Goal: Task Accomplishment & Management: Manage account settings

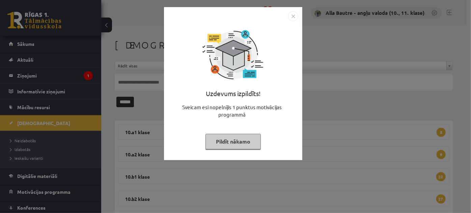
click at [290, 17] on img "Close" at bounding box center [293, 16] width 10 height 10
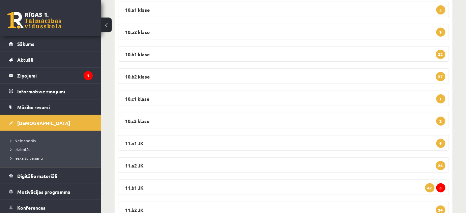
scroll to position [153, 0]
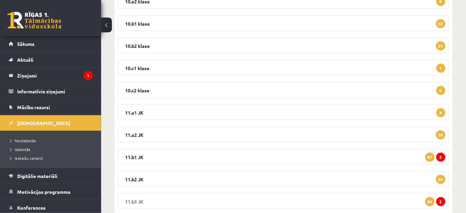
click at [126, 197] on legend "11.b3 JK 2 50" at bounding box center [283, 202] width 331 height 16
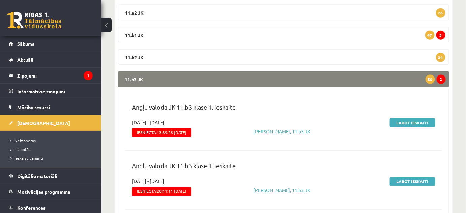
scroll to position [276, 0]
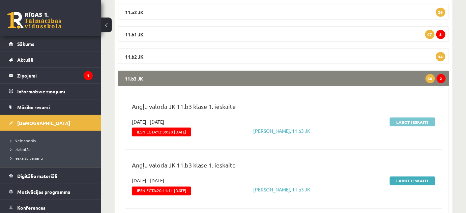
click at [404, 122] on link "Labot ieskaiti" at bounding box center [413, 122] width 46 height 9
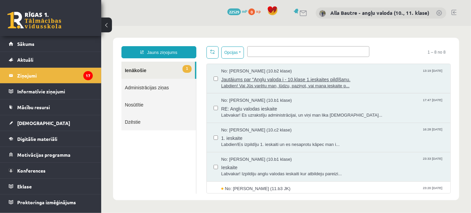
scroll to position [61, 0]
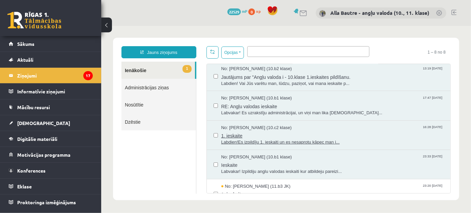
click at [317, 141] on span "Labdien!Es izpildīju 1. ieskaiti un es nesaprotu kāpec man i..." at bounding box center [332, 142] width 223 height 6
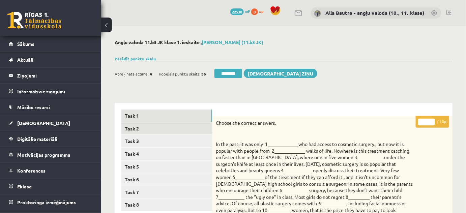
click at [133, 125] on link "Task 2" at bounding box center [166, 128] width 91 height 12
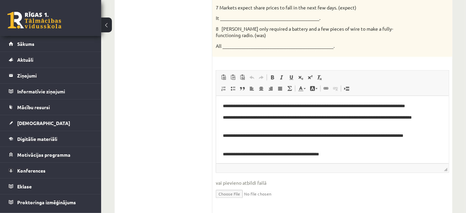
scroll to position [307, 0]
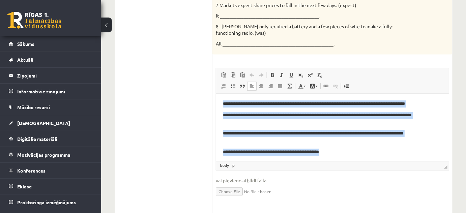
drag, startPoint x: 220, startPoint y: 101, endPoint x: 354, endPoint y: 148, distance: 141.8
click at [354, 148] on html "**********" at bounding box center [332, 150] width 233 height 114
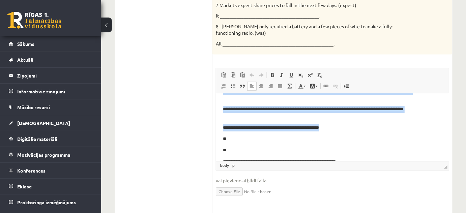
scroll to position [0, 0]
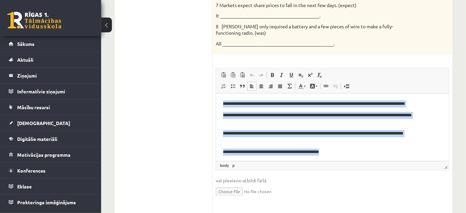
click at [217, 107] on html "**********" at bounding box center [332, 150] width 233 height 114
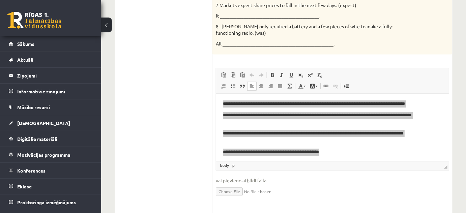
click at [457, 111] on div "Angļu valoda 11.b3 JK klase 1. ieskaite , Gustavs Siliņš (11.b3 JK) Parādīt pun…" at bounding box center [283, 46] width 365 height 654
click at [195, 120] on ul "Task 1 Task 2 Task 3 Task 4 Task 5 Task 6 Task 7 Task 8" at bounding box center [166, 78] width 91 height 551
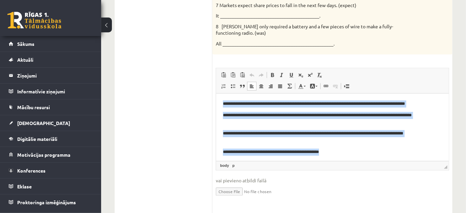
click at [420, 147] on body "**********" at bounding box center [332, 150] width 219 height 101
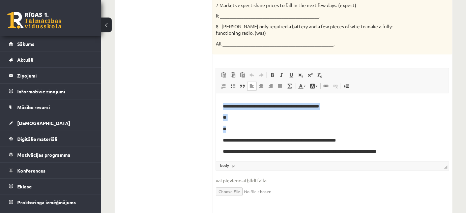
scroll to position [47, 0]
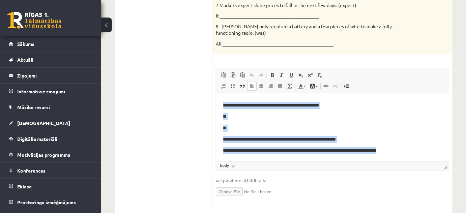
drag, startPoint x: 221, startPoint y: 102, endPoint x: 395, endPoint y: 146, distance: 179.8
click at [395, 146] on html "**********" at bounding box center [332, 104] width 233 height 114
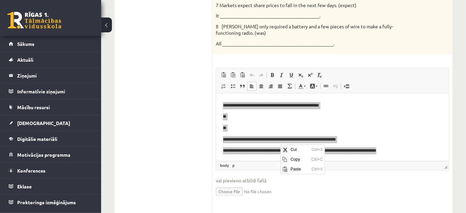
scroll to position [0, 0]
click at [295, 159] on span "Copy" at bounding box center [299, 160] width 21 height 10
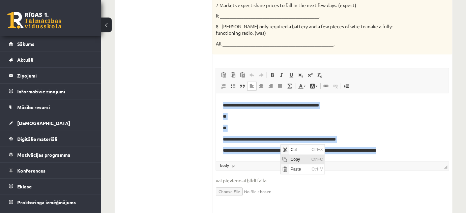
copy body "**********"
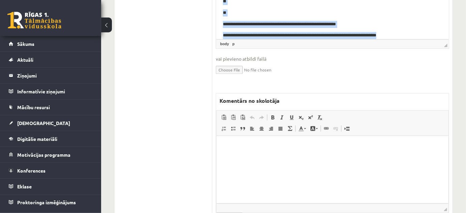
scroll to position [429, 0]
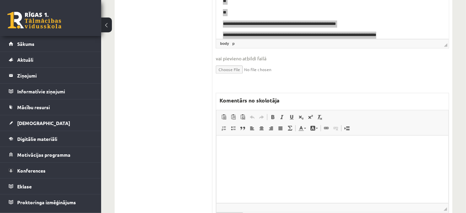
click at [237, 156] on html at bounding box center [332, 145] width 232 height 21
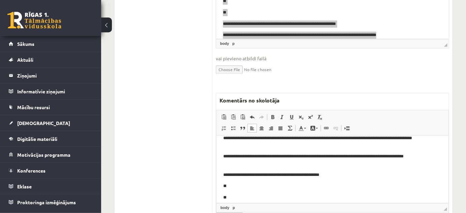
scroll to position [0, 0]
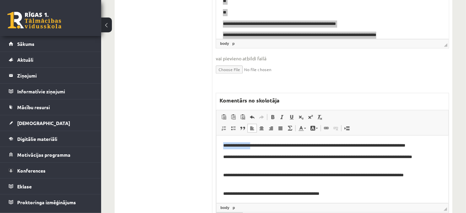
drag, startPoint x: 257, startPoint y: 144, endPoint x: 222, endPoint y: 144, distance: 34.4
click at [222, 144] on html "**********" at bounding box center [332, 192] width 232 height 114
click at [218, 139] on html "**********" at bounding box center [332, 192] width 232 height 114
drag, startPoint x: 221, startPoint y: 145, endPoint x: 294, endPoint y: 148, distance: 74.0
click at [294, 148] on html "**********" at bounding box center [332, 192] width 232 height 114
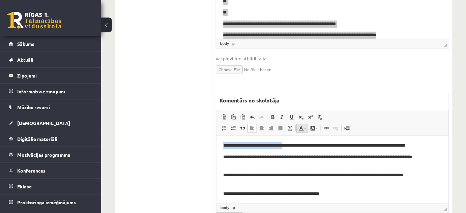
click at [305, 128] on span at bounding box center [305, 128] width 2 height 1
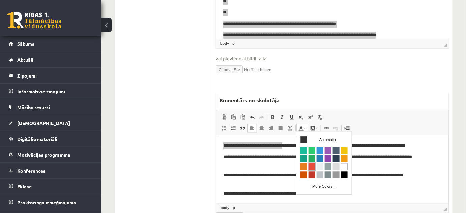
click at [312, 167] on span "Colors" at bounding box center [311, 166] width 7 height 7
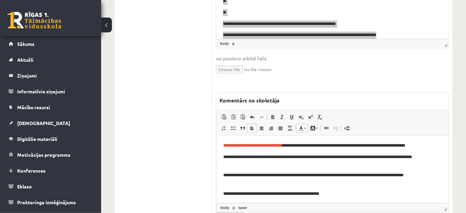
click at [433, 160] on p "**********" at bounding box center [330, 160] width 215 height 14
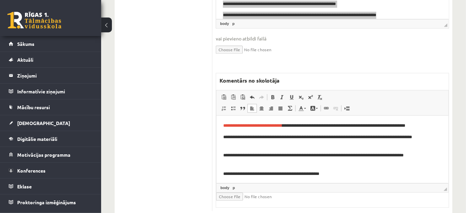
scroll to position [460, 0]
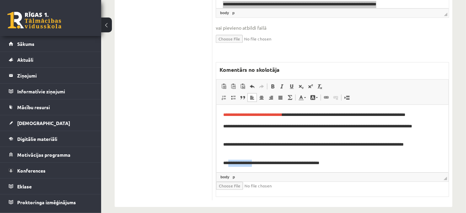
drag, startPoint x: 228, startPoint y: 164, endPoint x: 255, endPoint y: 164, distance: 26.7
click at [255, 164] on p "**********" at bounding box center [330, 163] width 215 height 7
click at [305, 97] on span at bounding box center [305, 97] width 2 height 1
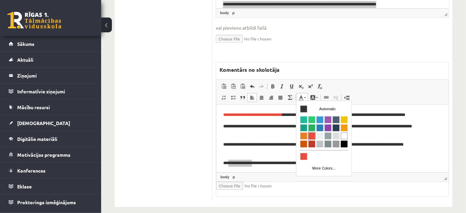
click at [314, 134] on span "Colors" at bounding box center [311, 135] width 7 height 7
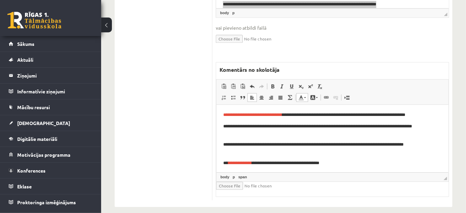
click at [334, 163] on p "**********" at bounding box center [330, 163] width 215 height 7
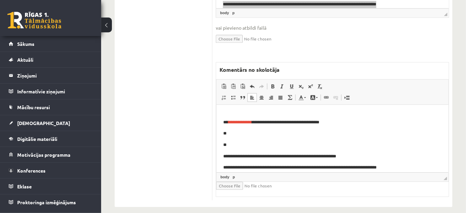
scroll to position [47, 0]
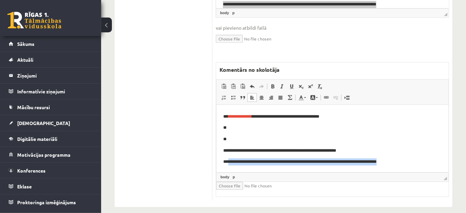
drag, startPoint x: 229, startPoint y: 159, endPoint x: 404, endPoint y: 168, distance: 175.3
click at [404, 168] on html "**********" at bounding box center [332, 115] width 232 height 114
click at [306, 98] on link "Text Color" at bounding box center [303, 97] width 12 height 9
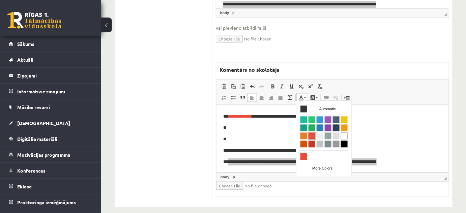
click at [310, 137] on span "Colors" at bounding box center [311, 135] width 7 height 7
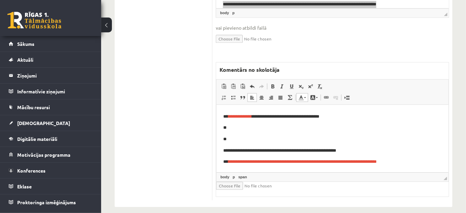
click at [365, 142] on p "**" at bounding box center [330, 139] width 215 height 7
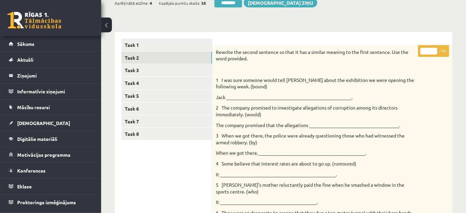
scroll to position [67, 0]
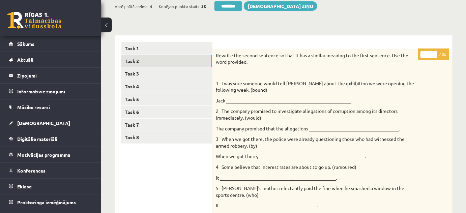
click at [434, 53] on input "*" at bounding box center [429, 54] width 17 height 7
type input "*"
click at [434, 53] on input "*" at bounding box center [429, 54] width 17 height 7
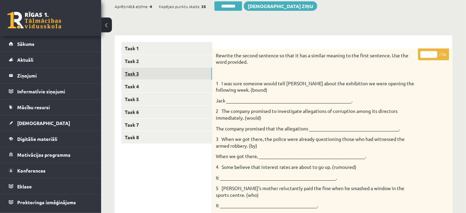
click at [129, 72] on link "Task 3" at bounding box center [166, 73] width 91 height 12
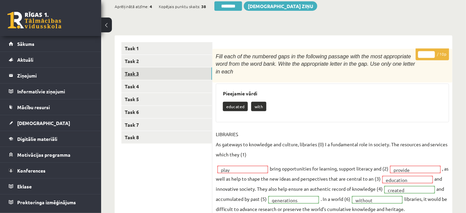
scroll to position [0, 0]
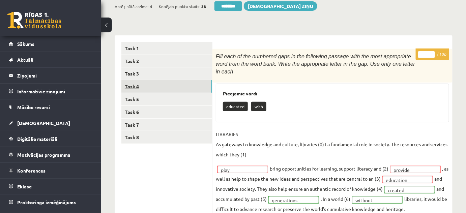
click at [130, 85] on link "Task 4" at bounding box center [166, 86] width 91 height 12
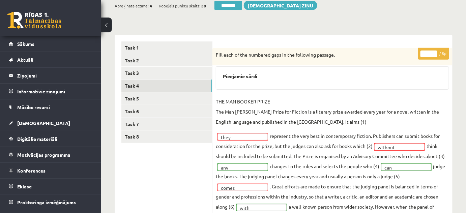
scroll to position [67, 0]
type input "*"
click at [433, 53] on input "*" at bounding box center [429, 54] width 17 height 7
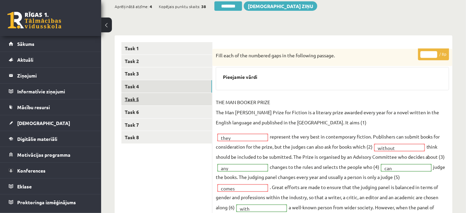
click at [135, 99] on link "Task 5" at bounding box center [166, 99] width 91 height 12
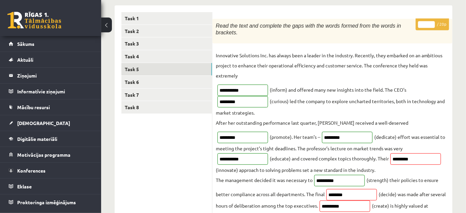
scroll to position [0, 0]
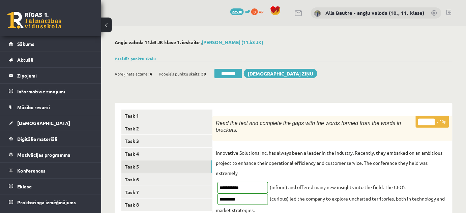
type input "**"
click at [431, 121] on input "**" at bounding box center [426, 122] width 17 height 7
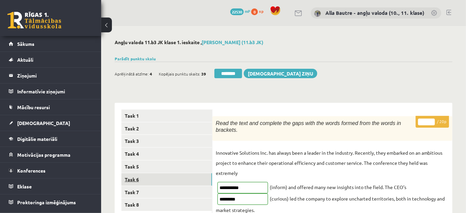
click at [124, 176] on link "Task 6" at bounding box center [166, 179] width 91 height 12
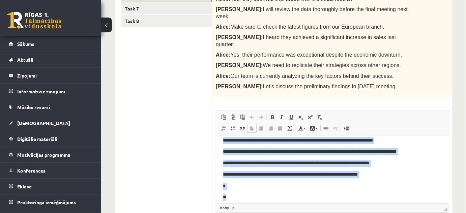
scroll to position [56, 0]
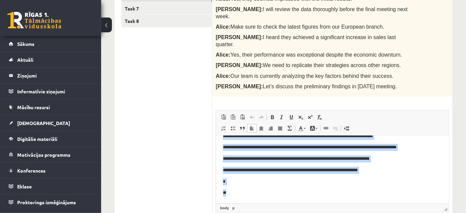
drag, startPoint x: 222, startPoint y: 143, endPoint x: 280, endPoint y: 189, distance: 73.4
click at [280, 189] on body "**********" at bounding box center [332, 141] width 219 height 109
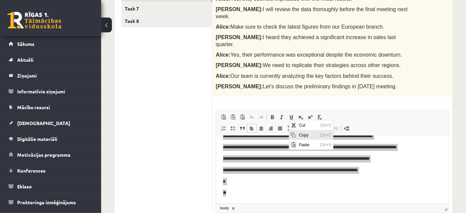
click at [303, 135] on span "Copy" at bounding box center [307, 135] width 21 height 10
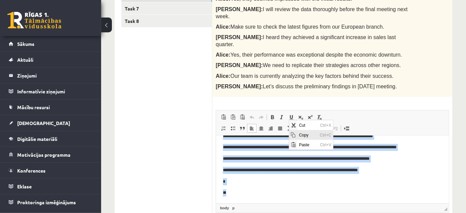
copy body "**********"
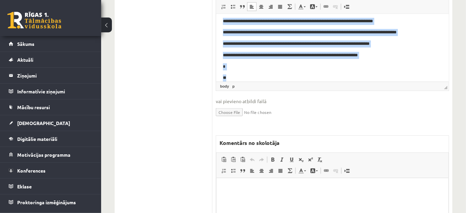
scroll to position [307, 0]
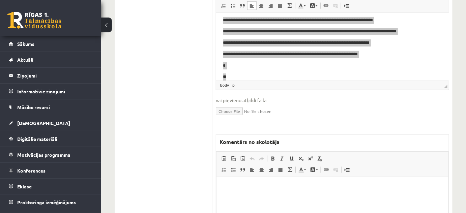
click at [232, 198] on html at bounding box center [332, 187] width 232 height 21
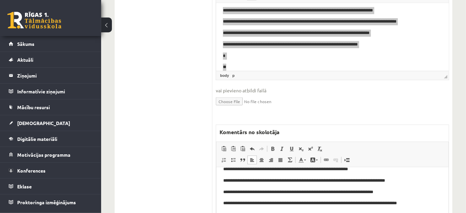
scroll to position [0, 0]
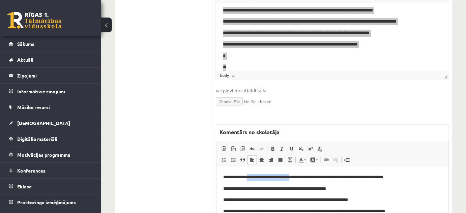
drag, startPoint x: 248, startPoint y: 177, endPoint x: 301, endPoint y: 179, distance: 52.4
click at [301, 179] on p "**********" at bounding box center [330, 177] width 215 height 7
click at [306, 156] on link "Text Color" at bounding box center [303, 160] width 12 height 9
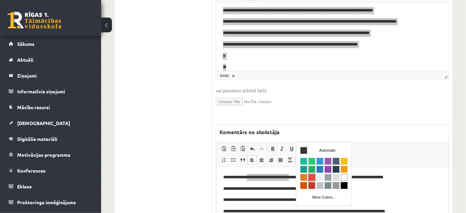
click at [313, 179] on span "Colors" at bounding box center [311, 177] width 7 height 7
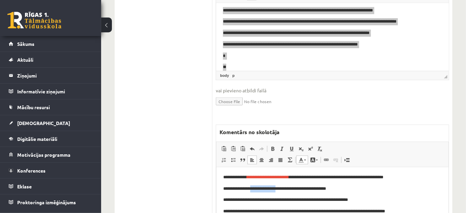
drag, startPoint x: 257, startPoint y: 189, endPoint x: 286, endPoint y: 188, distance: 28.7
click at [286, 188] on p "**********" at bounding box center [330, 189] width 215 height 7
click at [304, 156] on link "Text Color" at bounding box center [303, 160] width 12 height 9
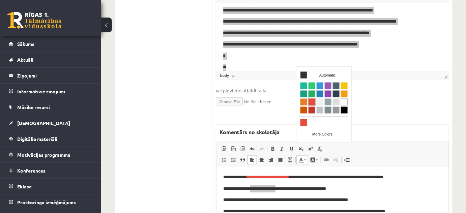
drag, startPoint x: 309, startPoint y: 102, endPoint x: 606, endPoint y: 168, distance: 303.9
click at [309, 102] on span "Colors" at bounding box center [311, 102] width 7 height 7
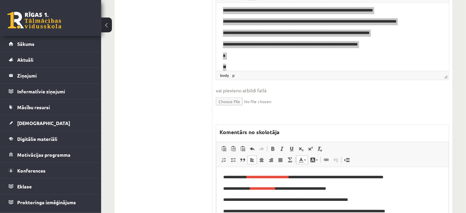
click at [390, 188] on p "**********" at bounding box center [330, 189] width 215 height 7
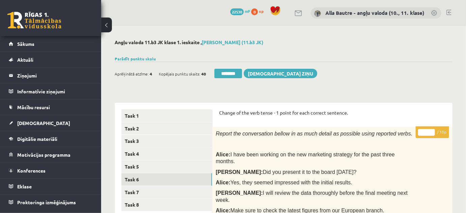
click at [432, 131] on input "*" at bounding box center [426, 132] width 17 height 7
type input "*"
click at [432, 131] on input "*" at bounding box center [426, 132] width 17 height 7
click at [145, 191] on link "Task 7" at bounding box center [166, 192] width 91 height 12
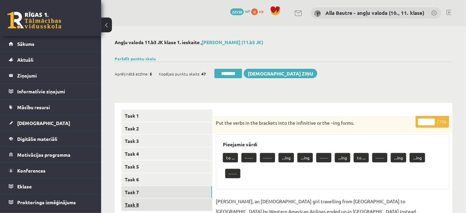
click at [142, 206] on link "Task 8" at bounding box center [166, 205] width 91 height 12
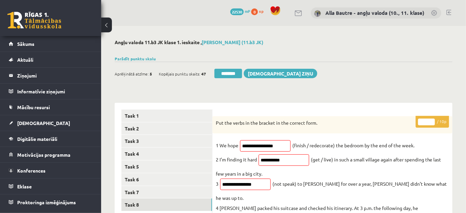
click at [432, 121] on input "*" at bounding box center [426, 122] width 17 height 7
type input "*"
click at [432, 121] on input "*" at bounding box center [426, 122] width 17 height 7
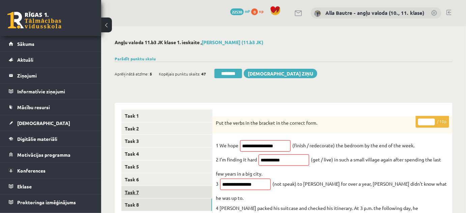
click at [138, 190] on link "Task 7" at bounding box center [166, 192] width 91 height 12
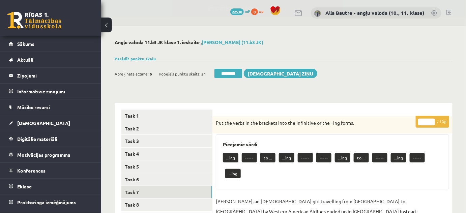
click at [235, 74] on input "********" at bounding box center [229, 73] width 28 height 9
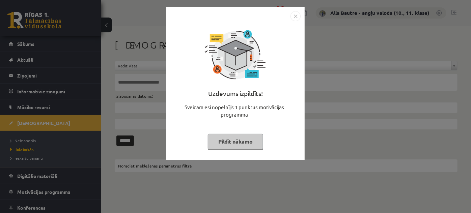
click at [298, 15] on img "Close" at bounding box center [295, 16] width 10 height 10
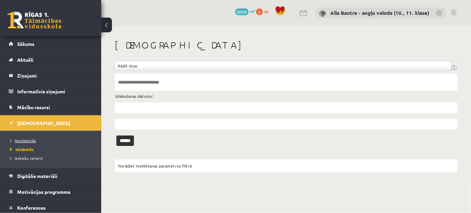
click at [28, 140] on span "Neizlabotās" at bounding box center [23, 140] width 26 height 5
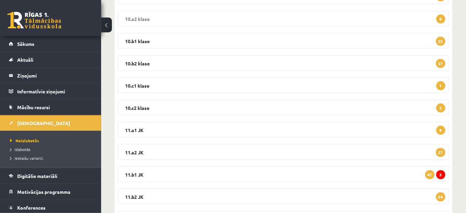
scroll to position [184, 0]
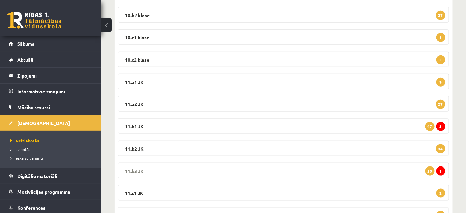
click at [137, 167] on legend "11.b3 JK 1 50" at bounding box center [283, 171] width 331 height 16
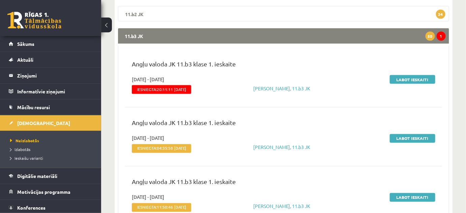
scroll to position [307, 0]
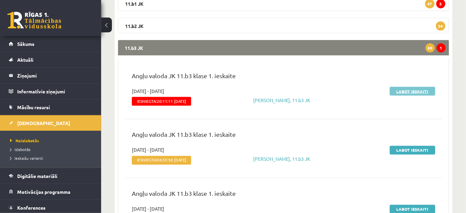
click at [410, 92] on link "Labot ieskaiti" at bounding box center [413, 91] width 46 height 9
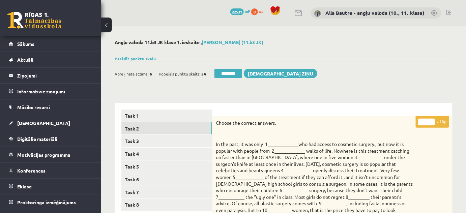
click at [136, 125] on link "Task 2" at bounding box center [166, 128] width 91 height 12
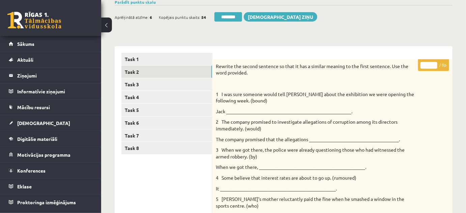
scroll to position [48, 0]
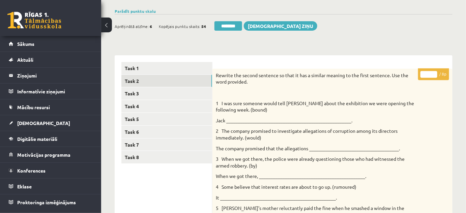
type input "*"
click at [435, 72] on input "*" at bounding box center [429, 74] width 17 height 7
click at [146, 93] on link "Task 3" at bounding box center [166, 93] width 91 height 12
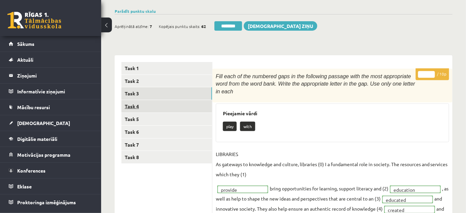
scroll to position [0, 0]
click at [145, 105] on link "Task 4" at bounding box center [166, 106] width 91 height 12
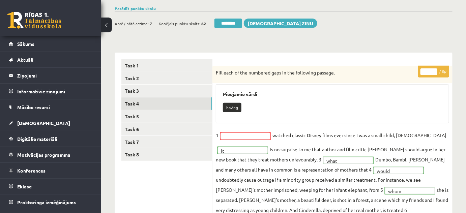
scroll to position [48, 0]
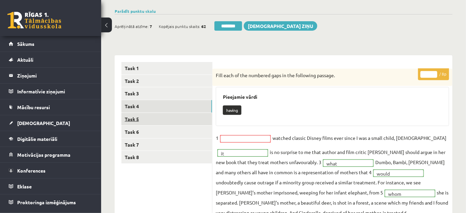
click at [145, 115] on link "Task 5" at bounding box center [166, 119] width 91 height 12
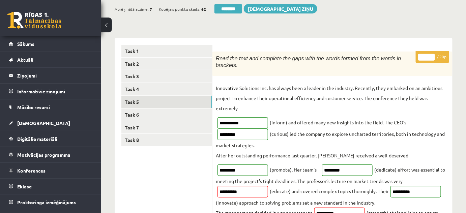
scroll to position [17, 0]
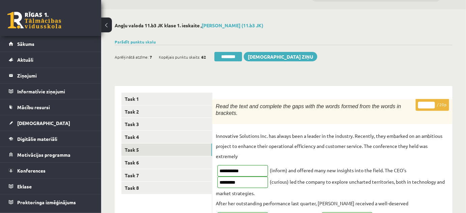
click at [431, 102] on input "**" at bounding box center [426, 105] width 17 height 7
type input "**"
click at [431, 102] on input "**" at bounding box center [426, 105] width 17 height 7
click at [141, 160] on link "Task 6" at bounding box center [166, 163] width 91 height 12
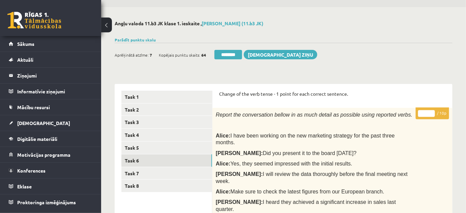
scroll to position [0, 0]
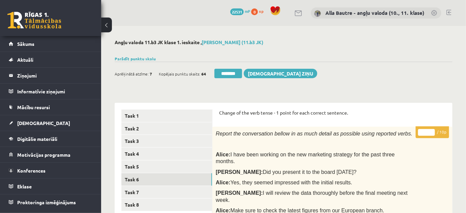
type input "**"
click at [431, 131] on input "**" at bounding box center [426, 132] width 17 height 7
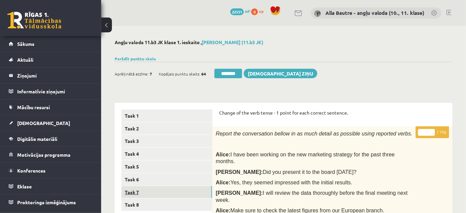
click at [137, 191] on link "Task 7" at bounding box center [166, 192] width 91 height 12
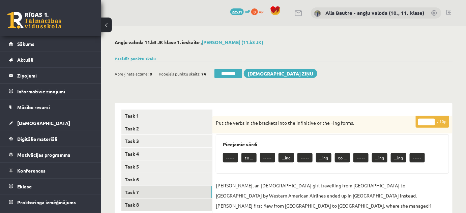
click at [132, 202] on link "Task 8" at bounding box center [166, 205] width 91 height 12
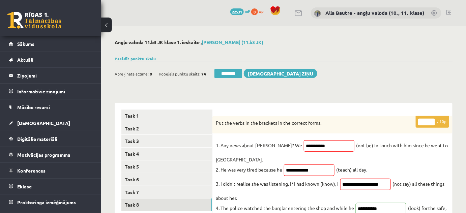
click at [433, 121] on input "**" at bounding box center [426, 122] width 17 height 7
type input "*"
click at [433, 124] on input "*" at bounding box center [426, 122] width 17 height 7
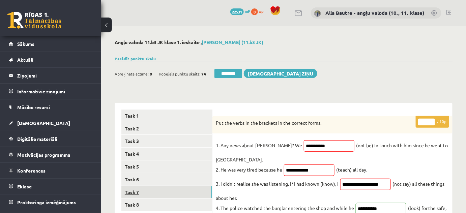
click at [149, 190] on link "Task 7" at bounding box center [166, 192] width 91 height 12
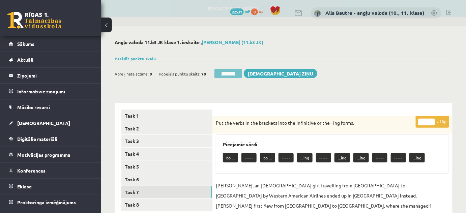
click at [225, 74] on input "********" at bounding box center [229, 73] width 28 height 9
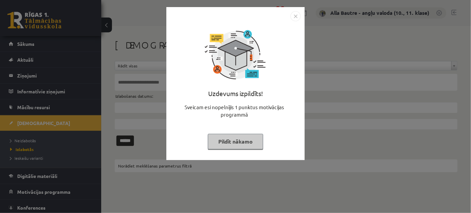
click at [293, 19] on img "Close" at bounding box center [295, 16] width 10 height 10
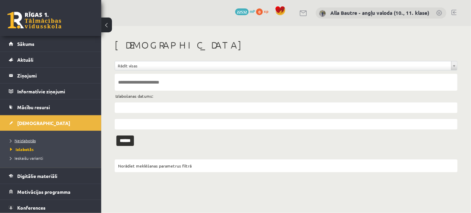
click at [26, 139] on span "Neizlabotās" at bounding box center [23, 140] width 26 height 5
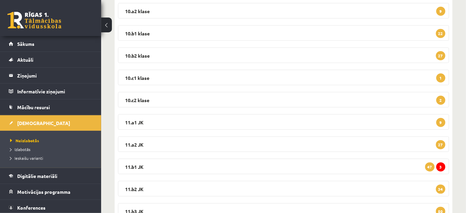
scroll to position [153, 0]
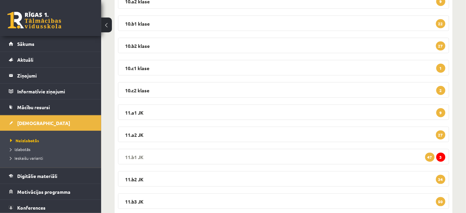
click at [130, 153] on legend "11.b1 JK 3 47" at bounding box center [283, 157] width 331 height 16
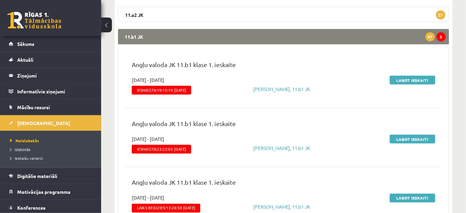
scroll to position [276, 0]
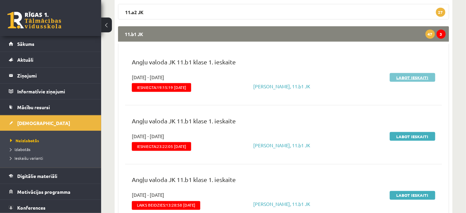
click at [416, 76] on link "Labot ieskaiti" at bounding box center [413, 77] width 46 height 9
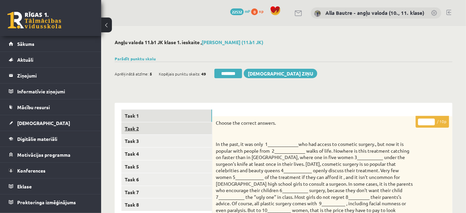
click at [131, 129] on link "Task 2" at bounding box center [166, 128] width 91 height 12
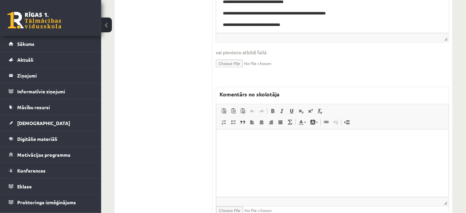
scroll to position [398, 0]
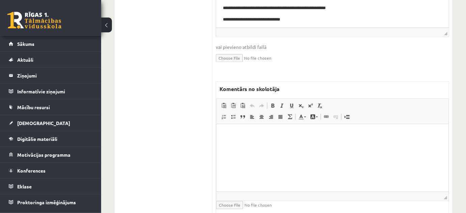
click at [233, 139] on html at bounding box center [332, 134] width 232 height 21
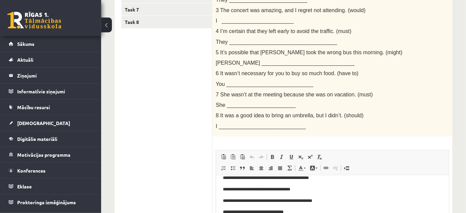
scroll to position [92, 0]
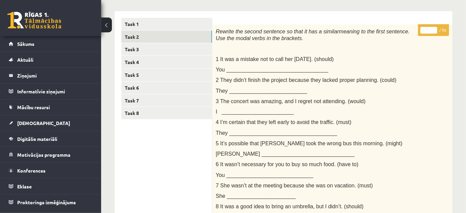
type input "*"
click at [434, 28] on input "*" at bounding box center [429, 30] width 17 height 7
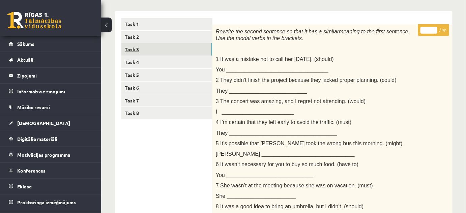
click at [142, 50] on link "Task 3" at bounding box center [166, 49] width 91 height 12
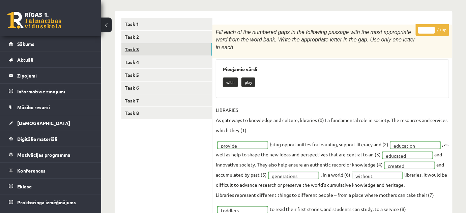
scroll to position [0, 0]
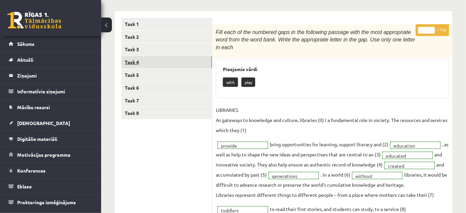
click at [140, 60] on link "Task 4" at bounding box center [166, 62] width 91 height 12
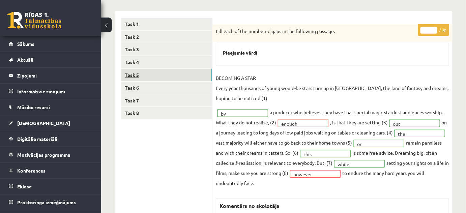
click at [128, 77] on link "Task 5" at bounding box center [166, 75] width 91 height 12
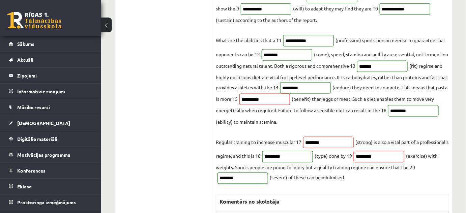
scroll to position [92, 0]
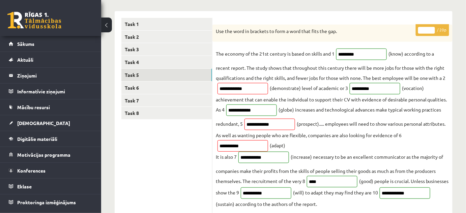
click at [432, 29] on input "**" at bounding box center [426, 30] width 17 height 7
type input "**"
click at [432, 29] on input "**" at bounding box center [426, 30] width 17 height 7
click at [148, 87] on link "Task 6" at bounding box center [166, 88] width 91 height 12
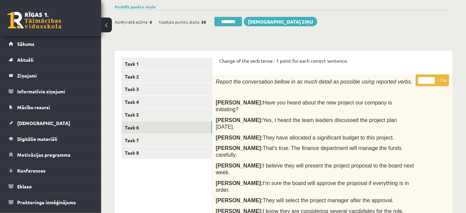
scroll to position [0, 0]
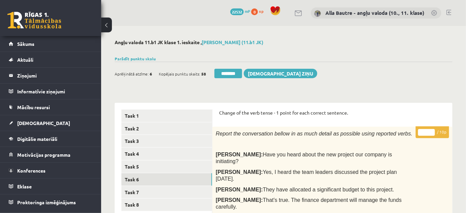
type input "**"
click at [431, 131] on input "**" at bounding box center [426, 132] width 17 height 7
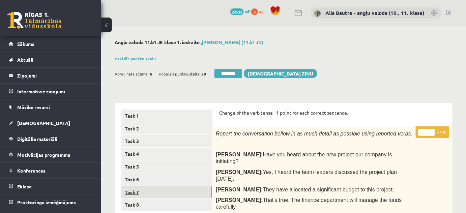
click at [128, 191] on link "Task 7" at bounding box center [166, 192] width 91 height 12
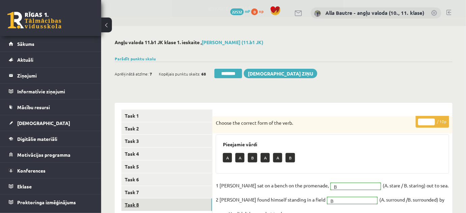
click at [131, 203] on link "Task 8" at bounding box center [166, 205] width 91 height 12
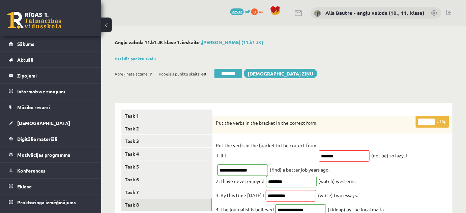
click at [433, 120] on input "*" at bounding box center [426, 122] width 17 height 7
type input "*"
click at [433, 120] on input "*" at bounding box center [426, 122] width 17 height 7
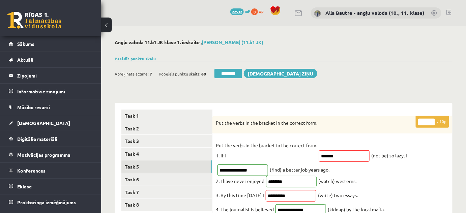
click at [161, 164] on link "Task 5" at bounding box center [166, 167] width 91 height 12
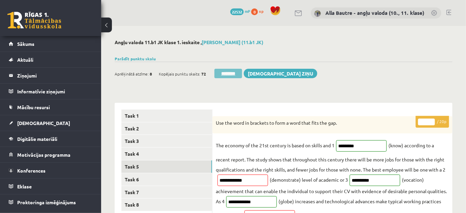
click at [235, 74] on input "********" at bounding box center [229, 73] width 28 height 9
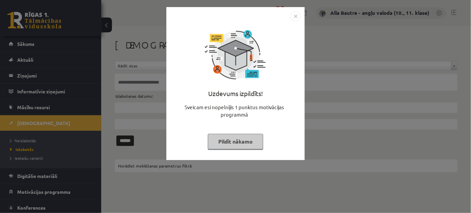
click at [298, 14] on img "Close" at bounding box center [295, 16] width 10 height 10
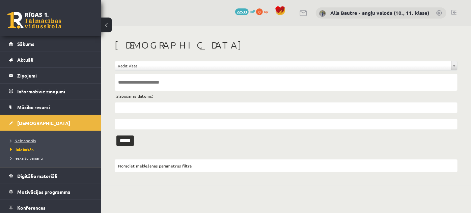
click at [33, 138] on span "Neizlabotās" at bounding box center [23, 140] width 26 height 5
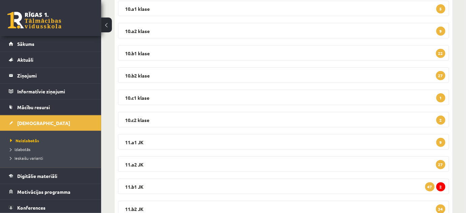
scroll to position [153, 0]
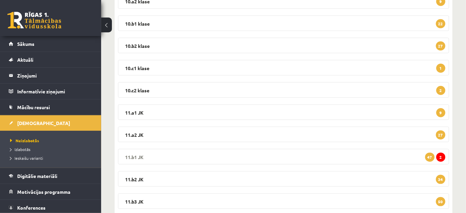
click at [137, 153] on legend "11.b1 JK 2 47" at bounding box center [283, 157] width 331 height 16
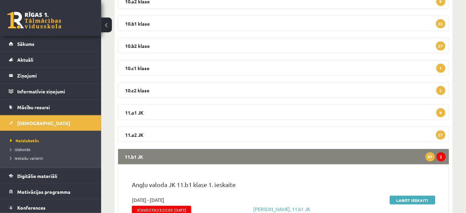
scroll to position [215, 0]
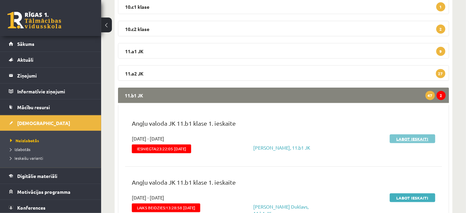
click at [399, 138] on link "Labot ieskaiti" at bounding box center [413, 139] width 46 height 9
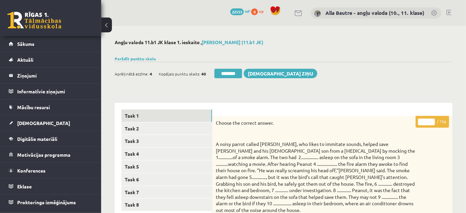
click at [432, 120] on input "*" at bounding box center [426, 122] width 17 height 7
type input "*"
click at [432, 120] on input "*" at bounding box center [426, 122] width 17 height 7
click at [138, 124] on link "Task 2" at bounding box center [166, 128] width 91 height 12
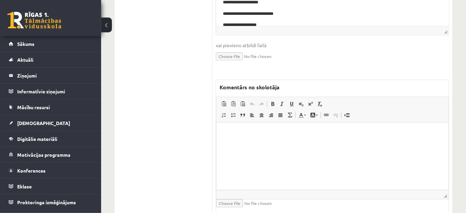
scroll to position [490, 0]
click at [239, 142] on html at bounding box center [332, 132] width 232 height 21
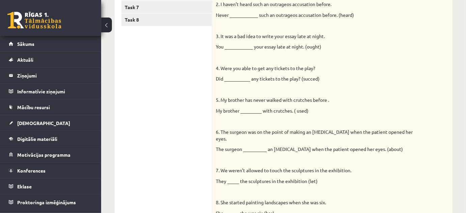
scroll to position [61, 0]
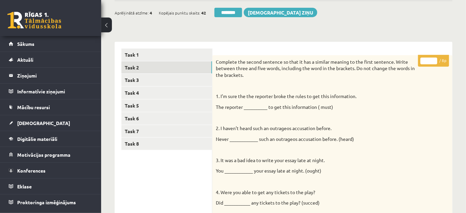
type input "*"
click at [435, 59] on input "*" at bounding box center [429, 61] width 17 height 7
click at [157, 78] on link "Task 3" at bounding box center [166, 80] width 91 height 12
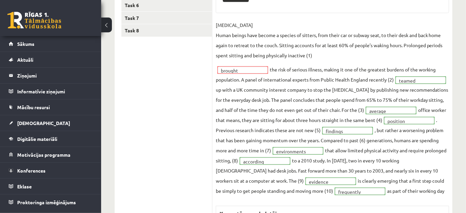
scroll to position [92, 0]
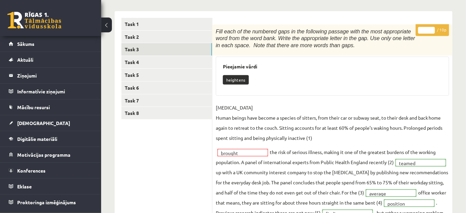
type input "*"
click at [433, 28] on input "*" at bounding box center [426, 30] width 17 height 7
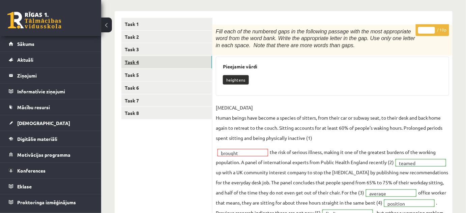
click at [140, 63] on link "Task 4" at bounding box center [166, 62] width 91 height 12
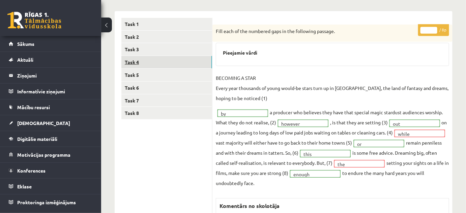
scroll to position [0, 0]
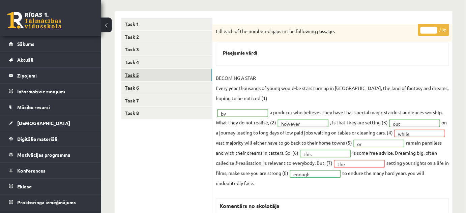
click at [131, 76] on link "Task 5" at bounding box center [166, 75] width 91 height 12
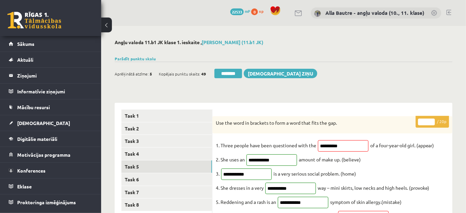
click at [432, 120] on input "**" at bounding box center [426, 122] width 17 height 7
type input "**"
click at [432, 120] on input "**" at bounding box center [426, 122] width 17 height 7
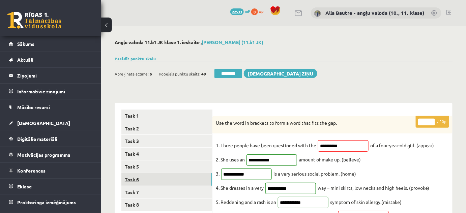
click at [127, 177] on link "Task 6" at bounding box center [166, 179] width 91 height 12
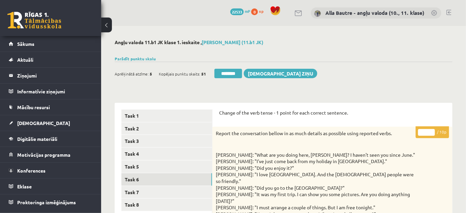
type input "**"
click at [431, 131] on input "**" at bounding box center [426, 132] width 17 height 7
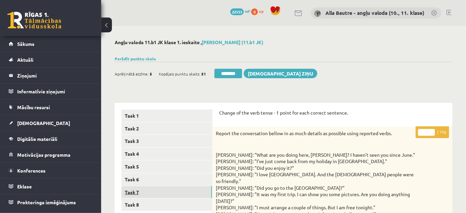
click at [131, 193] on link "Task 7" at bounding box center [166, 192] width 91 height 12
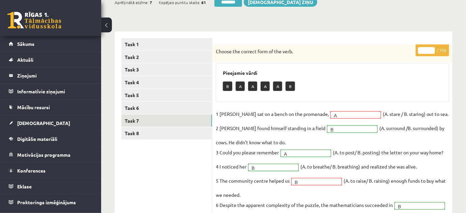
scroll to position [92, 0]
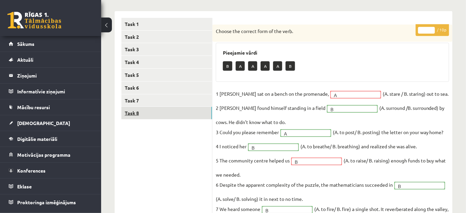
click at [134, 113] on link "Task 8" at bounding box center [166, 113] width 91 height 12
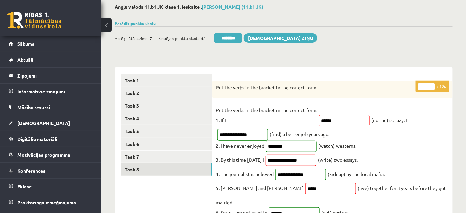
scroll to position [0, 0]
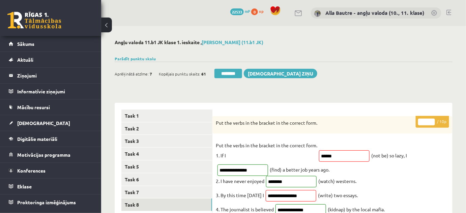
click at [431, 121] on input "*" at bounding box center [426, 122] width 17 height 7
type input "*"
click at [431, 121] on input "*" at bounding box center [426, 122] width 17 height 7
click at [149, 177] on link "Task 6" at bounding box center [166, 179] width 91 height 12
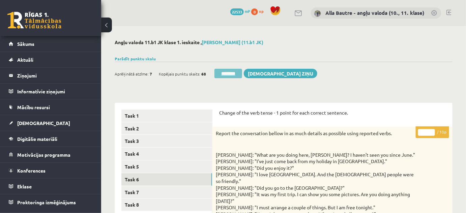
click at [224, 73] on input "********" at bounding box center [229, 73] width 28 height 9
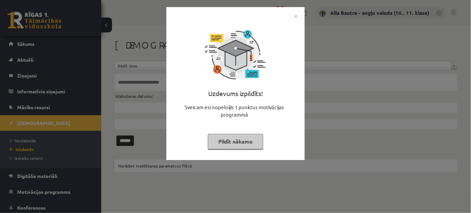
click at [294, 13] on img "Close" at bounding box center [295, 16] width 10 height 10
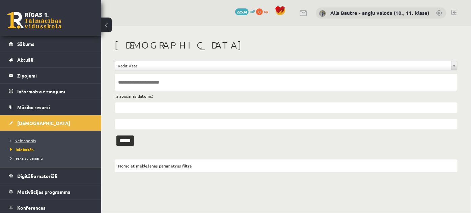
click at [18, 139] on span "Neizlabotās" at bounding box center [23, 140] width 26 height 5
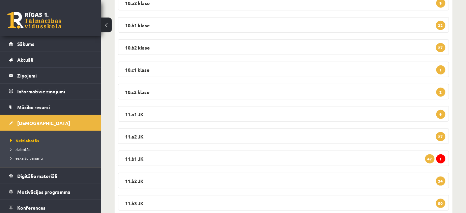
scroll to position [153, 0]
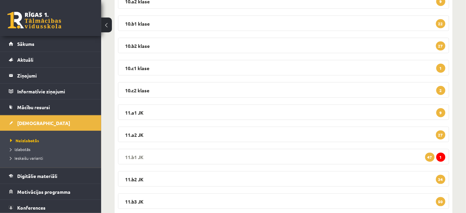
click at [131, 152] on legend "11.b1 JK 1 47" at bounding box center [283, 157] width 331 height 16
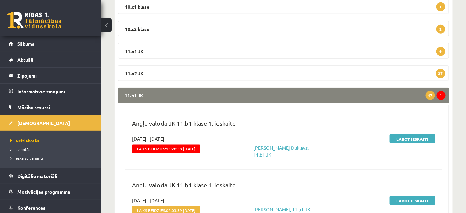
scroll to position [245, 0]
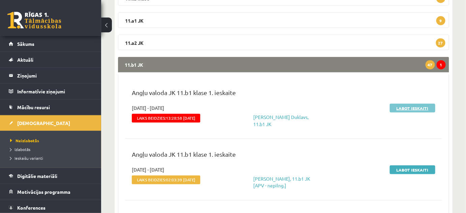
click at [416, 107] on link "Labot ieskaiti" at bounding box center [413, 108] width 46 height 9
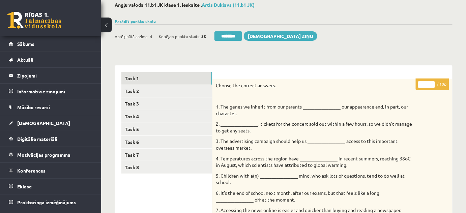
scroll to position [30, 0]
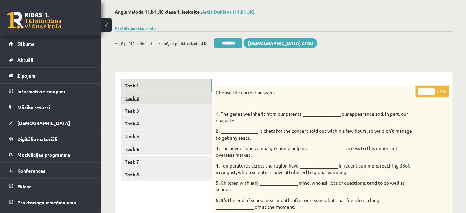
click at [136, 96] on link "Task 2" at bounding box center [166, 98] width 91 height 12
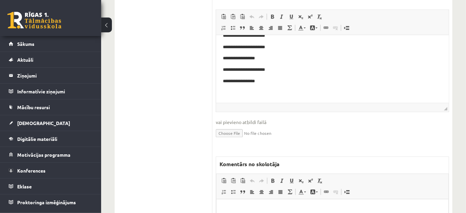
scroll to position [429, 0]
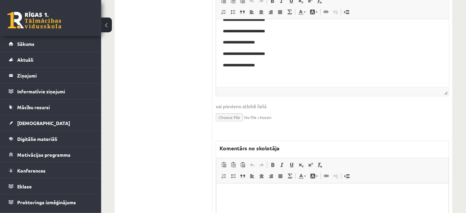
click at [224, 203] on html at bounding box center [332, 194] width 232 height 21
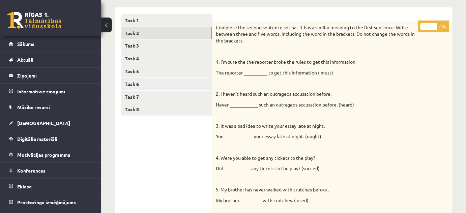
scroll to position [30, 0]
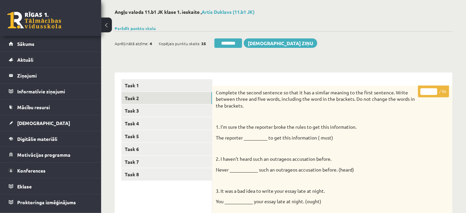
click at [434, 90] on input "*" at bounding box center [429, 91] width 17 height 7
type input "*"
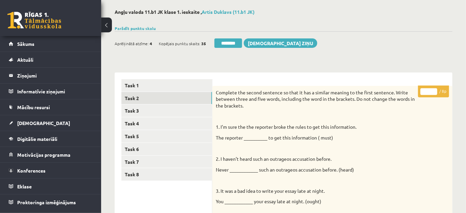
click at [434, 90] on input "*" at bounding box center [429, 91] width 17 height 7
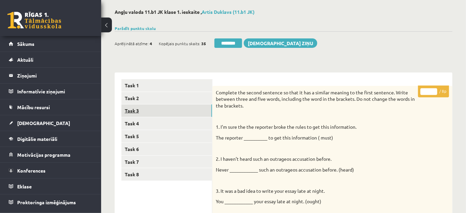
click at [129, 112] on link "Task 3" at bounding box center [166, 111] width 91 height 12
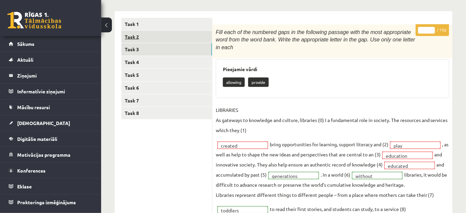
scroll to position [92, 0]
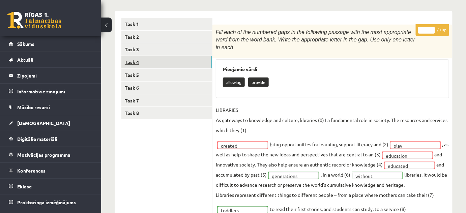
click at [131, 61] on link "Task 4" at bounding box center [166, 62] width 91 height 12
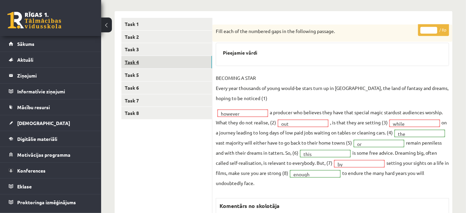
scroll to position [0, 0]
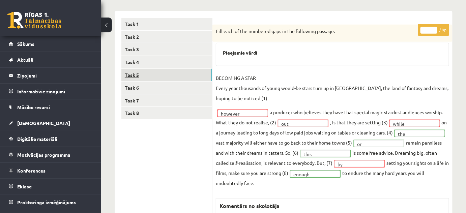
click at [141, 72] on link "Task 5" at bounding box center [166, 75] width 91 height 12
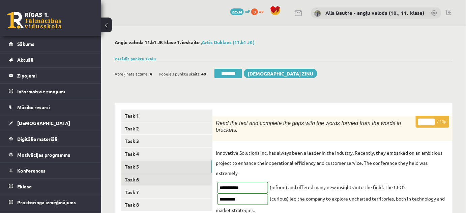
click at [137, 180] on link "Task 6" at bounding box center [166, 179] width 91 height 12
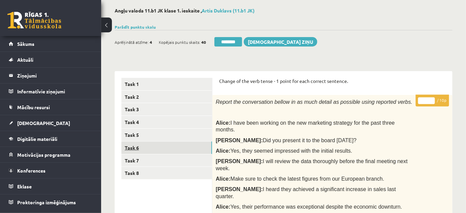
scroll to position [30, 0]
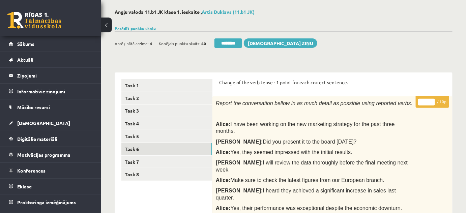
click at [432, 99] on input "*" at bounding box center [426, 102] width 17 height 7
type input "*"
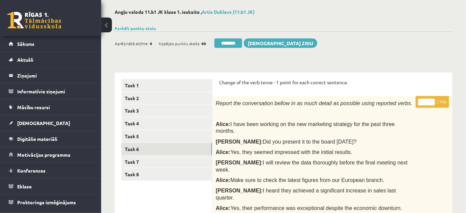
click at [432, 99] on input "*" at bounding box center [426, 102] width 17 height 7
click at [143, 160] on link "Task 7" at bounding box center [166, 162] width 91 height 12
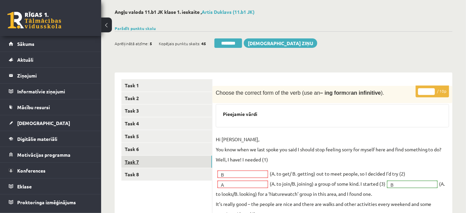
scroll to position [0, 0]
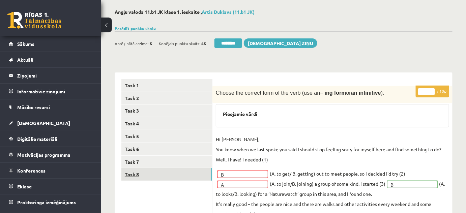
click at [135, 174] on link "Task 8" at bounding box center [166, 174] width 91 height 12
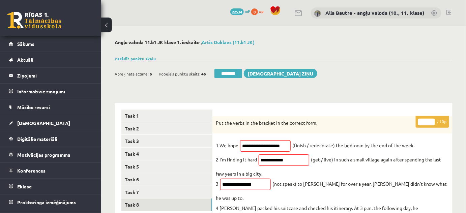
click at [431, 120] on input "*" at bounding box center [426, 122] width 17 height 7
type input "*"
click at [431, 120] on input "*" at bounding box center [426, 122] width 17 height 7
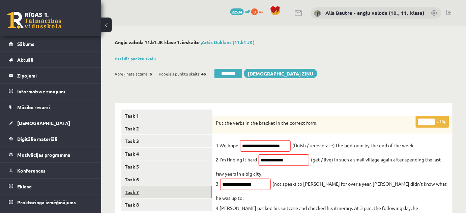
click at [129, 189] on link "Task 7" at bounding box center [166, 192] width 91 height 12
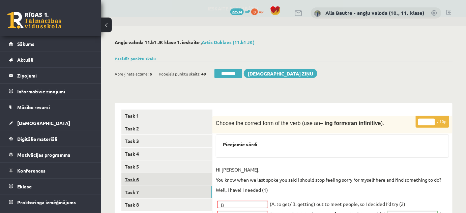
click at [129, 180] on link "Task 6" at bounding box center [166, 179] width 91 height 12
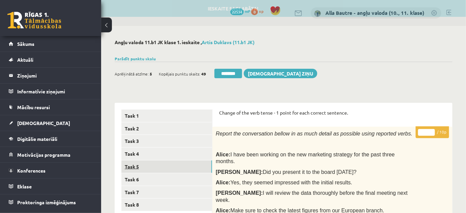
click at [130, 163] on link "Task 5" at bounding box center [166, 167] width 91 height 12
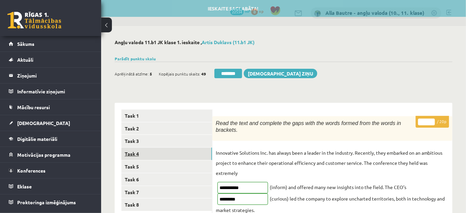
click at [130, 154] on link "Task 4" at bounding box center [166, 154] width 91 height 12
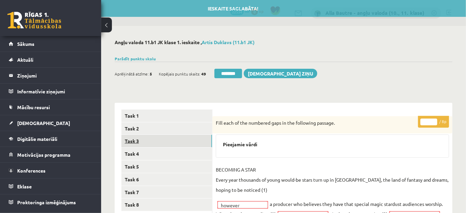
click at [132, 142] on link "Task 3" at bounding box center [166, 141] width 91 height 12
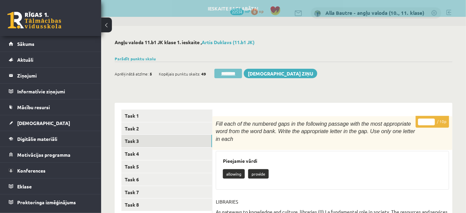
click at [225, 74] on input "********" at bounding box center [229, 73] width 28 height 9
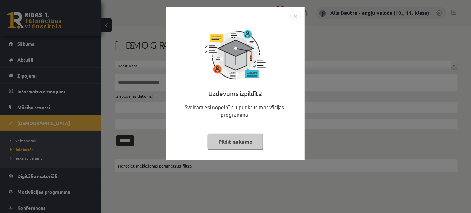
click at [296, 15] on img "Close" at bounding box center [295, 16] width 10 height 10
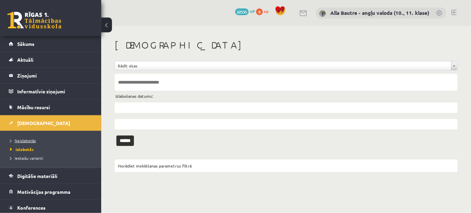
click at [23, 140] on span "Neizlabotās" at bounding box center [23, 140] width 26 height 5
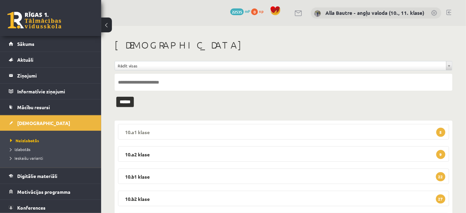
click at [134, 128] on legend "10.a1 klase 5" at bounding box center [283, 132] width 331 height 16
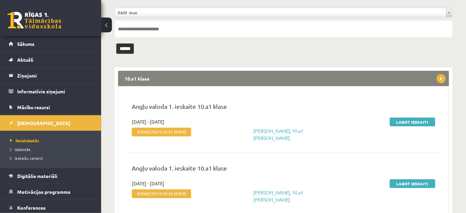
scroll to position [61, 0]
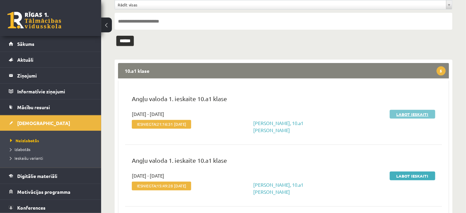
click at [418, 113] on link "Labot ieskaiti" at bounding box center [413, 114] width 46 height 9
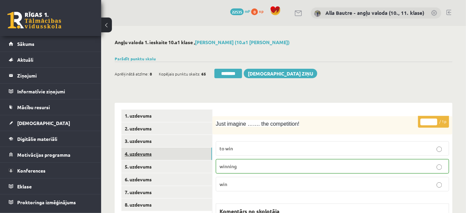
click at [144, 152] on link "4. uzdevums" at bounding box center [166, 154] width 91 height 12
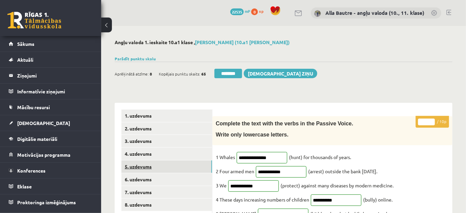
click at [138, 168] on link "5. uzdevums" at bounding box center [166, 167] width 91 height 12
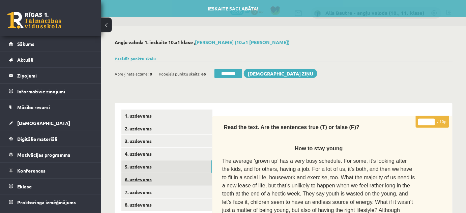
click at [138, 176] on link "6. uzdevums" at bounding box center [166, 179] width 91 height 12
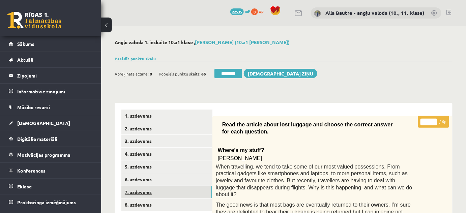
click at [139, 192] on link "7. uzdevums" at bounding box center [166, 192] width 91 height 12
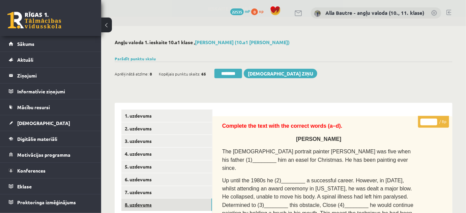
click at [134, 204] on link "8. uzdevums" at bounding box center [166, 205] width 91 height 12
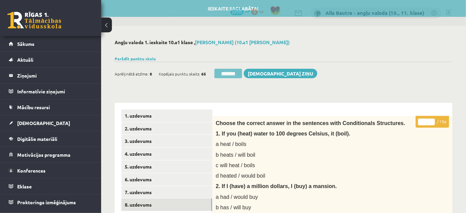
click at [228, 73] on input "********" at bounding box center [229, 73] width 28 height 9
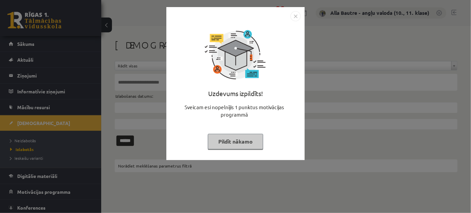
click at [290, 18] on div at bounding box center [235, 16] width 130 height 10
click at [295, 15] on img "Close" at bounding box center [295, 16] width 10 height 10
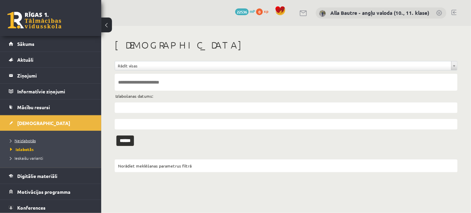
click at [20, 139] on span "Neizlabotās" at bounding box center [23, 140] width 26 height 5
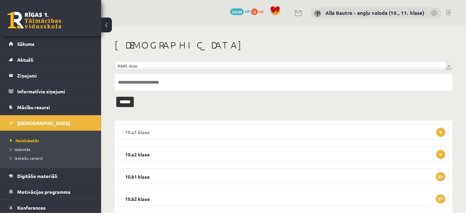
click at [133, 132] on legend "10.a1 klase 4" at bounding box center [283, 132] width 331 height 16
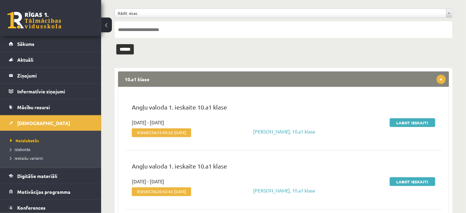
scroll to position [61, 0]
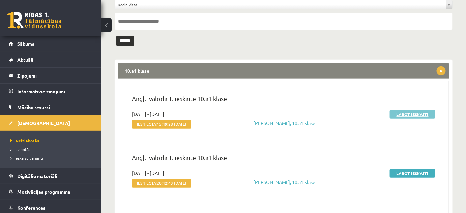
click at [402, 113] on link "Labot ieskaiti" at bounding box center [413, 114] width 46 height 9
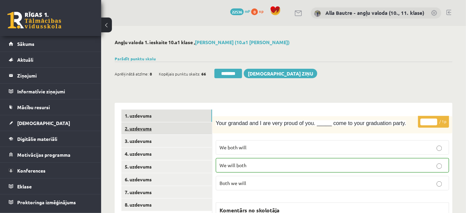
click at [145, 127] on link "2. uzdevums" at bounding box center [166, 128] width 91 height 12
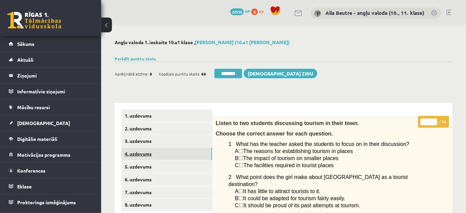
click at [138, 152] on link "4. uzdevums" at bounding box center [166, 154] width 91 height 12
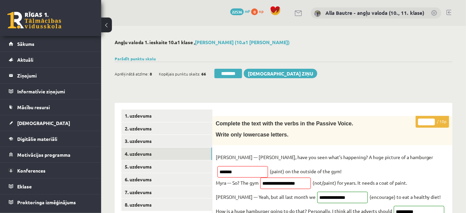
click at [432, 120] on input "*" at bounding box center [426, 122] width 17 height 7
type input "*"
click at [432, 120] on input "*" at bounding box center [426, 122] width 17 height 7
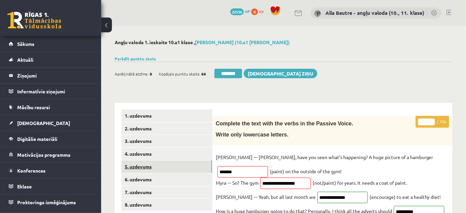
click at [147, 168] on link "5. uzdevums" at bounding box center [166, 167] width 91 height 12
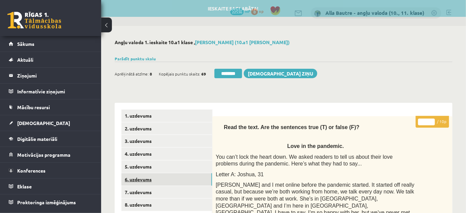
click at [146, 180] on link "6. uzdevums" at bounding box center [166, 179] width 91 height 12
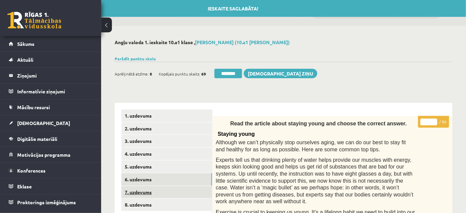
click at [146, 191] on link "7. uzdevums" at bounding box center [166, 192] width 91 height 12
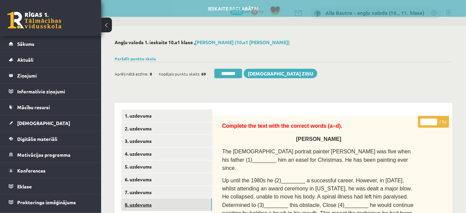
click at [146, 200] on link "8. uzdevums" at bounding box center [166, 205] width 91 height 12
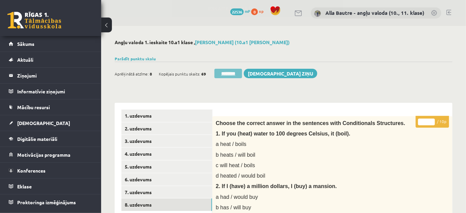
click at [239, 74] on input "********" at bounding box center [229, 73] width 28 height 9
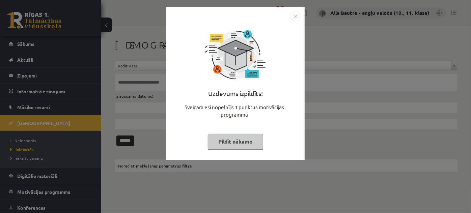
click at [296, 15] on img "Close" at bounding box center [295, 16] width 10 height 10
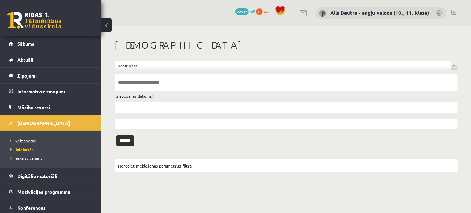
click at [30, 140] on span "Neizlabotās" at bounding box center [23, 140] width 26 height 5
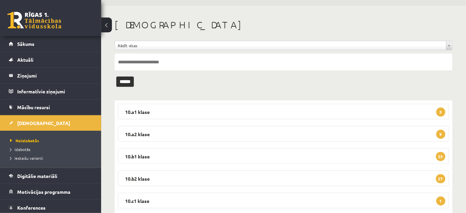
scroll to position [30, 0]
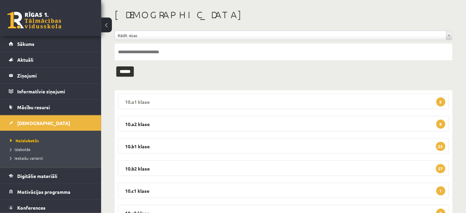
click at [137, 99] on legend "10.a1 klase 3" at bounding box center [283, 102] width 331 height 16
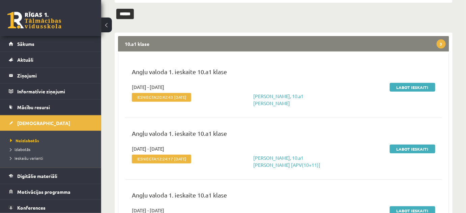
scroll to position [92, 0]
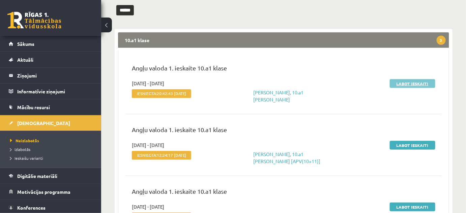
click at [424, 81] on link "Labot ieskaiti" at bounding box center [413, 83] width 46 height 9
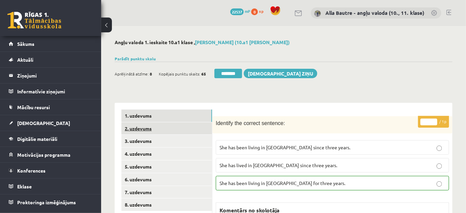
click at [141, 128] on link "2. uzdevums" at bounding box center [166, 128] width 91 height 12
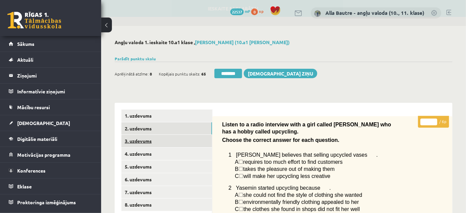
click at [140, 140] on link "3. uzdevums" at bounding box center [166, 141] width 91 height 12
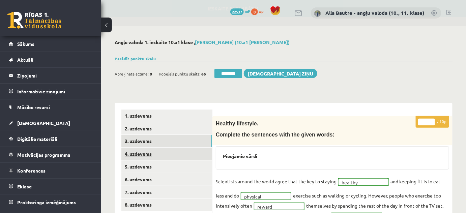
click at [139, 153] on link "4. uzdevums" at bounding box center [166, 154] width 91 height 12
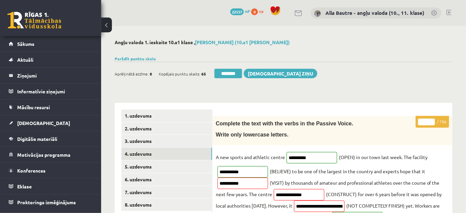
click at [431, 119] on input "*" at bounding box center [426, 122] width 17 height 7
type input "*"
click at [432, 124] on input "*" at bounding box center [426, 122] width 17 height 7
click at [145, 166] on link "5. uzdevums" at bounding box center [166, 167] width 91 height 12
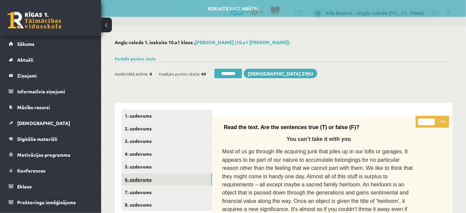
click at [142, 177] on link "6. uzdevums" at bounding box center [166, 179] width 91 height 12
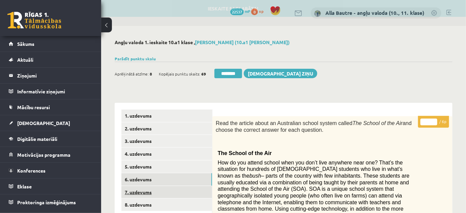
click at [143, 189] on link "7. uzdevums" at bounding box center [166, 192] width 91 height 12
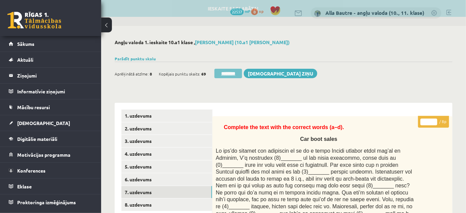
click at [239, 69] on input "********" at bounding box center [229, 73] width 28 height 9
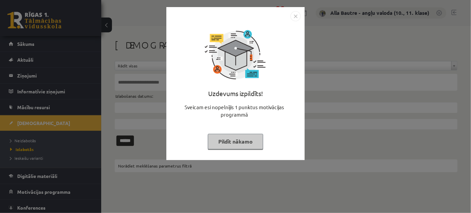
click at [293, 17] on img "Close" at bounding box center [295, 16] width 10 height 10
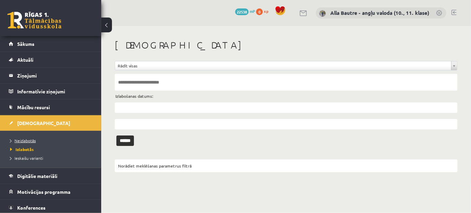
click at [16, 140] on span "Neizlabotās" at bounding box center [23, 140] width 26 height 5
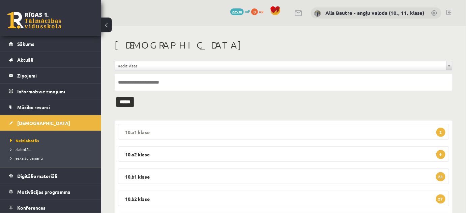
click at [125, 129] on legend "10.a1 klase 2" at bounding box center [283, 132] width 331 height 16
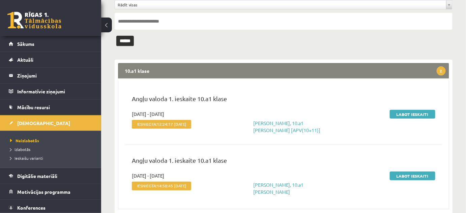
scroll to position [61, 0]
click at [424, 114] on link "Labot ieskaiti" at bounding box center [413, 114] width 46 height 9
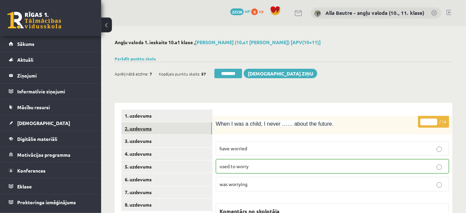
click at [135, 128] on link "2. uzdevums" at bounding box center [166, 128] width 91 height 12
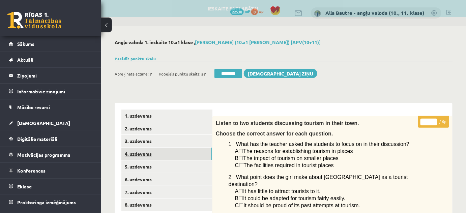
click at [132, 154] on link "4. uzdevums" at bounding box center [166, 154] width 91 height 12
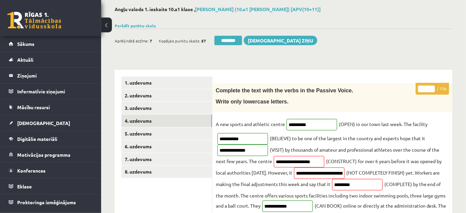
scroll to position [30, 0]
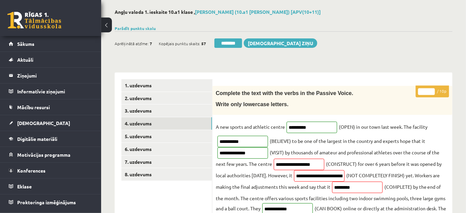
click at [431, 90] on input "*" at bounding box center [426, 91] width 17 height 7
type input "*"
click at [431, 90] on input "*" at bounding box center [426, 91] width 17 height 7
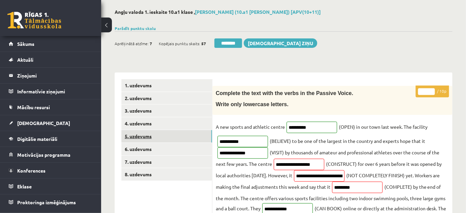
click at [156, 138] on link "5. uzdevums" at bounding box center [166, 136] width 91 height 12
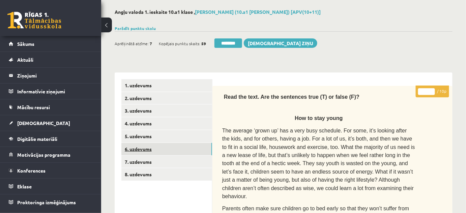
click at [154, 147] on link "6. uzdevums" at bounding box center [166, 149] width 91 height 12
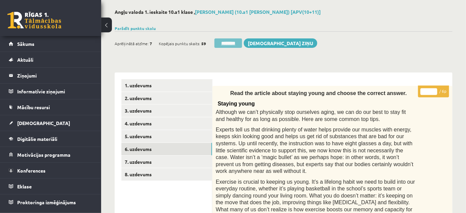
scroll to position [0, 0]
click at [224, 44] on input "********" at bounding box center [229, 42] width 28 height 9
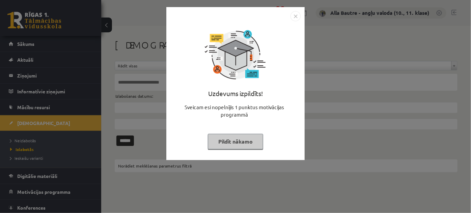
click at [294, 15] on img "Close" at bounding box center [295, 16] width 10 height 10
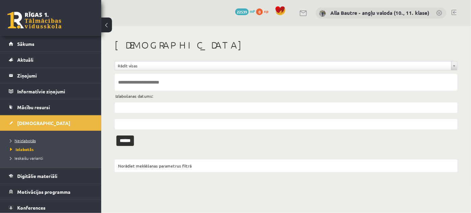
click at [24, 138] on span "Neizlabotās" at bounding box center [23, 140] width 26 height 5
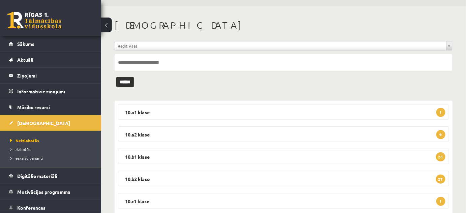
scroll to position [30, 0]
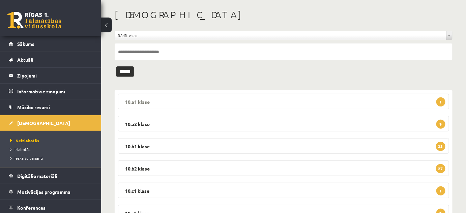
click at [134, 101] on legend "10.a1 klase 1" at bounding box center [283, 102] width 331 height 16
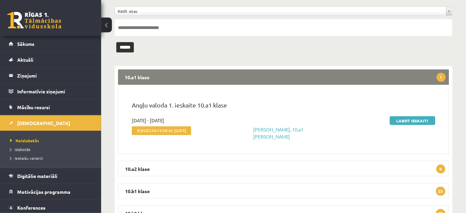
scroll to position [92, 0]
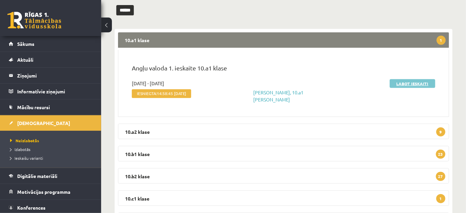
click at [413, 82] on link "Labot ieskaiti" at bounding box center [413, 83] width 46 height 9
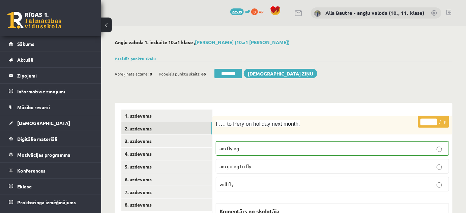
click at [136, 127] on link "2. uzdevums" at bounding box center [166, 128] width 91 height 12
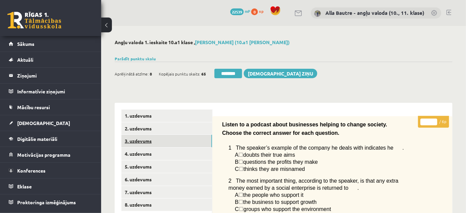
click at [139, 140] on link "3. uzdevums" at bounding box center [166, 141] width 91 height 12
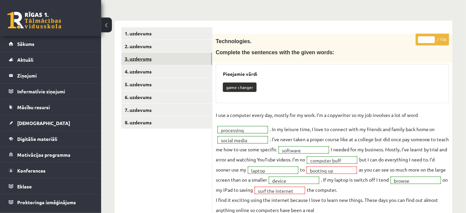
scroll to position [92, 0]
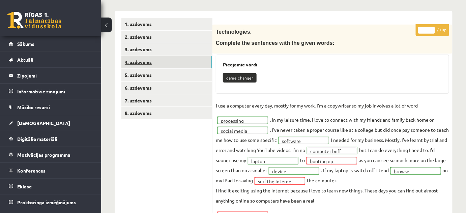
click at [143, 60] on link "4. uzdevums" at bounding box center [166, 62] width 91 height 12
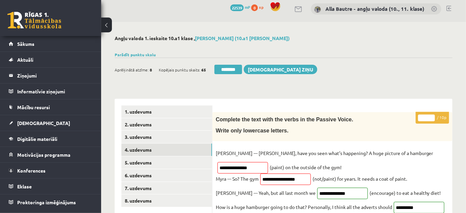
scroll to position [0, 0]
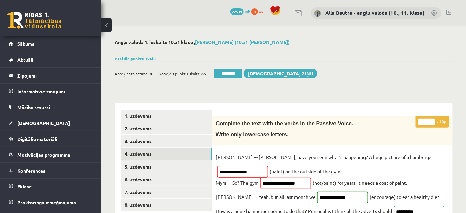
click at [431, 120] on input "*" at bounding box center [426, 122] width 17 height 7
type input "*"
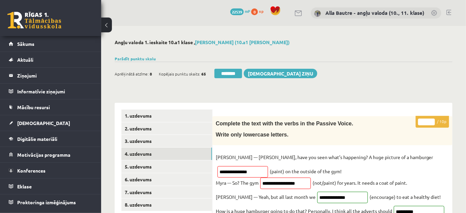
click at [431, 120] on input "*" at bounding box center [426, 122] width 17 height 7
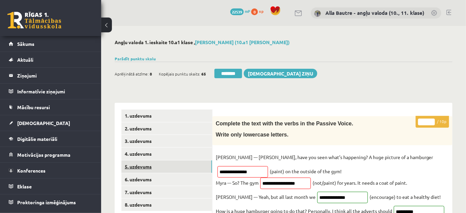
click at [143, 168] on link "5. uzdevums" at bounding box center [166, 167] width 91 height 12
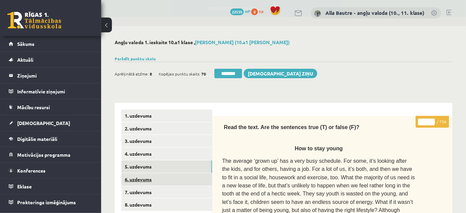
click at [144, 179] on link "6. uzdevums" at bounding box center [166, 179] width 91 height 12
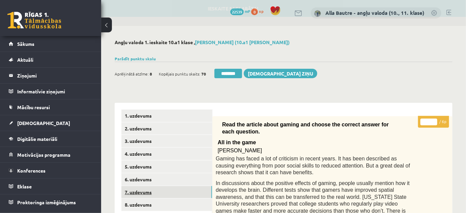
click at [143, 193] on link "7. uzdevums" at bounding box center [166, 192] width 91 height 12
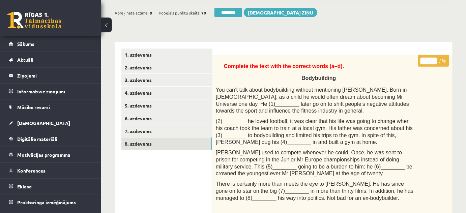
click at [138, 144] on link "8. uzdevums" at bounding box center [166, 144] width 91 height 12
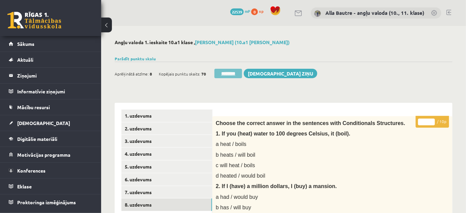
click at [225, 73] on input "********" at bounding box center [229, 73] width 28 height 9
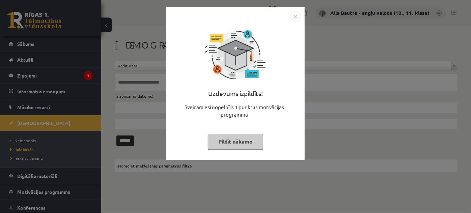
click at [292, 17] on img "Close" at bounding box center [295, 16] width 10 height 10
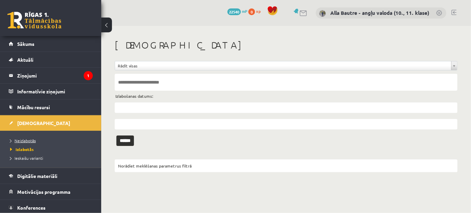
click at [28, 141] on span "Neizlabotās" at bounding box center [23, 140] width 26 height 5
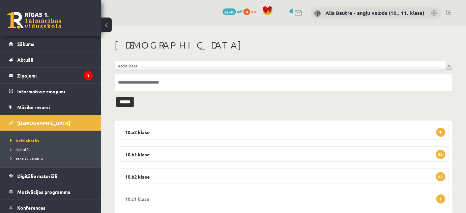
click at [135, 196] on legend "10.c1 klase 1" at bounding box center [283, 199] width 331 height 16
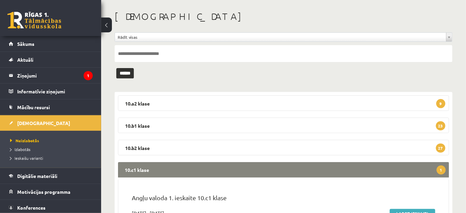
scroll to position [61, 0]
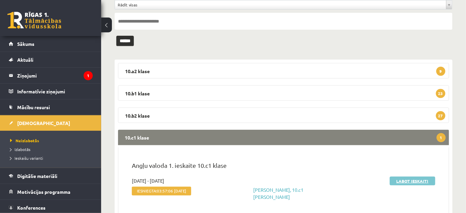
click at [418, 179] on link "Labot ieskaiti" at bounding box center [413, 181] width 46 height 9
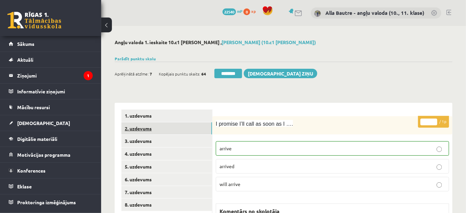
click at [136, 127] on link "2. uzdevums" at bounding box center [166, 128] width 91 height 12
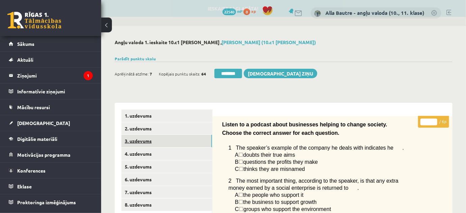
click at [136, 139] on link "3. uzdevums" at bounding box center [166, 141] width 91 height 12
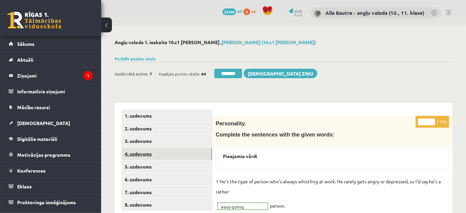
click at [137, 152] on link "4. uzdevums" at bounding box center [166, 154] width 91 height 12
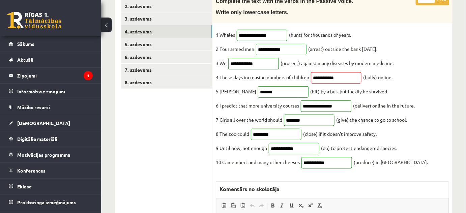
scroll to position [61, 0]
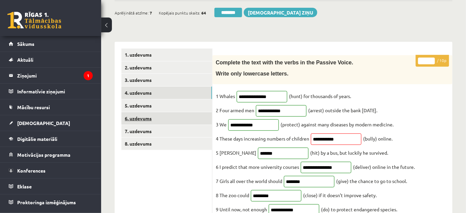
click at [154, 117] on link "6. uzdevums" at bounding box center [166, 118] width 91 height 12
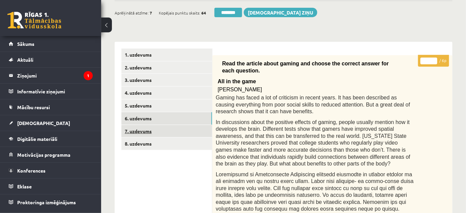
scroll to position [0, 0]
click at [141, 129] on link "7. uzdevums" at bounding box center [166, 131] width 91 height 12
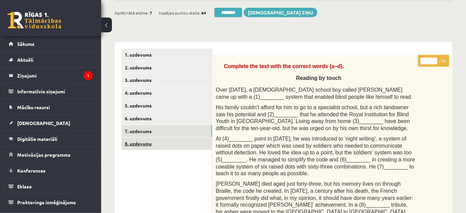
click at [138, 144] on link "8. uzdevums" at bounding box center [166, 144] width 91 height 12
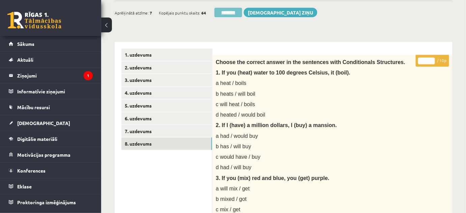
click at [218, 12] on input "********" at bounding box center [229, 12] width 28 height 9
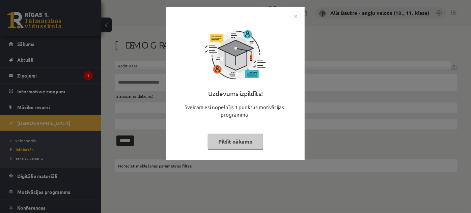
click at [292, 17] on img "Close" at bounding box center [295, 16] width 10 height 10
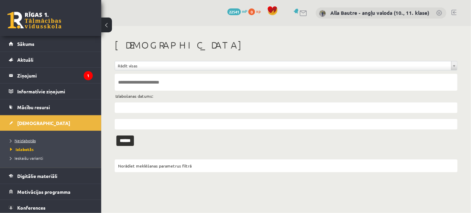
click at [24, 142] on span "Neizlabotās" at bounding box center [23, 140] width 26 height 5
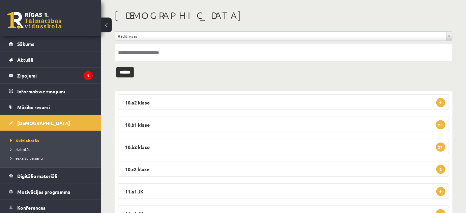
scroll to position [61, 0]
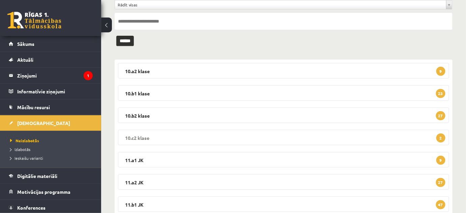
click at [128, 135] on legend "10.c2 [PERSON_NAME] 2" at bounding box center [283, 138] width 331 height 16
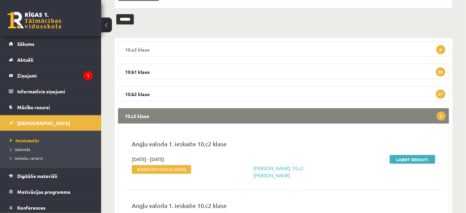
scroll to position [153, 0]
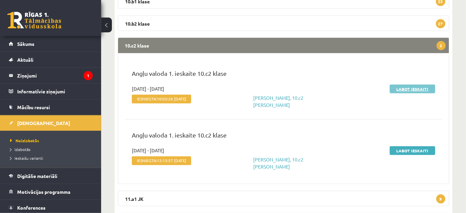
click at [400, 87] on link "Labot ieskaiti" at bounding box center [413, 89] width 46 height 9
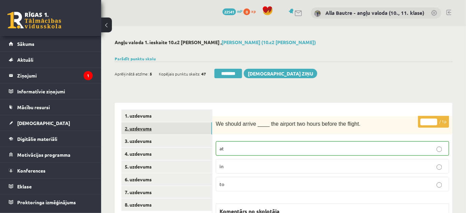
click at [141, 130] on link "2. uzdevums" at bounding box center [166, 128] width 91 height 12
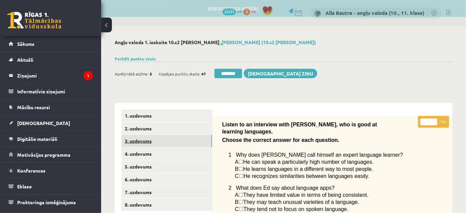
click at [139, 142] on link "3. uzdevums" at bounding box center [166, 141] width 91 height 12
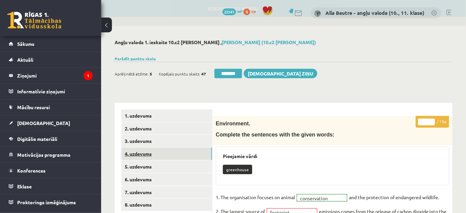
click at [139, 152] on link "4. uzdevums" at bounding box center [166, 154] width 91 height 12
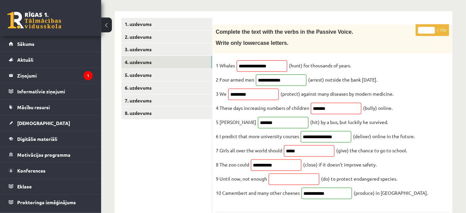
scroll to position [30, 0]
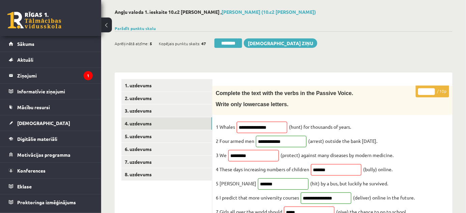
click at [432, 90] on input "*" at bounding box center [426, 91] width 17 height 7
type input "*"
click at [432, 90] on input "*" at bounding box center [426, 91] width 17 height 7
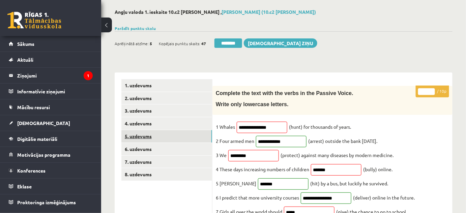
click at [151, 133] on link "5. uzdevums" at bounding box center [166, 136] width 91 height 12
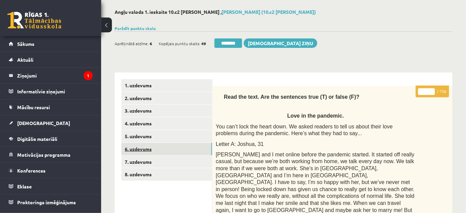
click at [146, 149] on link "6. uzdevums" at bounding box center [166, 149] width 91 height 12
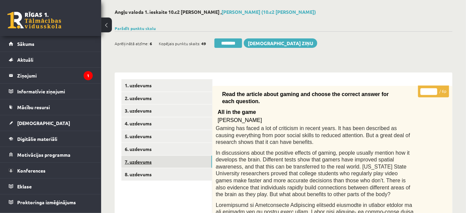
click at [143, 162] on link "7. uzdevums" at bounding box center [166, 162] width 91 height 12
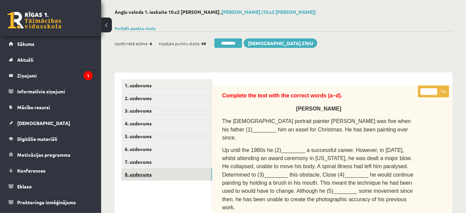
click at [138, 176] on link "8. uzdevums" at bounding box center [166, 174] width 91 height 12
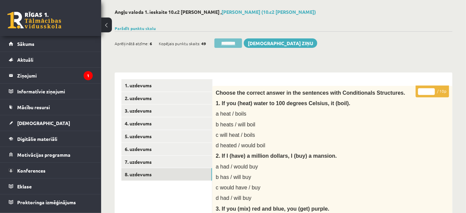
scroll to position [0, 0]
click at [235, 41] on input "********" at bounding box center [229, 42] width 28 height 9
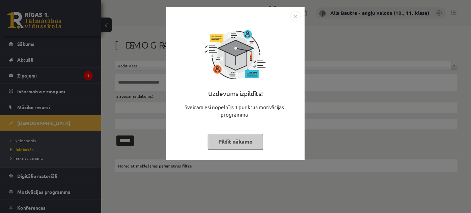
click at [299, 16] on img "Close" at bounding box center [295, 16] width 10 height 10
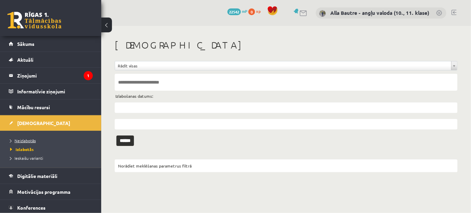
click at [27, 139] on span "Neizlabotās" at bounding box center [23, 140] width 26 height 5
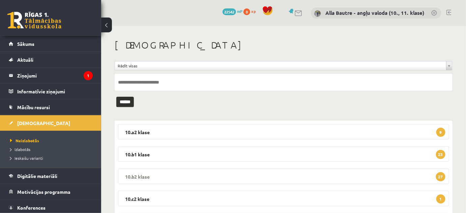
drag, startPoint x: 134, startPoint y: 196, endPoint x: 127, endPoint y: 180, distance: 16.6
click at [133, 196] on legend "10.c2 klase 1" at bounding box center [283, 199] width 331 height 16
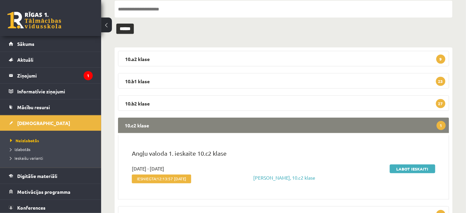
scroll to position [92, 0]
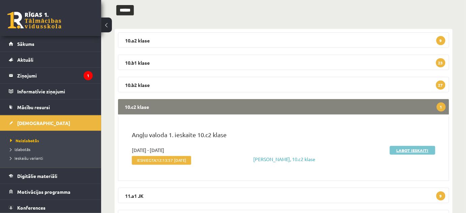
click at [394, 149] on link "Labot ieskaiti" at bounding box center [413, 150] width 46 height 9
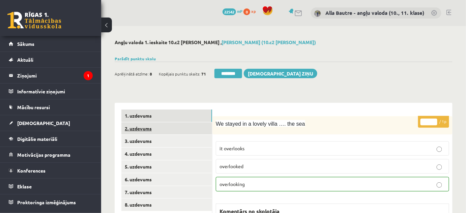
click at [136, 127] on link "2. uzdevums" at bounding box center [166, 128] width 91 height 12
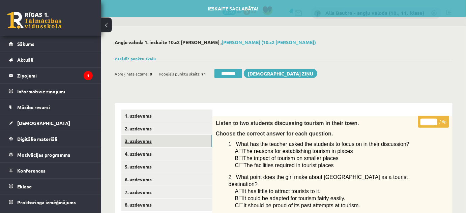
click at [140, 142] on link "3. uzdevums" at bounding box center [166, 141] width 91 height 12
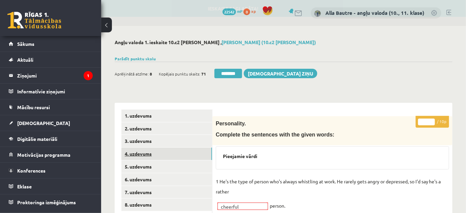
click at [135, 155] on link "4. uzdevums" at bounding box center [166, 154] width 91 height 12
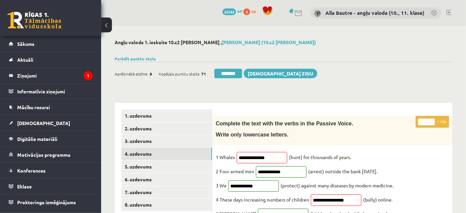
type input "*"
click at [431, 120] on input "*" at bounding box center [426, 122] width 17 height 7
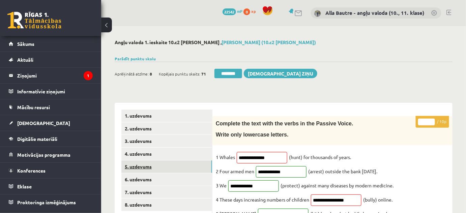
click at [141, 165] on link "5. uzdevums" at bounding box center [166, 167] width 91 height 12
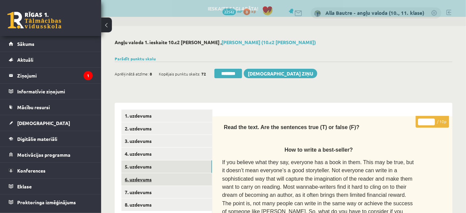
click at [141, 175] on link "6. uzdevums" at bounding box center [166, 179] width 91 height 12
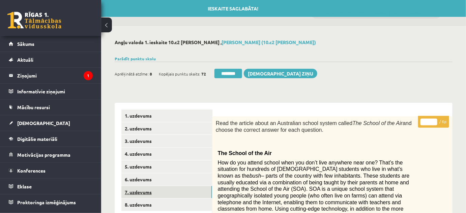
click at [142, 190] on link "7. uzdevums" at bounding box center [166, 192] width 91 height 12
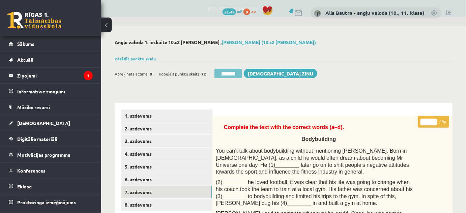
click at [234, 74] on input "********" at bounding box center [229, 73] width 28 height 9
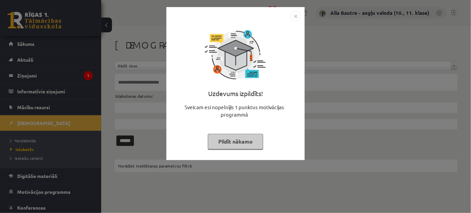
click at [293, 15] on img "Close" at bounding box center [295, 16] width 10 height 10
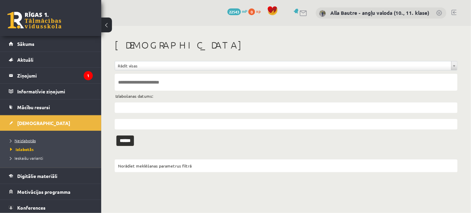
click at [24, 138] on link "Neizlabotās" at bounding box center [52, 141] width 84 height 6
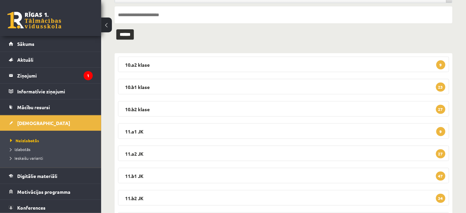
scroll to position [61, 0]
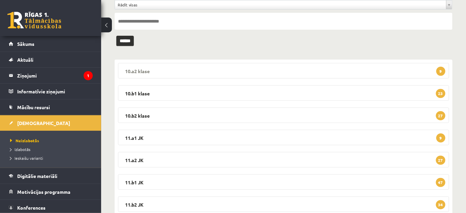
click at [147, 66] on legend "10.a2 klase 9" at bounding box center [283, 71] width 331 height 16
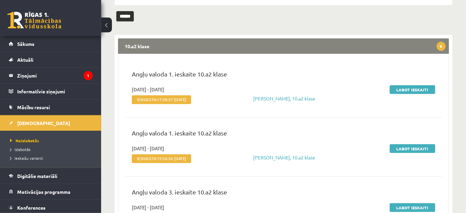
scroll to position [122, 0]
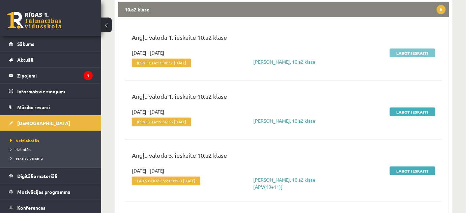
click at [413, 52] on link "Labot ieskaiti" at bounding box center [413, 53] width 46 height 9
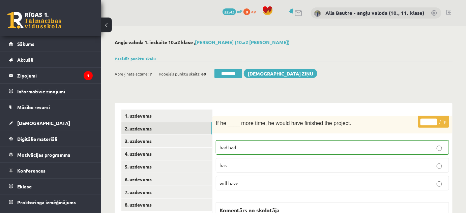
click at [137, 127] on link "2. uzdevums" at bounding box center [166, 128] width 91 height 12
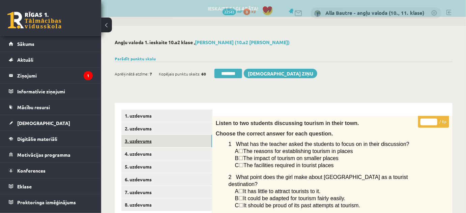
click at [136, 142] on link "3. uzdevums" at bounding box center [166, 141] width 91 height 12
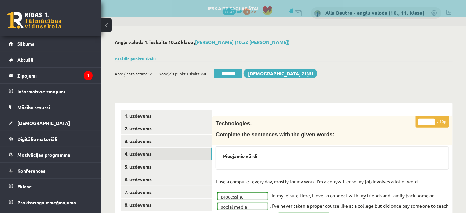
click at [133, 153] on link "4. uzdevums" at bounding box center [166, 154] width 91 height 12
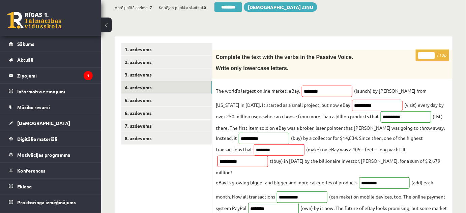
scroll to position [30, 0]
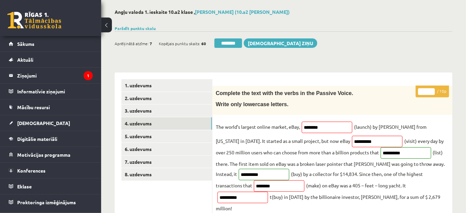
click at [431, 90] on input "*" at bounding box center [426, 91] width 17 height 7
type input "*"
click at [431, 90] on input "*" at bounding box center [426, 91] width 17 height 7
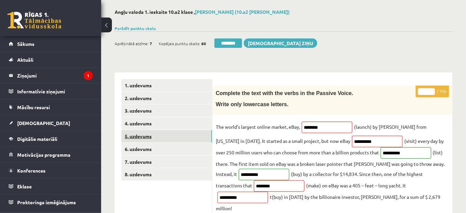
click at [156, 135] on link "5. uzdevums" at bounding box center [166, 136] width 91 height 12
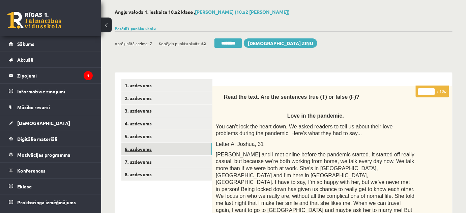
click at [155, 145] on link "6. uzdevums" at bounding box center [166, 149] width 91 height 12
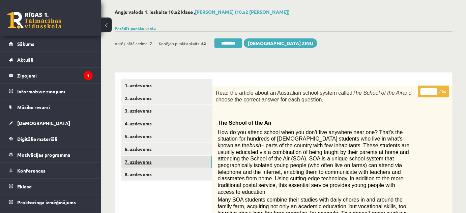
click at [153, 159] on link "7. uzdevums" at bounding box center [166, 162] width 91 height 12
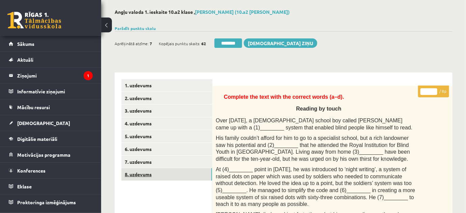
click at [146, 169] on link "8. uzdevums" at bounding box center [166, 174] width 91 height 12
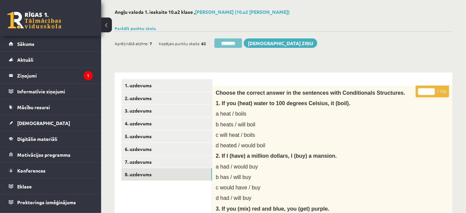
click at [222, 40] on input "********" at bounding box center [229, 42] width 28 height 9
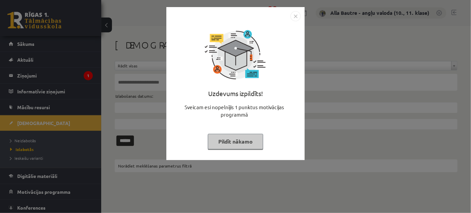
click at [294, 15] on img "Close" at bounding box center [295, 16] width 10 height 10
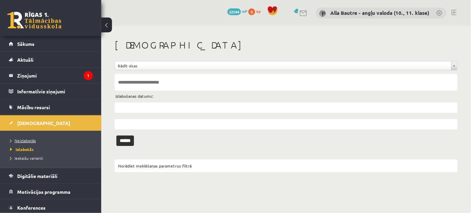
click at [30, 139] on span "Neizlabotās" at bounding box center [23, 140] width 26 height 5
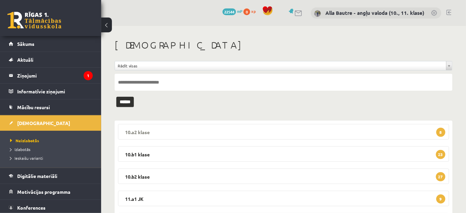
click at [129, 133] on legend "10.a2 klase 8" at bounding box center [283, 132] width 331 height 16
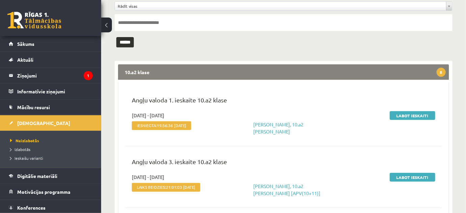
scroll to position [61, 0]
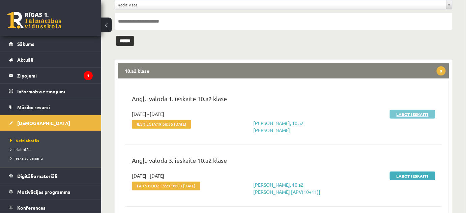
click at [408, 114] on link "Labot ieskaiti" at bounding box center [413, 114] width 46 height 9
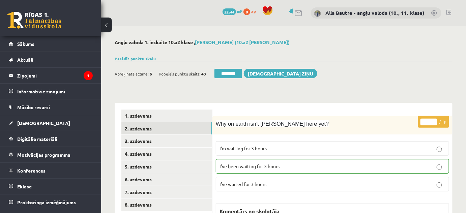
click at [134, 127] on link "2. uzdevums" at bounding box center [166, 128] width 91 height 12
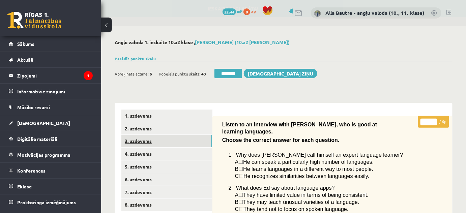
click at [145, 141] on link "3. uzdevums" at bounding box center [166, 141] width 91 height 12
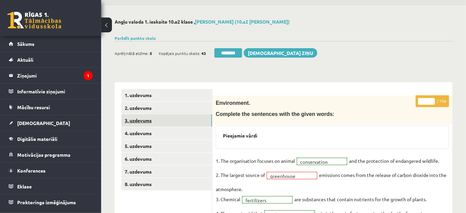
scroll to position [30, 0]
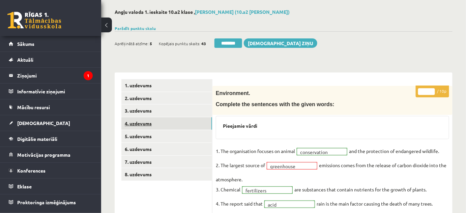
click at [135, 121] on link "4. uzdevums" at bounding box center [166, 123] width 91 height 12
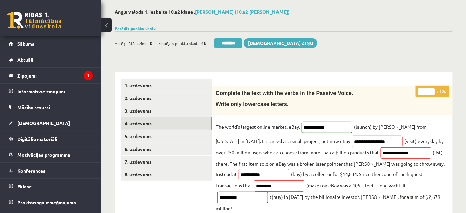
click at [432, 88] on input "*" at bounding box center [426, 91] width 17 height 7
type input "*"
click at [432, 88] on input "*" at bounding box center [426, 91] width 17 height 7
click at [159, 134] on link "5. uzdevums" at bounding box center [166, 136] width 91 height 12
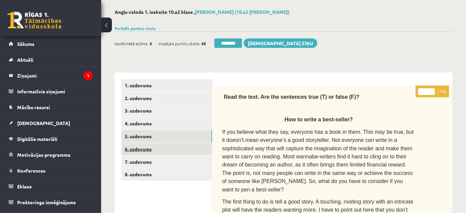
click at [158, 147] on link "6. uzdevums" at bounding box center [166, 149] width 91 height 12
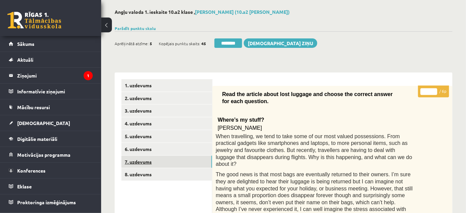
click at [146, 159] on link "7. uzdevums" at bounding box center [166, 162] width 91 height 12
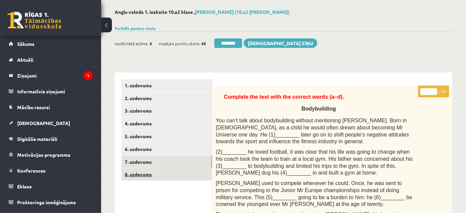
click at [137, 171] on link "8. uzdevums" at bounding box center [166, 174] width 91 height 12
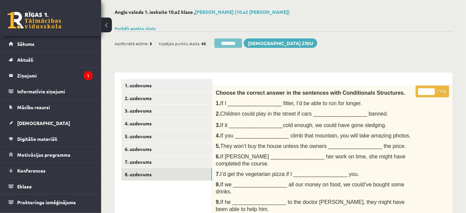
click at [230, 41] on input "********" at bounding box center [229, 42] width 28 height 9
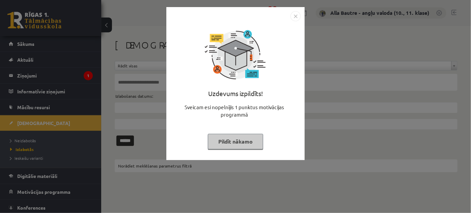
click at [294, 15] on img "Close" at bounding box center [295, 16] width 10 height 10
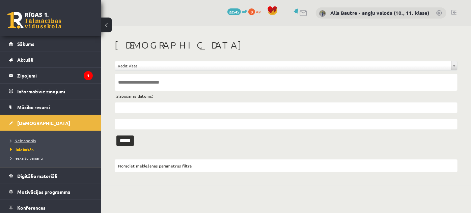
click at [24, 140] on span "Neizlabotās" at bounding box center [23, 140] width 26 height 5
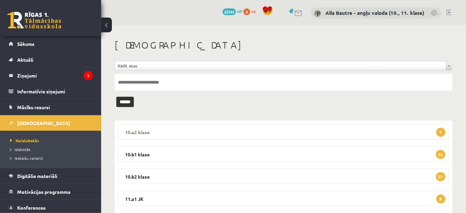
click at [133, 133] on legend "10.a2 klase 7" at bounding box center [283, 132] width 331 height 16
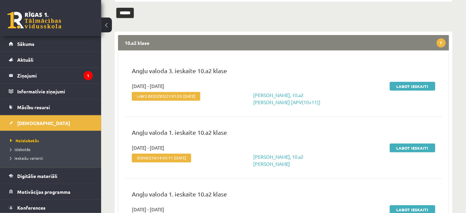
scroll to position [122, 0]
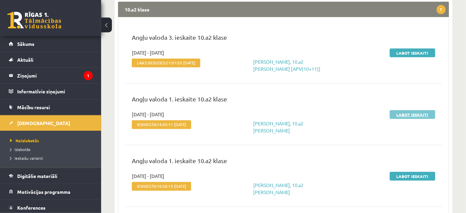
click at [409, 112] on link "Labot ieskaiti" at bounding box center [413, 114] width 46 height 9
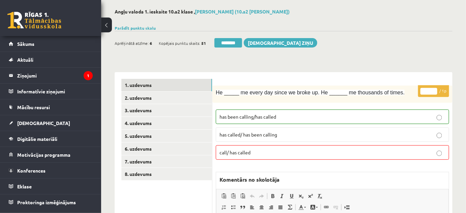
scroll to position [30, 0]
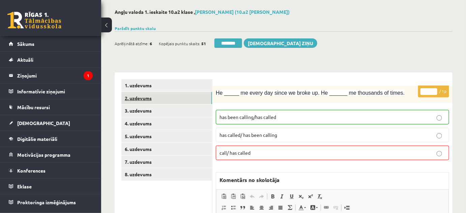
click at [144, 96] on link "2. uzdevums" at bounding box center [166, 98] width 91 height 12
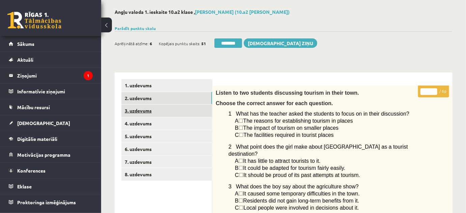
scroll to position [0, 0]
click at [137, 111] on link "3. uzdevums" at bounding box center [166, 111] width 91 height 12
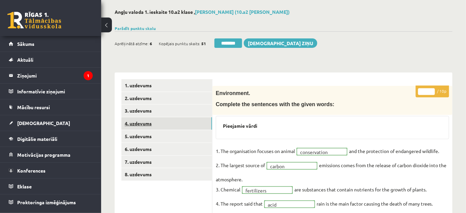
click at [136, 123] on link "4. uzdevums" at bounding box center [166, 123] width 91 height 12
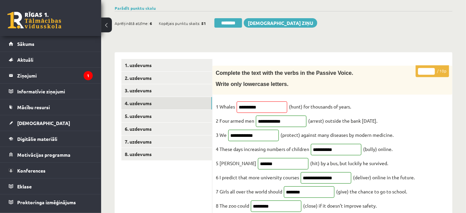
scroll to position [61, 0]
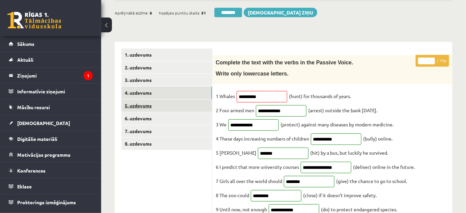
click at [141, 101] on link "5. uzdevums" at bounding box center [166, 106] width 91 height 12
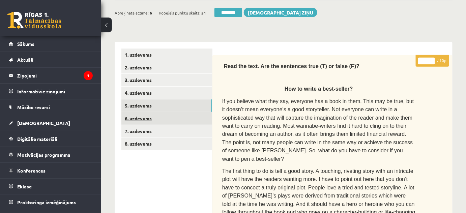
click at [142, 117] on link "6. uzdevums" at bounding box center [166, 118] width 91 height 12
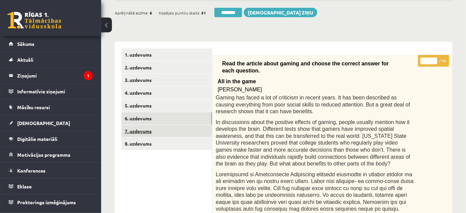
click at [143, 127] on link "7. uzdevums" at bounding box center [166, 131] width 91 height 12
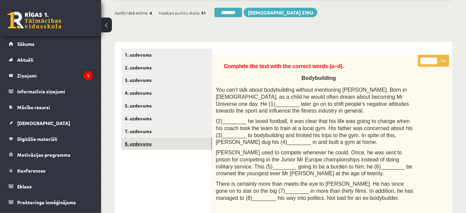
click at [146, 140] on link "8. uzdevums" at bounding box center [166, 144] width 91 height 12
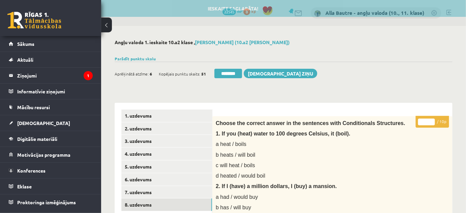
scroll to position [0, 0]
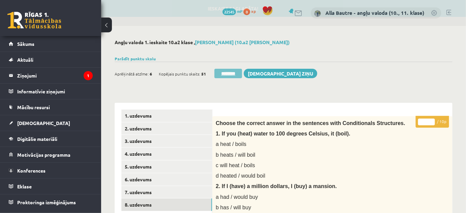
click at [228, 73] on input "********" at bounding box center [229, 73] width 28 height 9
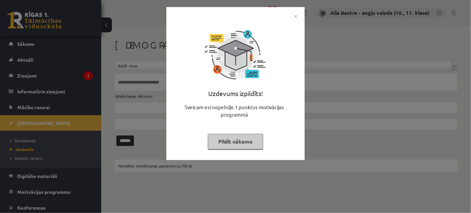
click at [292, 17] on img "Close" at bounding box center [295, 16] width 10 height 10
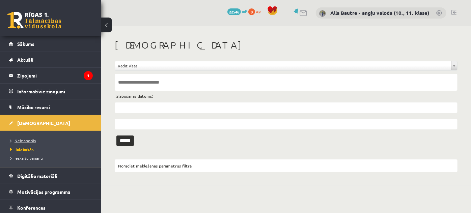
click at [20, 141] on span "Neizlabotās" at bounding box center [23, 140] width 26 height 5
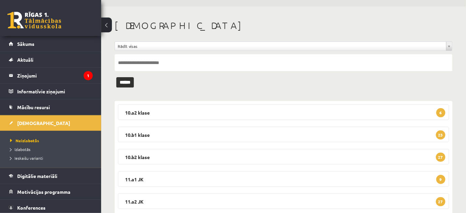
scroll to position [30, 0]
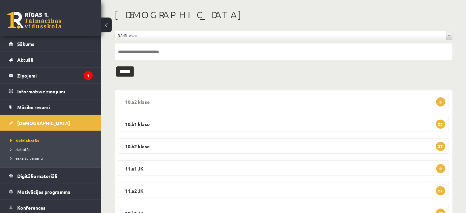
click at [132, 100] on legend "10.a2 klase 6" at bounding box center [283, 102] width 331 height 16
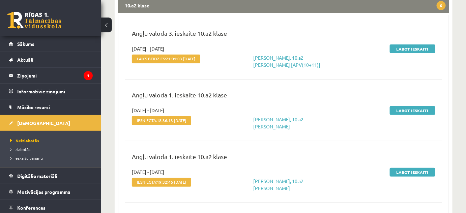
scroll to position [153, 0]
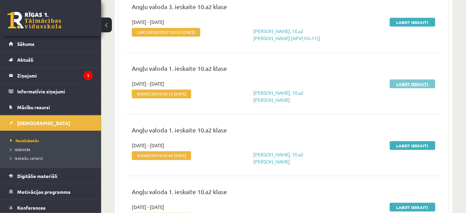
click at [404, 83] on link "Labot ieskaiti" at bounding box center [413, 84] width 46 height 9
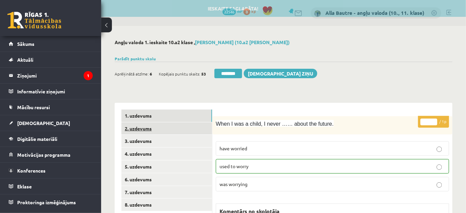
click at [127, 128] on link "2. uzdevums" at bounding box center [166, 128] width 91 height 12
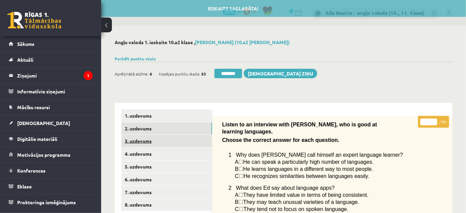
click at [131, 141] on link "3. uzdevums" at bounding box center [166, 141] width 91 height 12
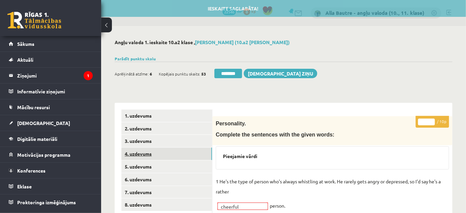
click at [132, 154] on link "4. uzdevums" at bounding box center [166, 154] width 91 height 12
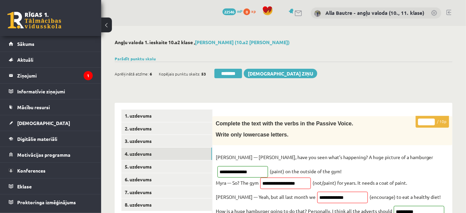
type input "**"
click at [431, 120] on input "**" at bounding box center [426, 122] width 17 height 7
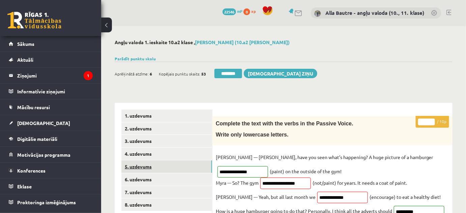
click at [138, 166] on link "5. uzdevums" at bounding box center [166, 167] width 91 height 12
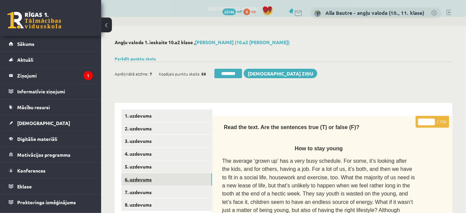
click at [135, 180] on link "6. uzdevums" at bounding box center [166, 179] width 91 height 12
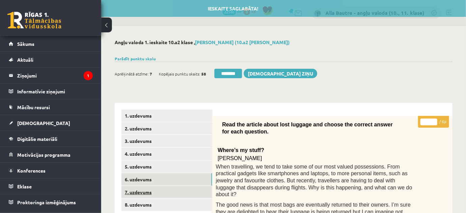
click at [133, 194] on link "7. uzdevums" at bounding box center [166, 192] width 91 height 12
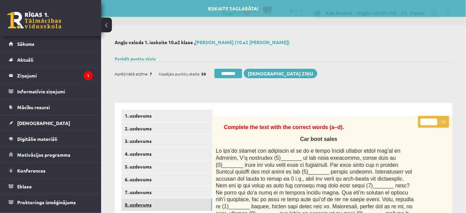
click at [137, 205] on link "8. uzdevums" at bounding box center [166, 205] width 91 height 12
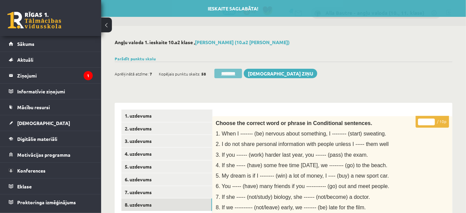
click at [222, 72] on input "********" at bounding box center [229, 73] width 28 height 9
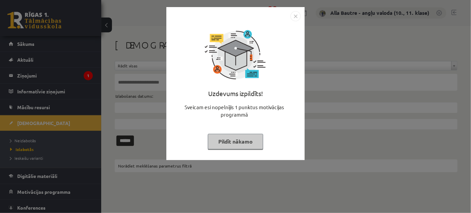
click at [299, 15] on img "Close" at bounding box center [295, 16] width 10 height 10
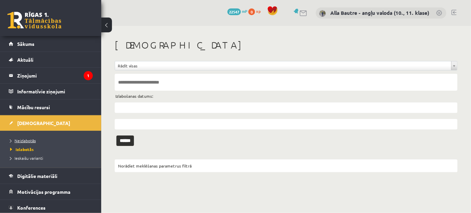
click at [20, 138] on span "Neizlabotās" at bounding box center [23, 140] width 26 height 5
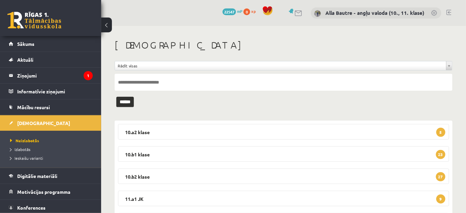
scroll to position [30, 0]
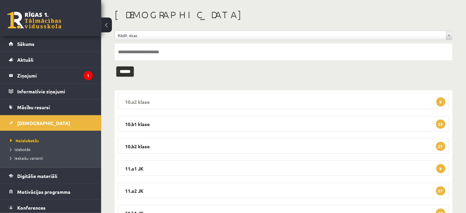
click at [139, 100] on legend "10.a2 klase 5" at bounding box center [283, 102] width 331 height 16
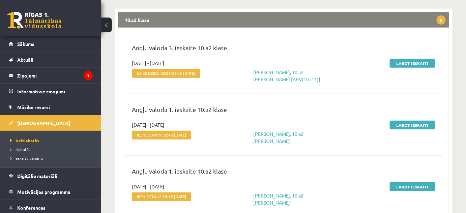
scroll to position [122, 0]
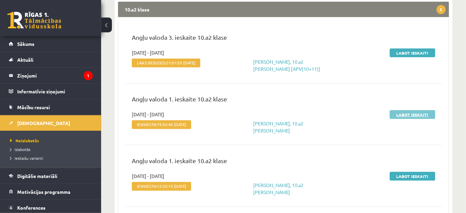
click at [403, 114] on link "Labot ieskaiti" at bounding box center [413, 114] width 46 height 9
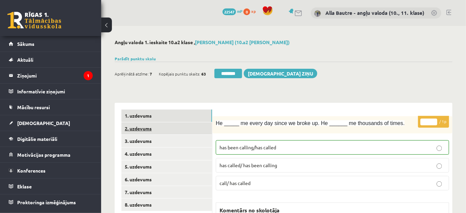
click at [129, 128] on link "2. uzdevums" at bounding box center [166, 128] width 91 height 12
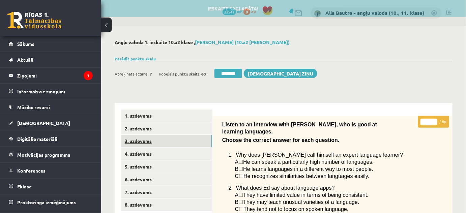
click at [138, 142] on link "3. uzdevums" at bounding box center [166, 141] width 91 height 12
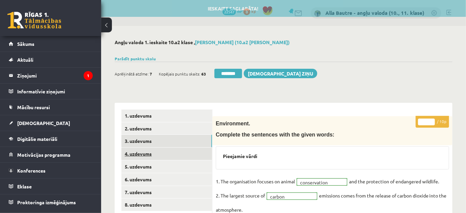
click at [140, 154] on link "4. uzdevums" at bounding box center [166, 154] width 91 height 12
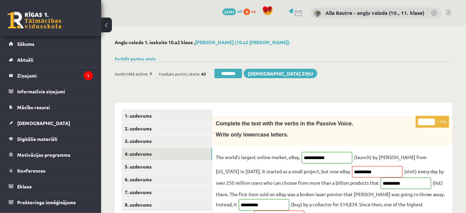
click at [432, 121] on input "*" at bounding box center [426, 122] width 17 height 7
type input "*"
click at [432, 121] on input "*" at bounding box center [426, 122] width 17 height 7
click at [158, 165] on link "5. uzdevums" at bounding box center [166, 167] width 91 height 12
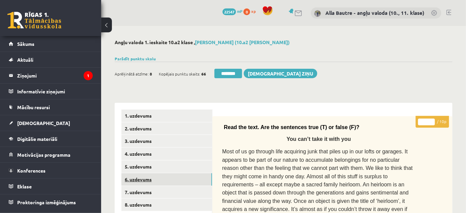
click at [142, 179] on link "6. uzdevums" at bounding box center [166, 179] width 91 height 12
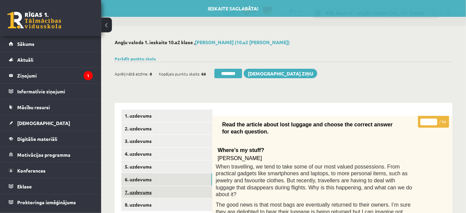
click at [142, 192] on link "7. uzdevums" at bounding box center [166, 192] width 91 height 12
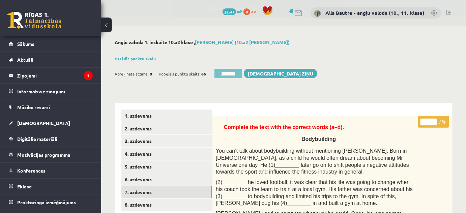
click at [236, 73] on input "********" at bounding box center [229, 73] width 28 height 9
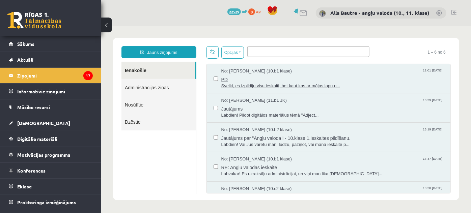
click at [297, 85] on span "Sveiki, es izpildiju visu ieskaiti, bet kaut kas ar mājas lapu n..." at bounding box center [332, 86] width 223 height 6
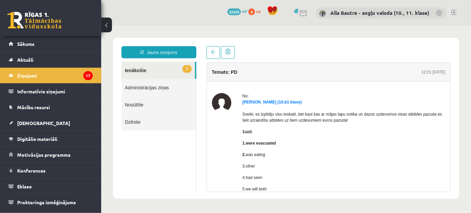
click at [128, 68] on link "1 Ienākošie" at bounding box center [158, 69] width 74 height 17
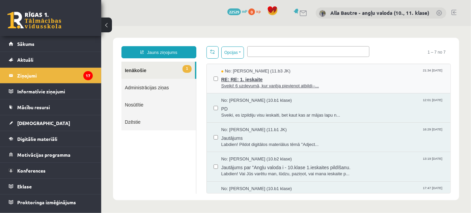
click at [237, 83] on span "Sveiki! 6 uzdevumā, kur varēja pievienot atbildi--..." at bounding box center [332, 86] width 223 height 6
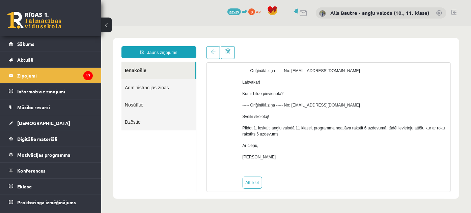
scroll to position [75, 0]
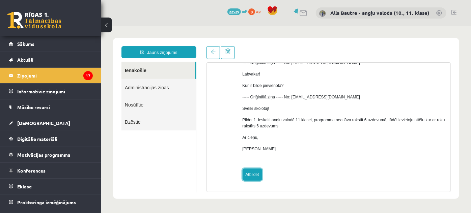
click at [257, 175] on link "Atbildēt" at bounding box center [252, 174] width 20 height 12
type input "**********"
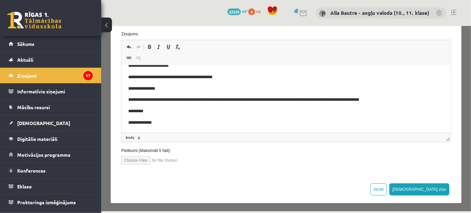
scroll to position [112, 0]
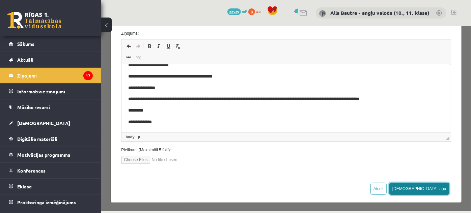
click at [437, 187] on button "[DEMOGRAPHIC_DATA] ziņu" at bounding box center [419, 188] width 60 height 12
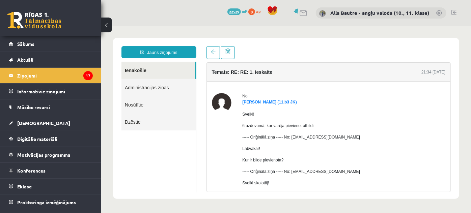
scroll to position [0, 0]
click at [135, 71] on link "Ienākošie" at bounding box center [158, 69] width 74 height 17
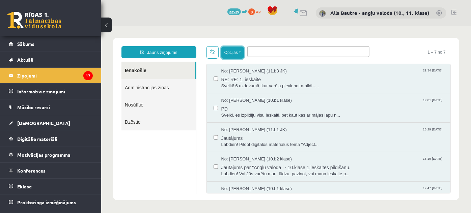
click at [240, 52] on button "Opcijas" at bounding box center [232, 52] width 23 height 12
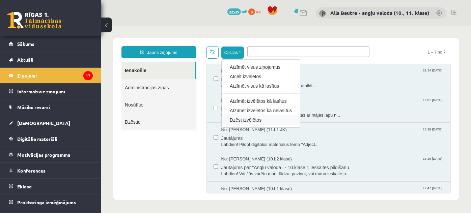
click at [248, 119] on link "Dzēst izvēlētos" at bounding box center [260, 119] width 62 height 7
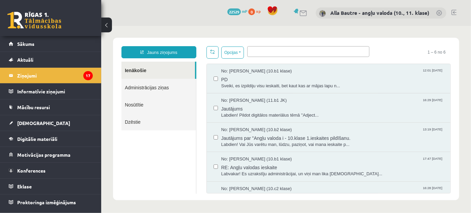
click at [454, 13] on link at bounding box center [453, 12] width 5 height 5
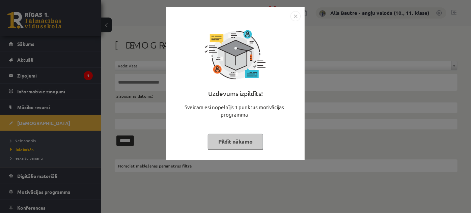
click at [296, 13] on img "Close" at bounding box center [295, 16] width 10 height 10
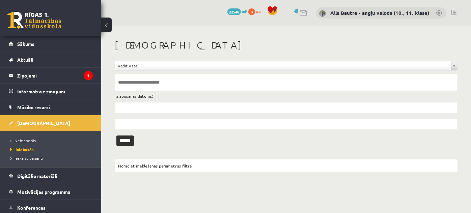
click at [29, 136] on li "Neizlabotās" at bounding box center [52, 140] width 84 height 9
click at [29, 141] on span "Neizlabotās" at bounding box center [24, 140] width 29 height 5
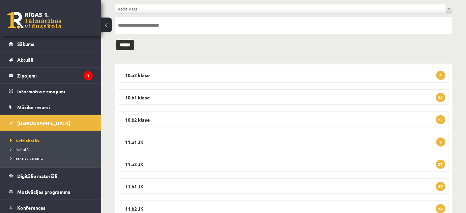
scroll to position [61, 0]
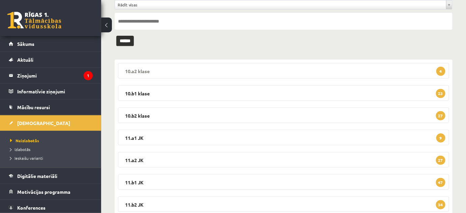
click at [138, 69] on legend "10.a2 klase 4" at bounding box center [283, 71] width 331 height 16
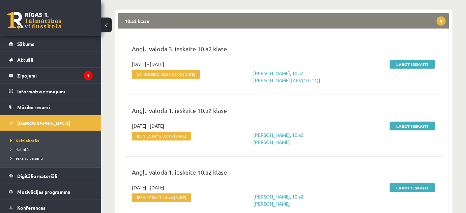
scroll to position [122, 0]
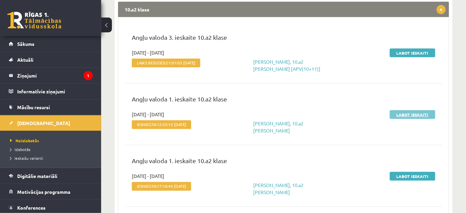
click at [406, 115] on link "Labot ieskaiti" at bounding box center [413, 114] width 46 height 9
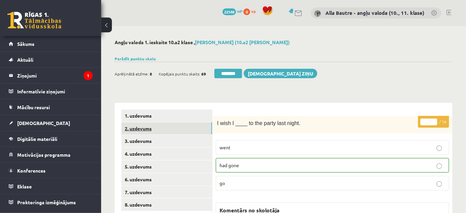
click at [136, 125] on link "2. uzdevums" at bounding box center [166, 128] width 91 height 12
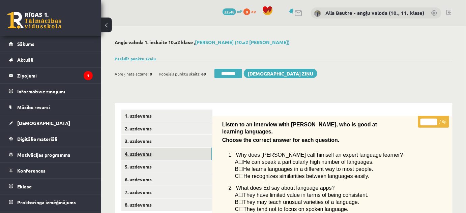
click at [136, 152] on link "4. uzdevums" at bounding box center [166, 154] width 91 height 12
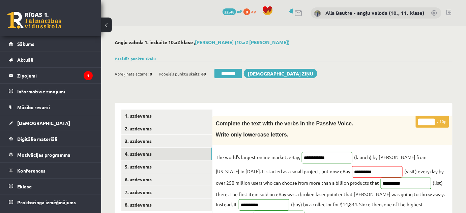
type input "**"
click at [431, 119] on input "**" at bounding box center [426, 122] width 17 height 7
click at [141, 169] on link "5. uzdevums" at bounding box center [166, 167] width 91 height 12
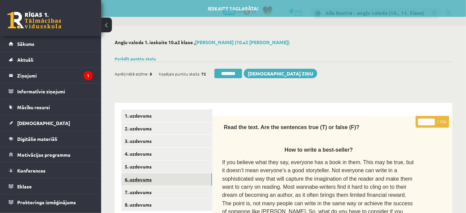
click at [140, 177] on link "6. uzdevums" at bounding box center [166, 179] width 91 height 12
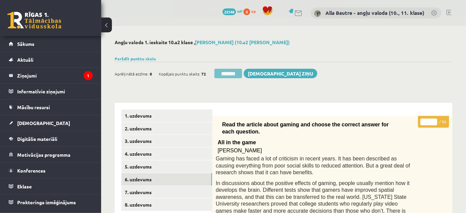
click at [231, 75] on input "********" at bounding box center [229, 73] width 28 height 9
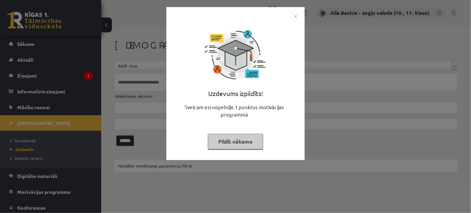
click at [296, 13] on img "Close" at bounding box center [295, 16] width 10 height 10
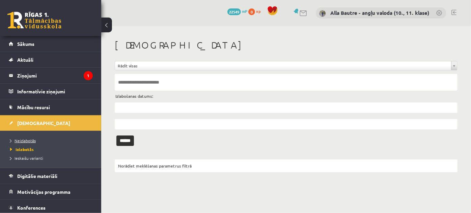
click at [30, 138] on span "Neizlabotās" at bounding box center [23, 140] width 26 height 5
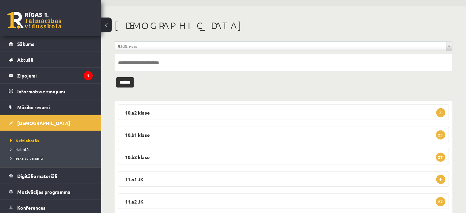
scroll to position [30, 0]
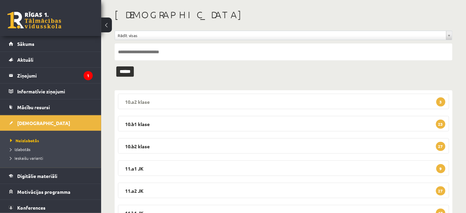
click at [133, 100] on legend "10.a2 klase 3" at bounding box center [283, 102] width 331 height 16
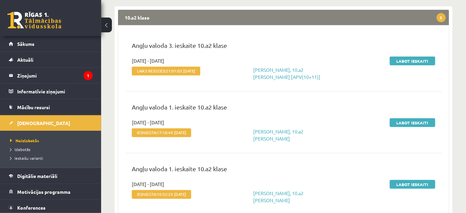
scroll to position [122, 0]
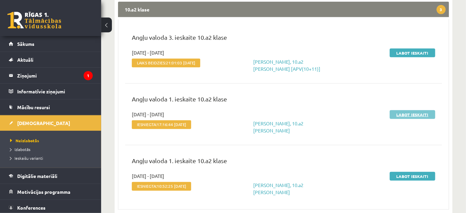
click at [400, 115] on link "Labot ieskaiti" at bounding box center [413, 114] width 46 height 9
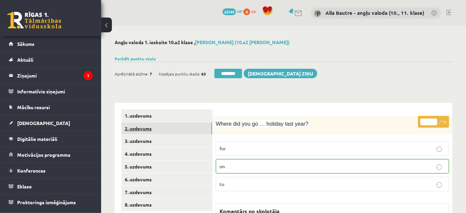
click at [132, 128] on link "2. uzdevums" at bounding box center [166, 128] width 91 height 12
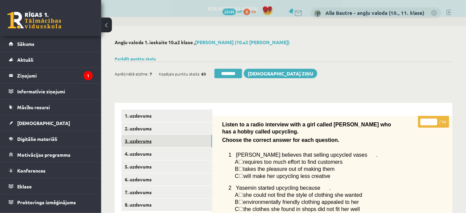
click at [137, 137] on link "3. uzdevums" at bounding box center [166, 141] width 91 height 12
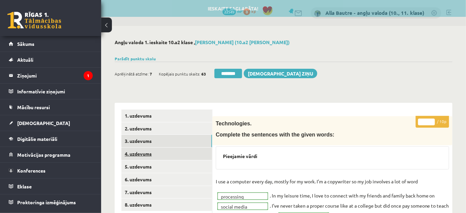
click at [138, 151] on link "4. uzdevums" at bounding box center [166, 154] width 91 height 12
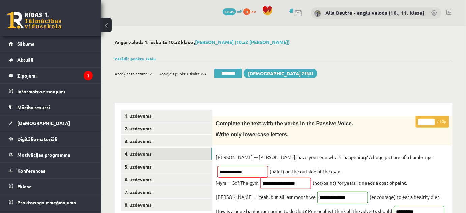
click at [433, 119] on input "*" at bounding box center [426, 122] width 17 height 7
type input "*"
click at [433, 119] on input "*" at bounding box center [426, 122] width 17 height 7
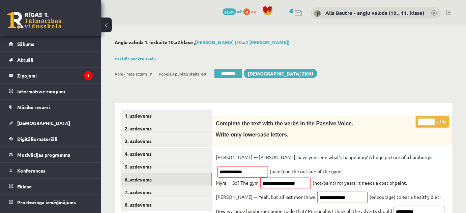
click at [155, 176] on link "6. uzdevums" at bounding box center [166, 179] width 91 height 12
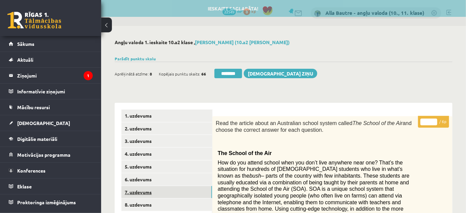
click at [151, 193] on link "7. uzdevums" at bounding box center [166, 192] width 91 height 12
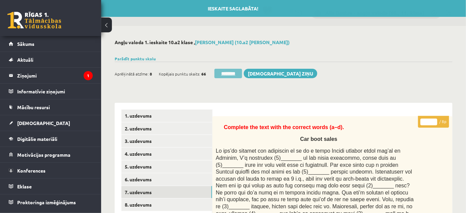
click at [221, 74] on input "********" at bounding box center [229, 73] width 28 height 9
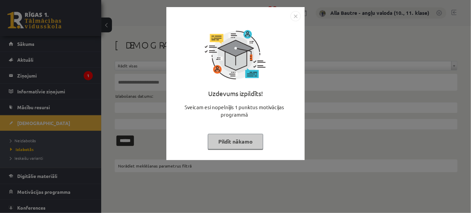
click at [296, 17] on img "Close" at bounding box center [295, 16] width 10 height 10
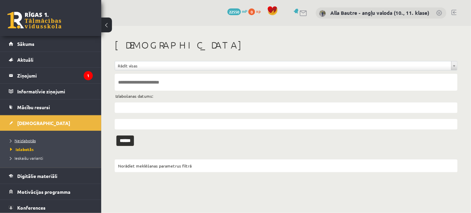
click at [26, 139] on span "Neizlabotās" at bounding box center [23, 140] width 26 height 5
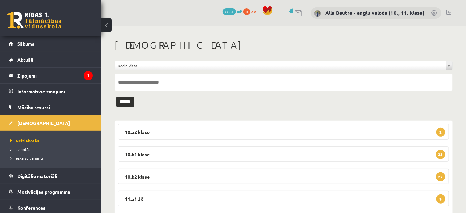
scroll to position [30, 0]
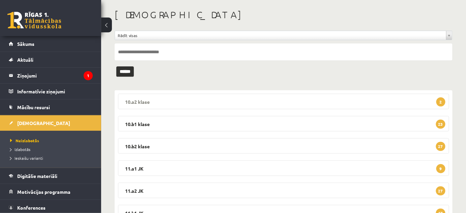
click at [130, 100] on legend "10.a2 klase 2" at bounding box center [283, 102] width 331 height 16
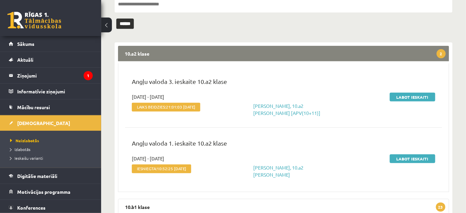
scroll to position [92, 0]
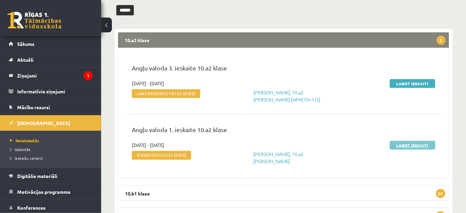
click at [418, 143] on link "Labot ieskaiti" at bounding box center [413, 145] width 46 height 9
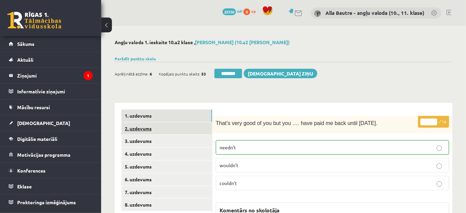
click at [135, 128] on link "2. uzdevums" at bounding box center [166, 128] width 91 height 12
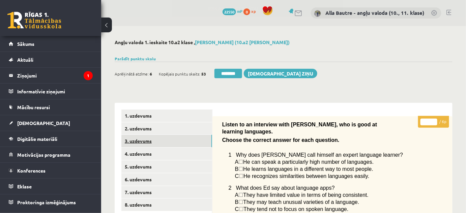
click at [138, 139] on link "3. uzdevums" at bounding box center [166, 141] width 91 height 12
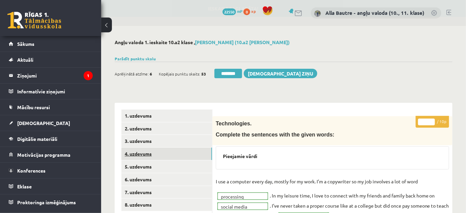
click at [138, 152] on link "4. uzdevums" at bounding box center [166, 154] width 91 height 12
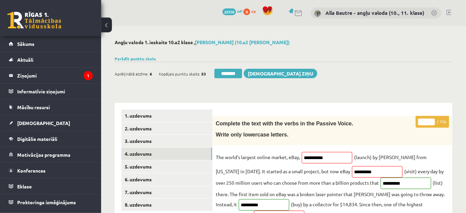
click at [431, 120] on input "*" at bounding box center [426, 122] width 17 height 7
type input "*"
click at [431, 120] on input "*" at bounding box center [426, 122] width 17 height 7
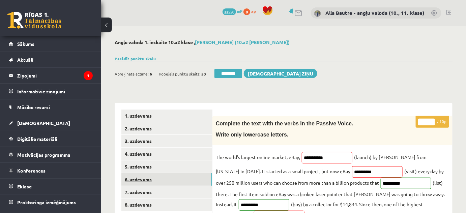
click at [138, 179] on link "6. uzdevums" at bounding box center [166, 179] width 91 height 12
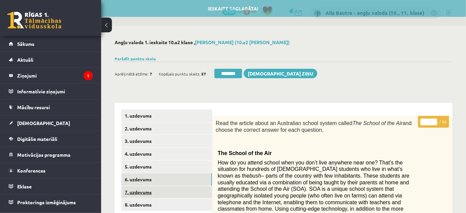
click at [137, 192] on link "7. uzdevums" at bounding box center [166, 192] width 91 height 12
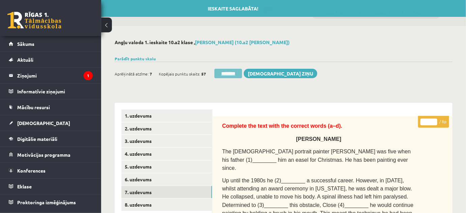
click at [228, 75] on input "********" at bounding box center [229, 73] width 28 height 9
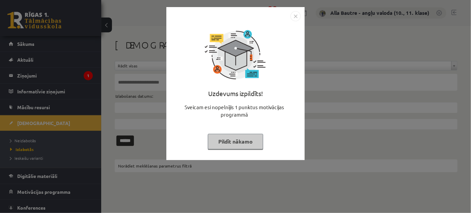
click at [295, 19] on img "Close" at bounding box center [295, 16] width 10 height 10
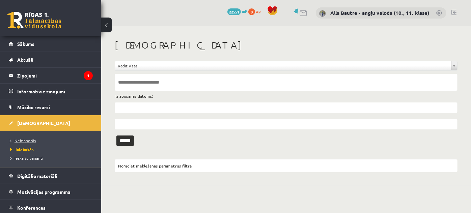
click at [19, 140] on span "Neizlabotās" at bounding box center [23, 140] width 26 height 5
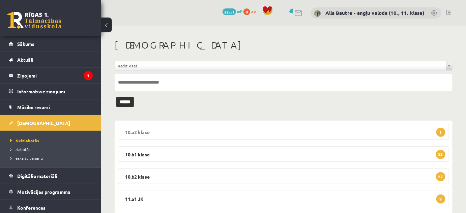
click at [148, 129] on legend "10.a2 klase 1" at bounding box center [283, 132] width 331 height 16
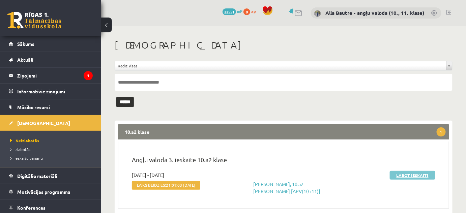
click at [399, 176] on link "Labot ieskaiti" at bounding box center [413, 175] width 46 height 9
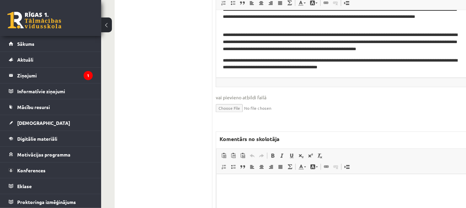
scroll to position [337, 0]
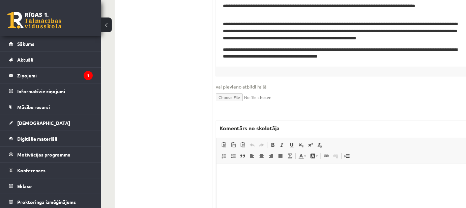
click at [250, 179] on html at bounding box center [345, 174] width 259 height 21
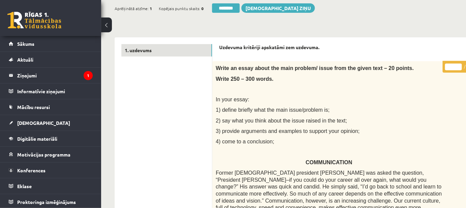
scroll to position [0, 0]
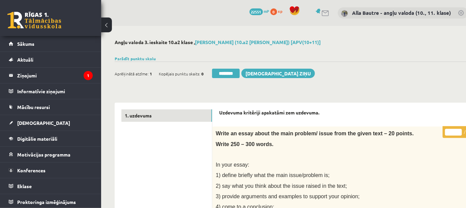
click at [459, 130] on input "**" at bounding box center [453, 132] width 17 height 7
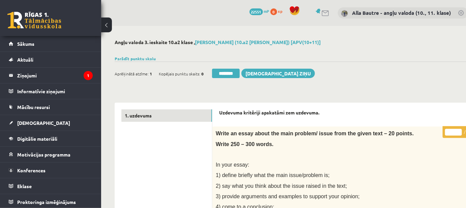
click at [459, 130] on input "**" at bounding box center [453, 132] width 17 height 7
type input "**"
click at [459, 130] on input "**" at bounding box center [453, 132] width 17 height 7
click at [139, 112] on link "1. uzdevums" at bounding box center [166, 116] width 91 height 12
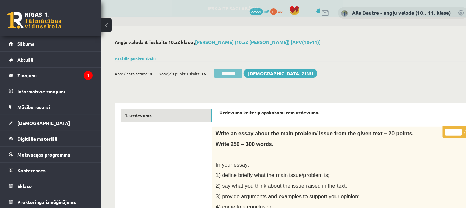
click at [222, 76] on input "********" at bounding box center [229, 73] width 28 height 9
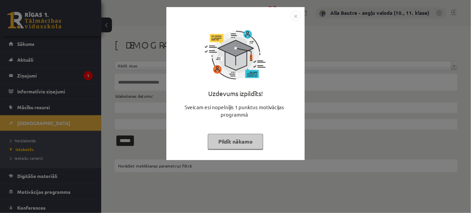
click at [297, 14] on img "Close" at bounding box center [295, 16] width 10 height 10
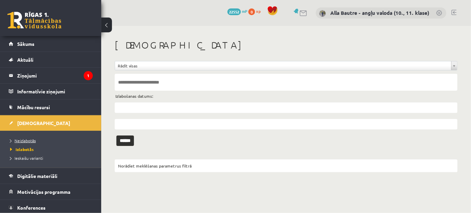
click at [17, 138] on span "Neizlabotās" at bounding box center [23, 140] width 26 height 5
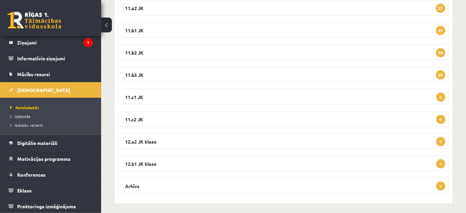
scroll to position [194, 0]
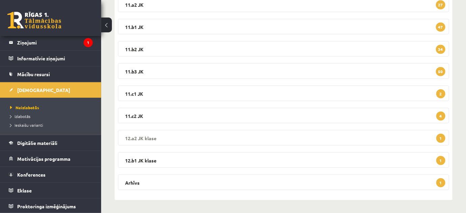
click at [138, 135] on legend "12.a2 JK klase 1" at bounding box center [283, 138] width 331 height 16
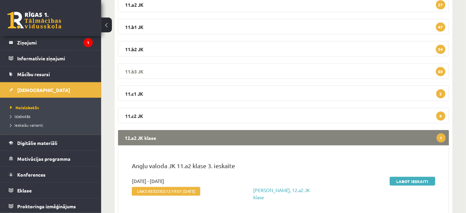
scroll to position [225, 0]
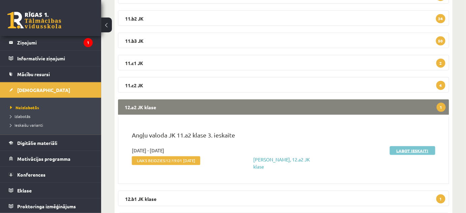
click at [411, 149] on link "Labot ieskaiti" at bounding box center [413, 150] width 46 height 9
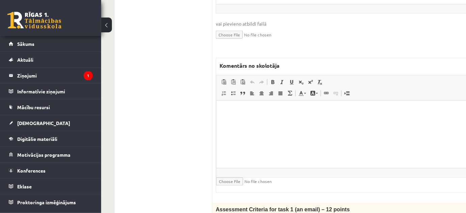
scroll to position [368, 0]
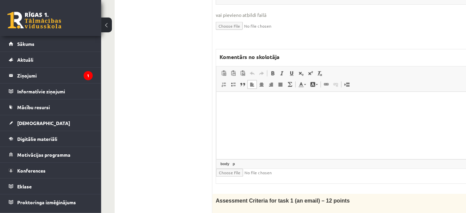
click at [238, 113] on html at bounding box center [361, 102] width 290 height 21
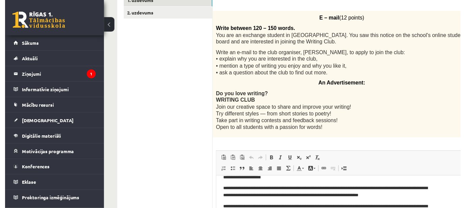
scroll to position [75, 0]
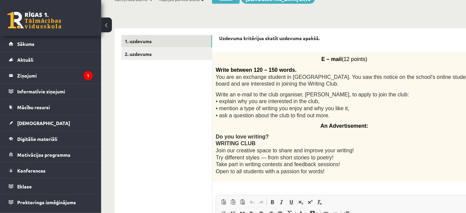
type input "*"
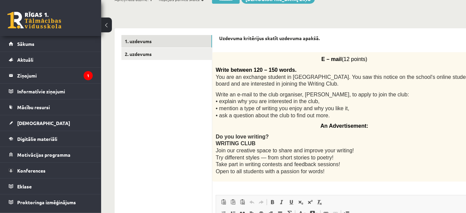
click at [133, 53] on link "2. uzdevums" at bounding box center [166, 54] width 91 height 12
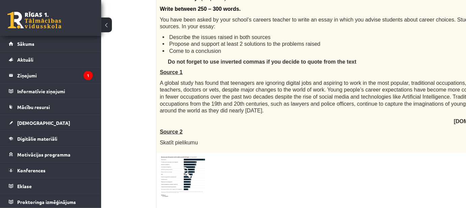
scroll to position [166, 56]
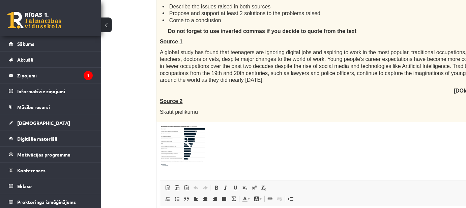
click at [180, 139] on span at bounding box center [185, 142] width 11 height 11
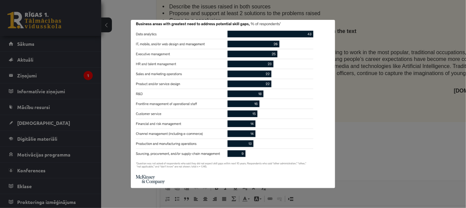
click at [349, 102] on div at bounding box center [233, 104] width 466 height 208
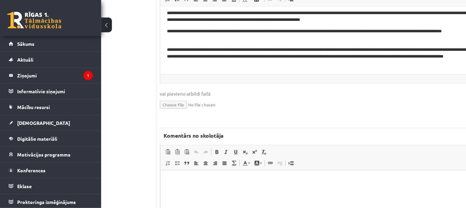
scroll to position [381, 56]
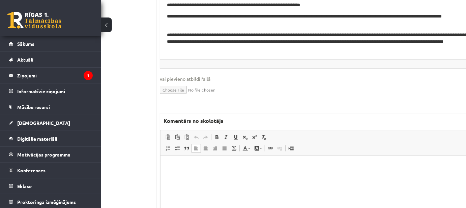
click at [185, 167] on p "Editor, wiswyg-editor-47024754037520-1757704195-586" at bounding box center [346, 166] width 358 height 7
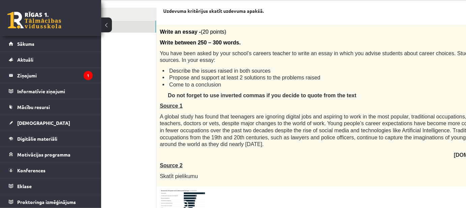
scroll to position [102, 60]
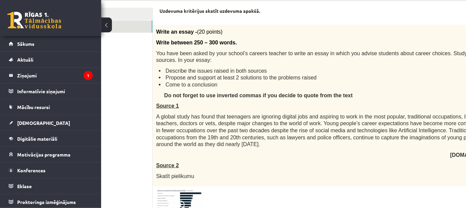
type input "*"
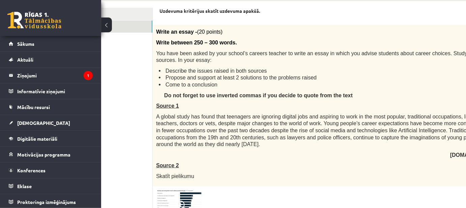
click at [131, 11] on link "1. uzdevums" at bounding box center [107, 14] width 91 height 12
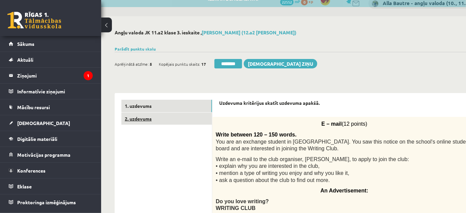
scroll to position [0, 0]
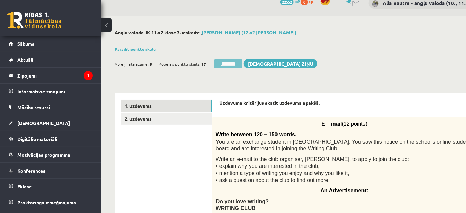
click at [233, 62] on input "********" at bounding box center [229, 63] width 28 height 9
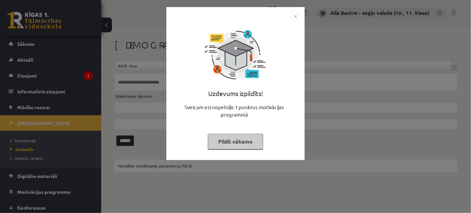
click at [292, 17] on img "Close" at bounding box center [295, 16] width 10 height 10
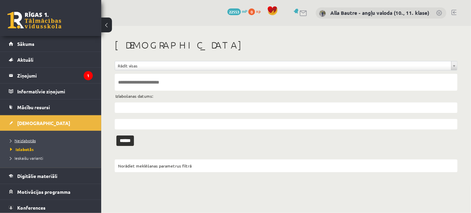
click at [24, 138] on link "Neizlabotās" at bounding box center [52, 141] width 84 height 6
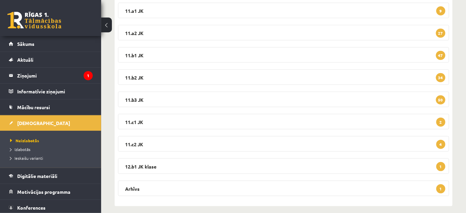
scroll to position [172, 0]
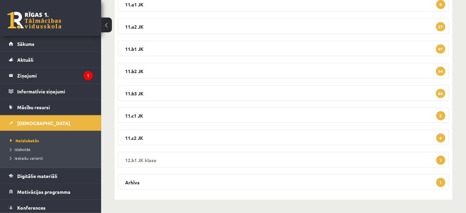
click at [133, 157] on legend "12.b1 JK klase 1" at bounding box center [283, 160] width 331 height 16
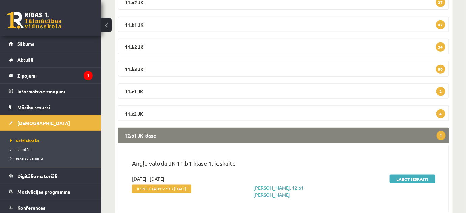
scroll to position [234, 0]
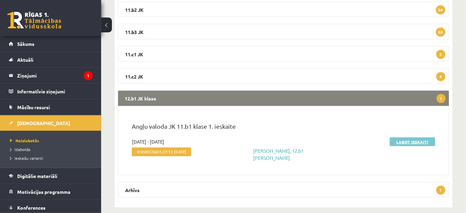
click at [396, 140] on link "Labot ieskaiti" at bounding box center [413, 142] width 46 height 9
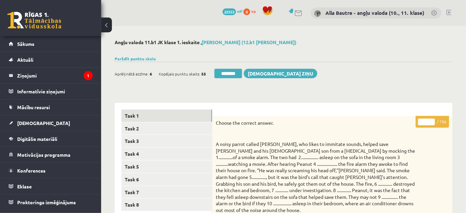
click at [430, 120] on input "*" at bounding box center [426, 122] width 17 height 7
type input "*"
click at [430, 120] on input "*" at bounding box center [426, 122] width 17 height 7
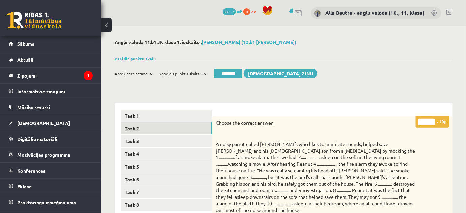
click at [135, 124] on link "Task 2" at bounding box center [166, 128] width 91 height 12
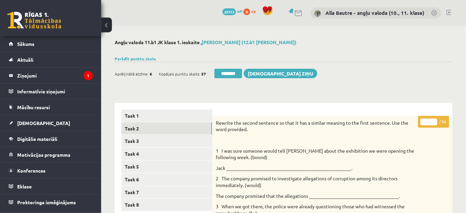
type input "*"
click at [435, 120] on input "*" at bounding box center [429, 122] width 17 height 7
click at [130, 142] on link "Task 3" at bounding box center [166, 141] width 91 height 12
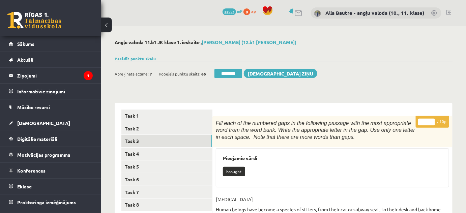
type input "**"
click at [432, 120] on input "**" at bounding box center [426, 122] width 17 height 7
click at [143, 152] on link "Task 4" at bounding box center [166, 154] width 91 height 12
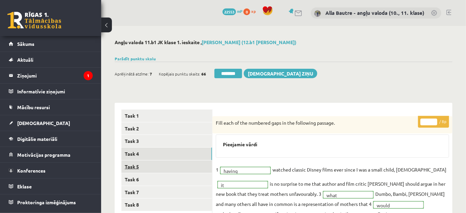
click at [137, 165] on link "Task 5" at bounding box center [166, 167] width 91 height 12
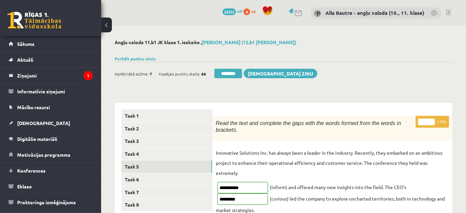
type input "**"
click at [431, 120] on input "**" at bounding box center [426, 122] width 17 height 7
click at [138, 178] on link "Task 6" at bounding box center [166, 179] width 91 height 12
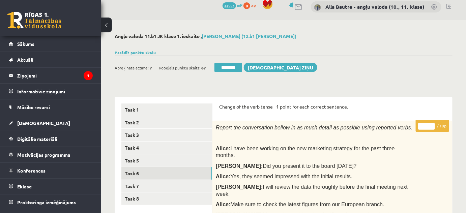
scroll to position [4, 0]
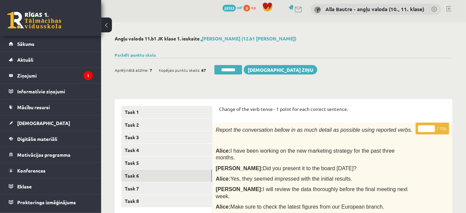
type input "**"
click at [430, 127] on input "**" at bounding box center [426, 128] width 17 height 7
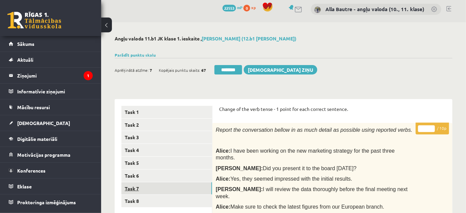
click at [138, 187] on link "Task 7" at bounding box center [166, 188] width 91 height 12
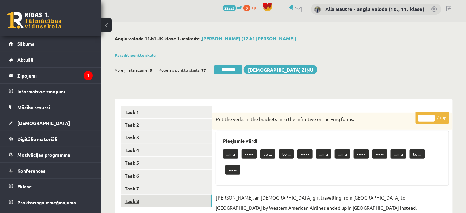
click at [133, 201] on link "Task 8" at bounding box center [166, 201] width 91 height 12
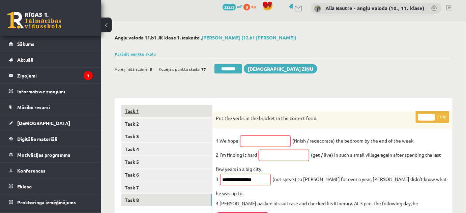
scroll to position [0, 0]
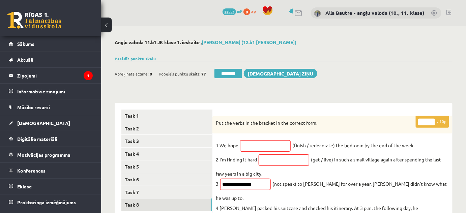
type input "*"
click at [433, 120] on input "*" at bounding box center [426, 122] width 17 height 7
click at [129, 178] on link "Task 6" at bounding box center [166, 179] width 91 height 12
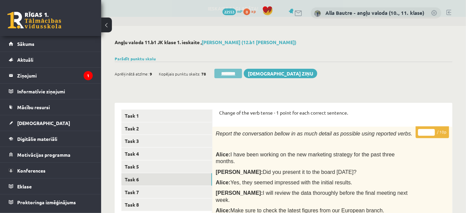
click at [229, 73] on input "********" at bounding box center [229, 73] width 28 height 9
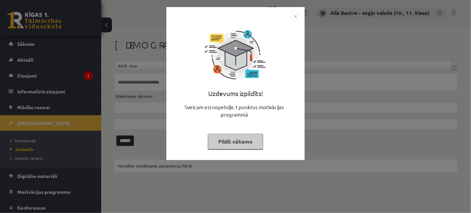
click at [294, 14] on img "Close" at bounding box center [295, 16] width 10 height 10
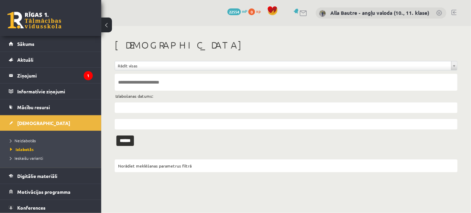
click at [22, 136] on li "Neizlabotās" at bounding box center [52, 140] width 84 height 9
click at [22, 141] on span "Neizlabotās" at bounding box center [24, 140] width 29 height 5
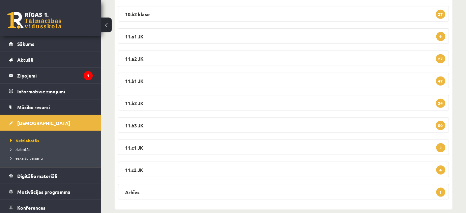
scroll to position [150, 0]
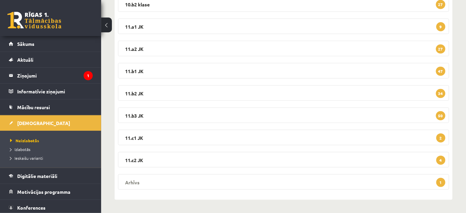
click at [136, 181] on legend "Arhīvs 1" at bounding box center [283, 182] width 331 height 16
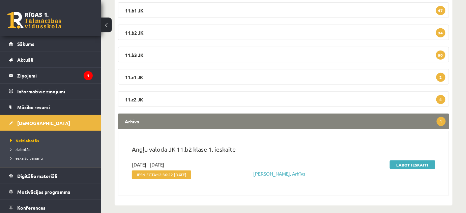
scroll to position [211, 0]
click at [395, 164] on link "Labot ieskaiti" at bounding box center [413, 164] width 46 height 9
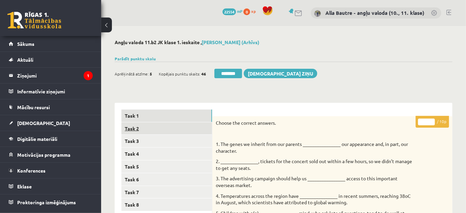
click at [134, 127] on link "Task 2" at bounding box center [166, 128] width 91 height 12
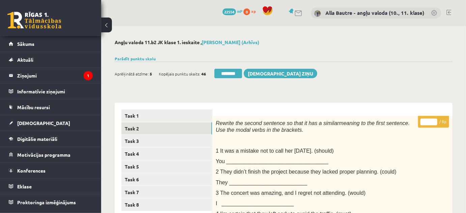
click at [434, 121] on input "*" at bounding box center [429, 122] width 17 height 7
type input "*"
click at [434, 121] on input "*" at bounding box center [429, 122] width 17 height 7
click at [147, 142] on link "Task 3" at bounding box center [166, 141] width 91 height 12
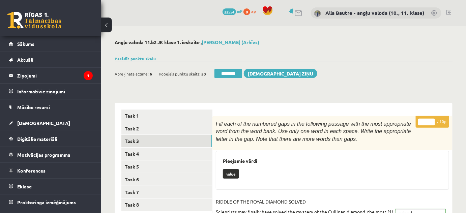
type input "**"
click at [430, 120] on input "**" at bounding box center [426, 122] width 17 height 7
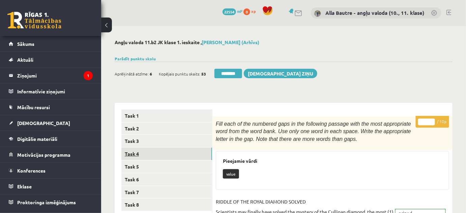
click at [138, 153] on link "Task 4" at bounding box center [166, 154] width 91 height 12
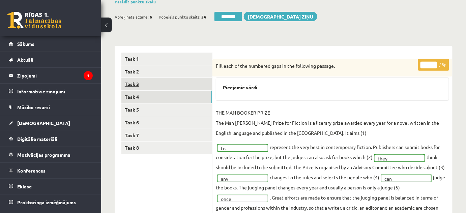
scroll to position [61, 0]
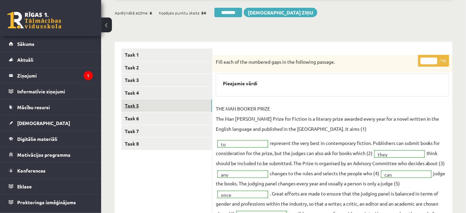
click at [134, 107] on link "Task 5" at bounding box center [166, 106] width 91 height 12
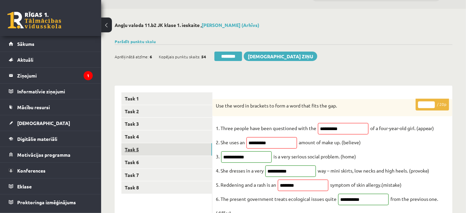
scroll to position [0, 0]
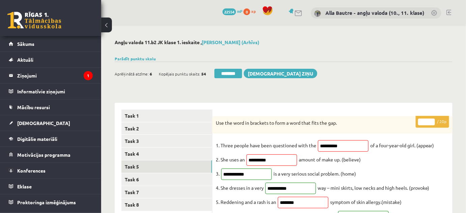
click at [431, 121] on input "**" at bounding box center [426, 122] width 17 height 7
type input "**"
click at [431, 121] on input "**" at bounding box center [426, 122] width 17 height 7
click at [136, 174] on link "Task 6" at bounding box center [166, 179] width 91 height 12
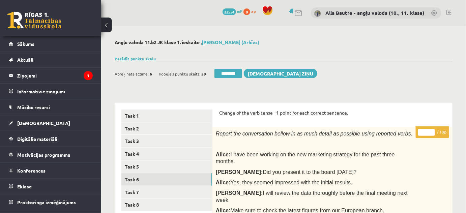
type input "**"
click at [432, 130] on input "**" at bounding box center [426, 132] width 17 height 7
click at [128, 190] on link "Task 7" at bounding box center [166, 192] width 91 height 12
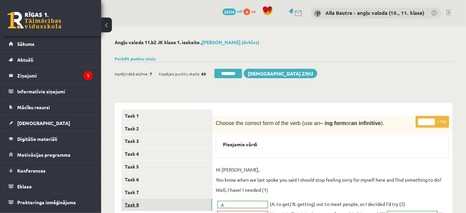
click at [132, 203] on link "Task 8" at bounding box center [166, 205] width 91 height 12
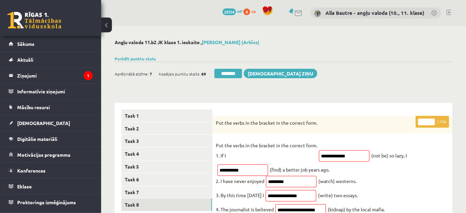
drag, startPoint x: 230, startPoint y: 73, endPoint x: 193, endPoint y: 100, distance: 45.8
click at [432, 120] on input "*" at bounding box center [426, 122] width 17 height 7
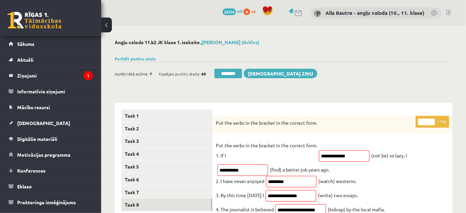
click at [432, 120] on input "*" at bounding box center [426, 122] width 17 height 7
type input "*"
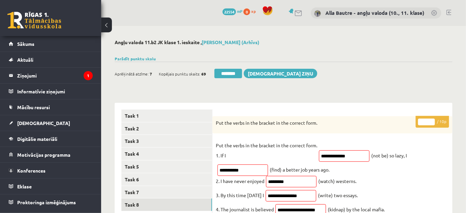
click at [432, 120] on input "*" at bounding box center [426, 122] width 17 height 7
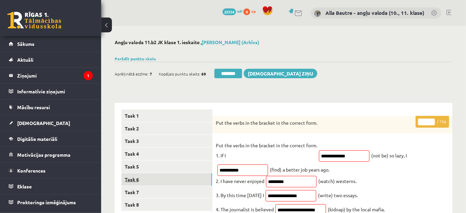
click at [161, 174] on link "Task 6" at bounding box center [166, 179] width 91 height 12
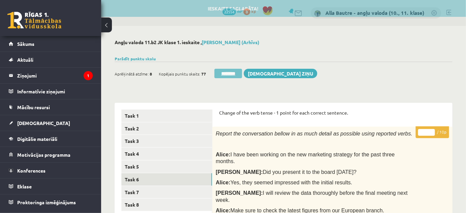
click at [238, 75] on input "********" at bounding box center [229, 73] width 28 height 9
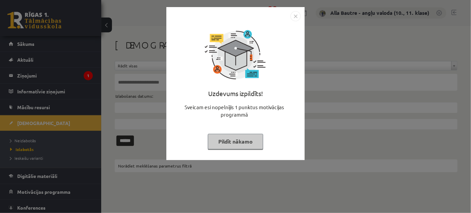
click at [296, 16] on img "Close" at bounding box center [295, 16] width 10 height 10
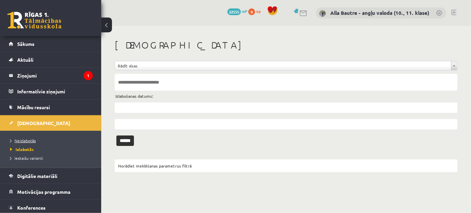
click at [22, 139] on span "Neizlabotās" at bounding box center [23, 140] width 26 height 5
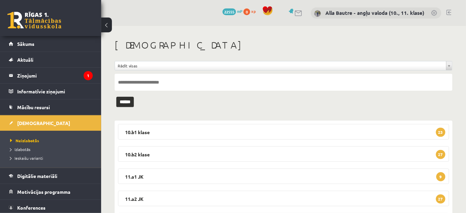
scroll to position [128, 0]
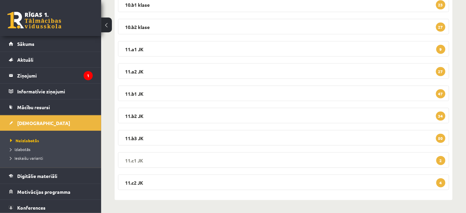
click at [136, 159] on legend "11.c1 JK 2" at bounding box center [283, 160] width 331 height 16
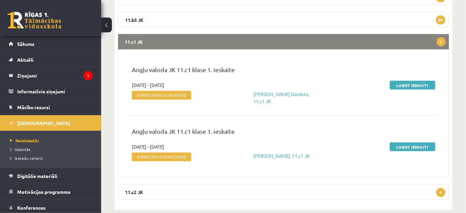
scroll to position [250, 0]
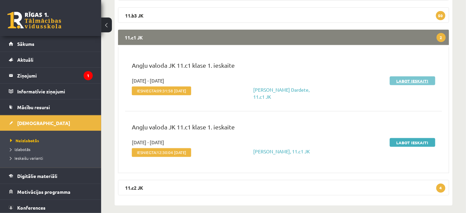
click at [405, 81] on link "Labot ieskaiti" at bounding box center [413, 81] width 46 height 9
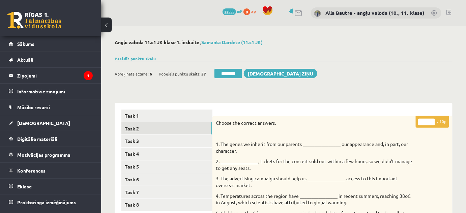
click at [139, 128] on link "Task 2" at bounding box center [166, 128] width 91 height 12
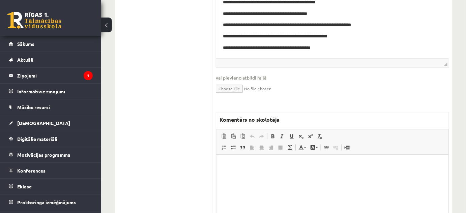
scroll to position [460, 0]
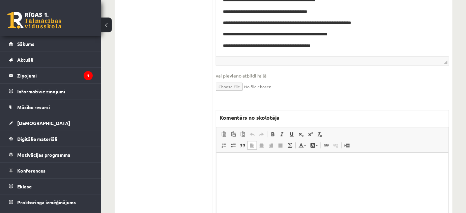
click at [227, 165] on p "Editor, wiswyg-editor-47024906984920-1757704505-689" at bounding box center [332, 163] width 219 height 7
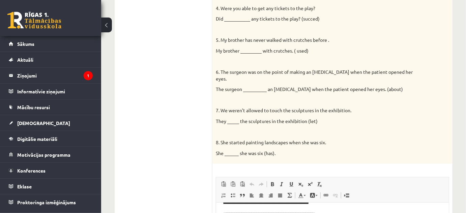
scroll to position [61, 0]
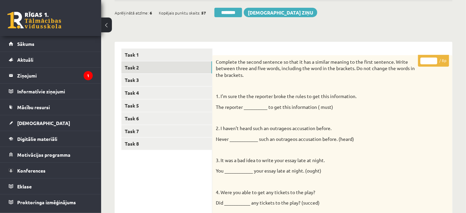
click at [433, 59] on input "*" at bounding box center [429, 61] width 17 height 7
type input "*"
click at [433, 59] on input "*" at bounding box center [429, 61] width 17 height 7
click at [159, 79] on link "Task 3" at bounding box center [166, 80] width 91 height 12
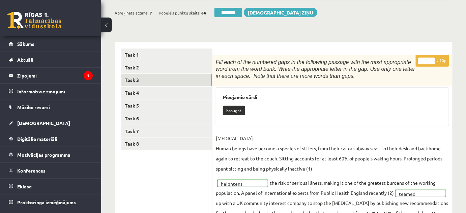
scroll to position [0, 0]
type input "**"
click at [432, 58] on input "**" at bounding box center [426, 61] width 17 height 7
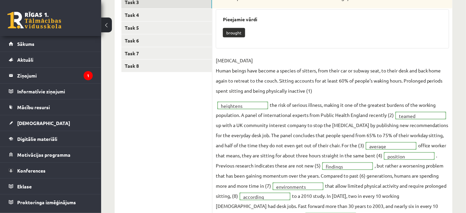
scroll to position [30, 0]
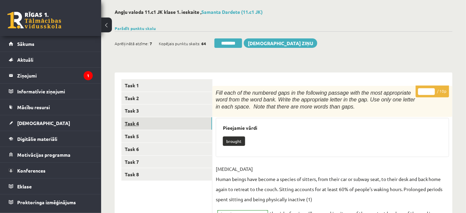
click at [130, 122] on link "Task 4" at bounding box center [166, 123] width 91 height 12
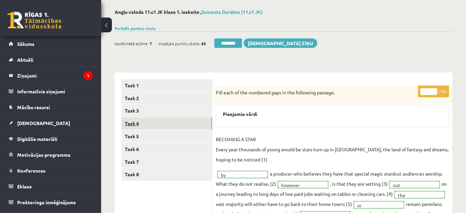
scroll to position [0, 0]
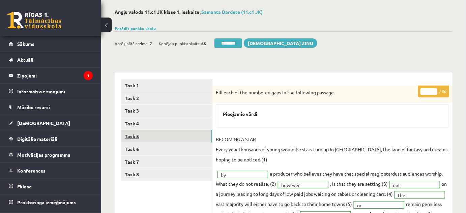
click at [131, 135] on link "Task 5" at bounding box center [166, 136] width 91 height 12
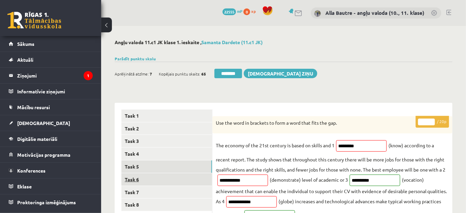
click at [142, 179] on link "Task 6" at bounding box center [166, 179] width 91 height 12
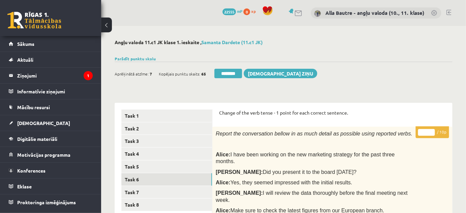
type input "**"
click at [432, 131] on input "**" at bounding box center [426, 132] width 17 height 7
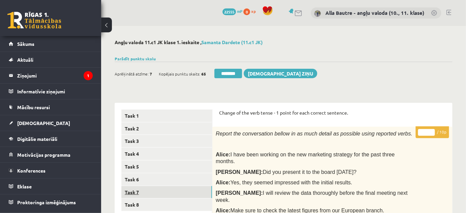
click at [138, 191] on link "Task 7" at bounding box center [166, 192] width 91 height 12
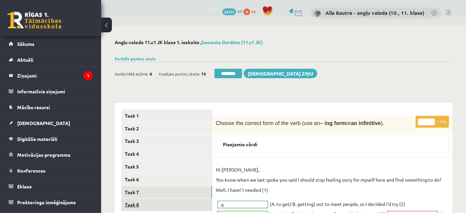
click at [137, 205] on link "Task 8" at bounding box center [166, 205] width 91 height 12
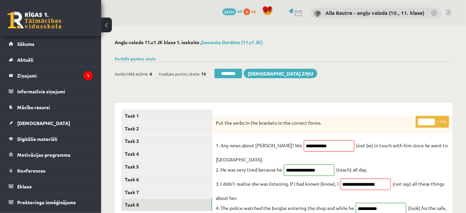
click at [431, 121] on input "*" at bounding box center [426, 122] width 17 height 7
type input "*"
click at [431, 121] on input "*" at bounding box center [426, 122] width 17 height 7
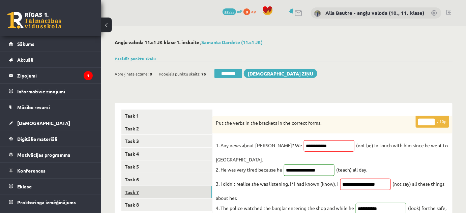
click at [145, 190] on link "Task 7" at bounding box center [166, 192] width 91 height 12
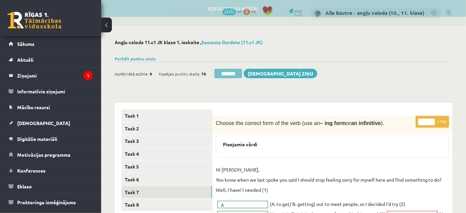
click at [232, 72] on input "********" at bounding box center [229, 73] width 28 height 9
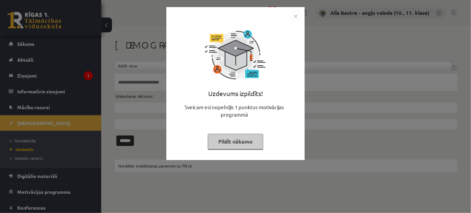
click at [297, 12] on img "Close" at bounding box center [295, 16] width 10 height 10
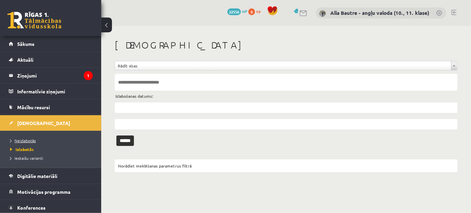
click at [30, 142] on link "Neizlabotās" at bounding box center [52, 141] width 84 height 6
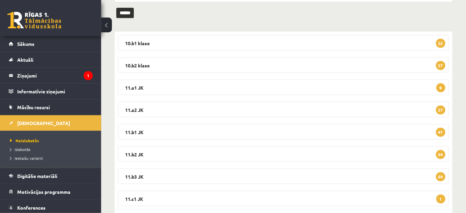
scroll to position [92, 0]
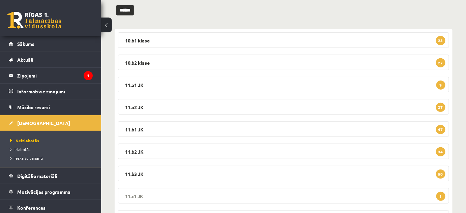
click at [139, 192] on legend "11.c1 JK 1" at bounding box center [283, 196] width 331 height 16
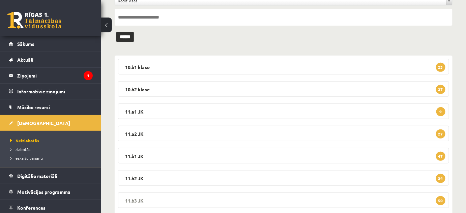
scroll to position [61, 0]
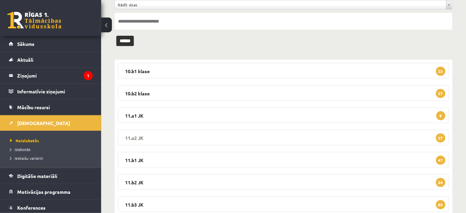
drag, startPoint x: 449, startPoint y: 116, endPoint x: 446, endPoint y: 141, distance: 24.9
drag, startPoint x: 446, startPoint y: 141, endPoint x: 458, endPoint y: 138, distance: 12.0
click at [458, 138] on div "**********" at bounding box center [283, 156] width 365 height 382
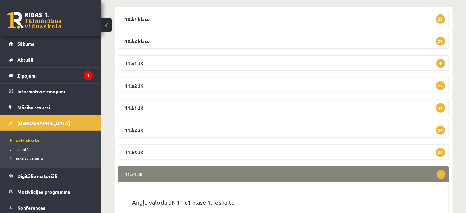
scroll to position [122, 0]
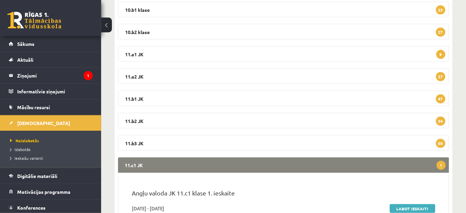
drag, startPoint x: 146, startPoint y: 162, endPoint x: 144, endPoint y: 178, distance: 16.4
click at [146, 174] on div "11.c1 JK 1 Angļu valoda JK 11.c1 klase 1. ieskaite [DATE] - [DATE] Iesniegta: 1…" at bounding box center [283, 199] width 331 height 82
click at [311, 192] on p "Angļu valoda JK 11.c1 klase 1. ieskaite" at bounding box center [284, 195] width 304 height 12
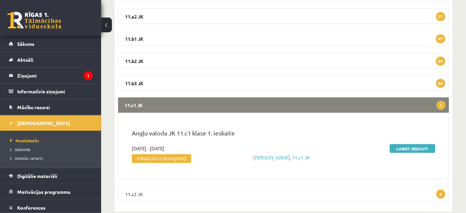
scroll to position [184, 0]
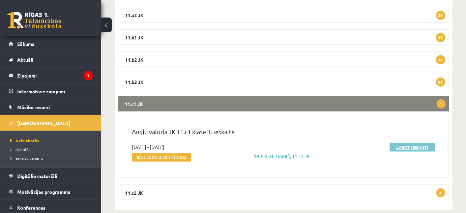
click at [422, 146] on link "Labot ieskaiti" at bounding box center [413, 147] width 46 height 9
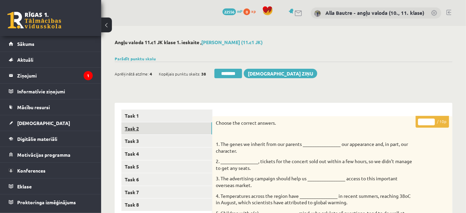
click at [130, 128] on link "Task 2" at bounding box center [166, 128] width 91 height 12
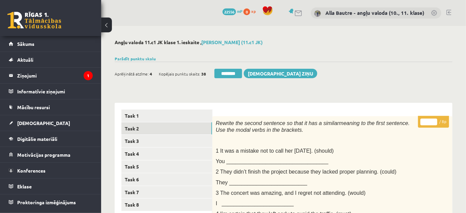
type input "*"
click at [433, 120] on input "*" at bounding box center [429, 122] width 17 height 7
click at [140, 140] on link "Task 3" at bounding box center [166, 141] width 91 height 12
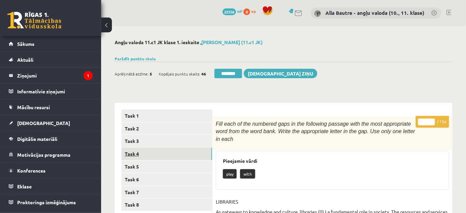
click at [140, 153] on link "Task 4" at bounding box center [166, 154] width 91 height 12
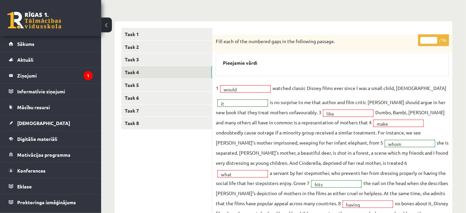
scroll to position [92, 0]
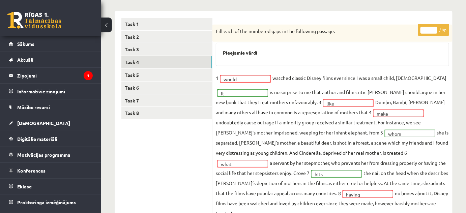
type input "*"
click at [432, 29] on input "*" at bounding box center [429, 30] width 17 height 7
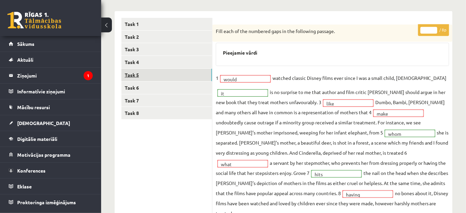
click at [137, 74] on link "Task 5" at bounding box center [166, 75] width 91 height 12
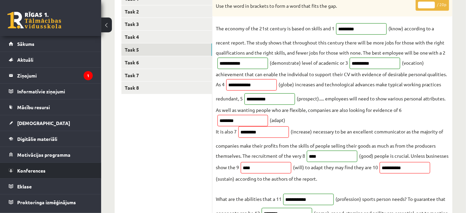
scroll to position [0, 0]
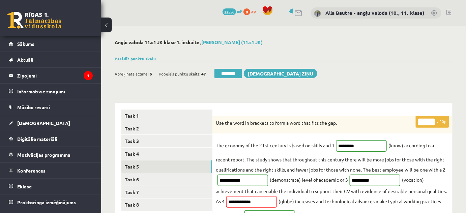
click at [431, 120] on input "**" at bounding box center [426, 122] width 17 height 7
type input "**"
click at [431, 120] on input "**" at bounding box center [426, 122] width 17 height 7
click at [133, 182] on link "Task 6" at bounding box center [166, 179] width 91 height 12
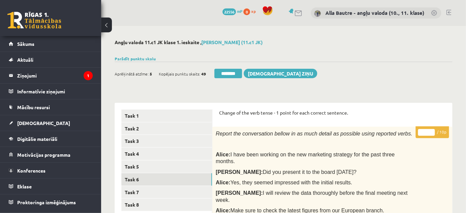
type input "**"
click at [431, 129] on input "**" at bounding box center [426, 132] width 17 height 7
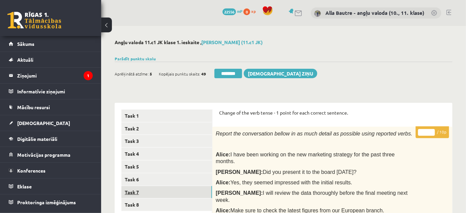
click at [146, 191] on link "Task 7" at bounding box center [166, 192] width 91 height 12
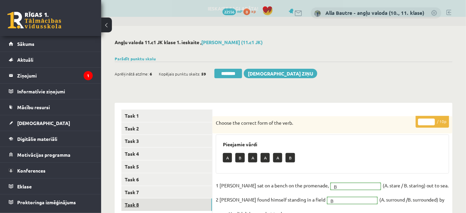
click at [147, 205] on link "Task 8" at bounding box center [166, 205] width 91 height 12
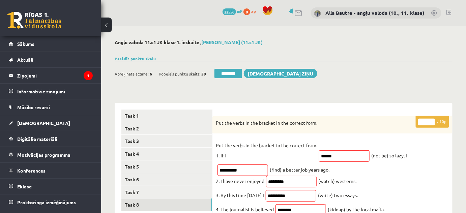
click at [430, 121] on input "*" at bounding box center [426, 122] width 17 height 7
type input "*"
click at [430, 121] on input "*" at bounding box center [426, 122] width 17 height 7
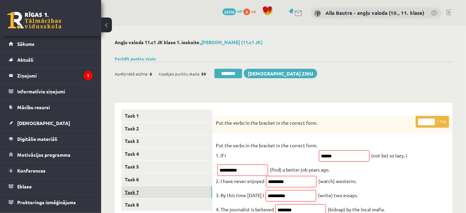
click at [143, 190] on link "Task 7" at bounding box center [166, 192] width 91 height 12
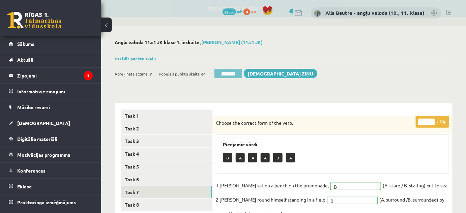
click at [236, 72] on input "********" at bounding box center [229, 73] width 28 height 9
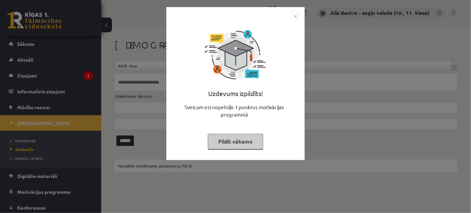
click at [291, 17] on img "Close" at bounding box center [295, 16] width 10 height 10
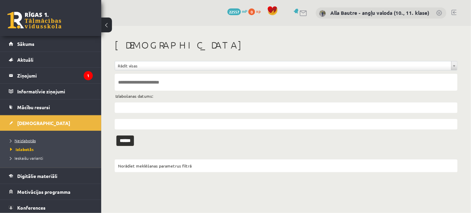
click at [22, 139] on span "Neizlabotās" at bounding box center [23, 140] width 26 height 5
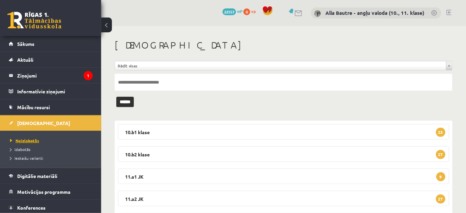
click at [32, 139] on span "Neizlabotās" at bounding box center [24, 140] width 29 height 5
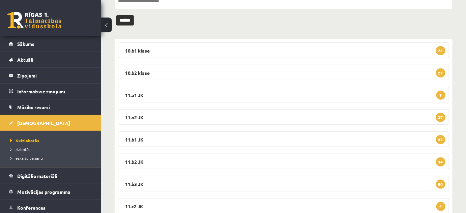
scroll to position [92, 0]
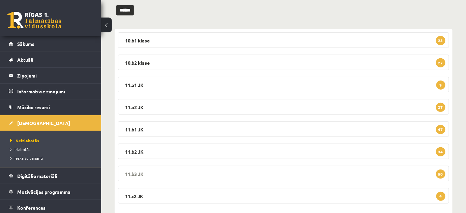
click at [134, 173] on legend "11.b3 JK 50" at bounding box center [283, 174] width 331 height 16
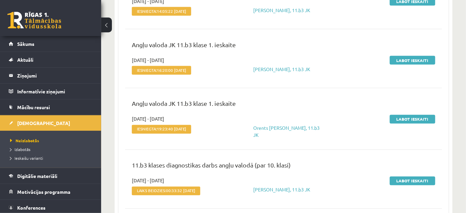
scroll to position [1257, 0]
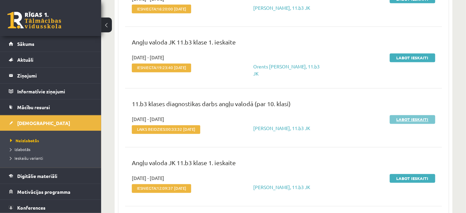
click at [421, 117] on link "Labot ieskaiti" at bounding box center [413, 119] width 46 height 9
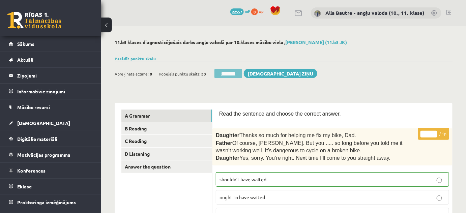
click at [227, 72] on input "********" at bounding box center [229, 73] width 28 height 9
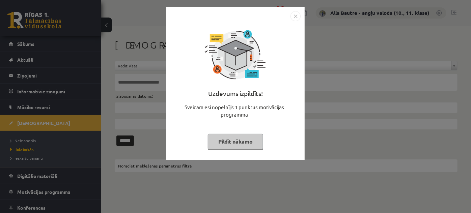
click at [295, 18] on img "Close" at bounding box center [295, 16] width 10 height 10
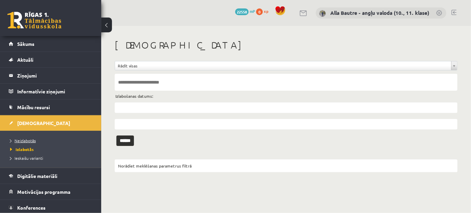
click at [31, 139] on span "Neizlabotās" at bounding box center [23, 140] width 26 height 5
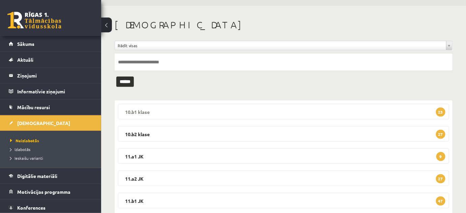
scroll to position [61, 0]
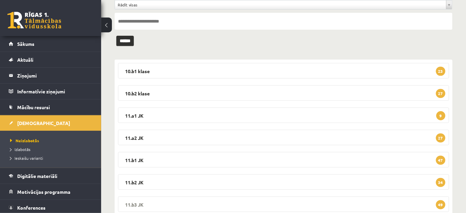
click at [136, 204] on legend "11.b3 JK 49" at bounding box center [283, 205] width 331 height 16
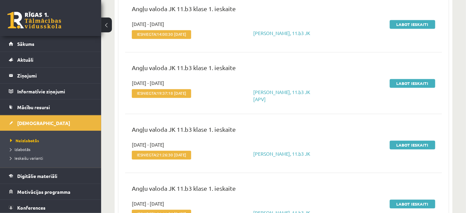
scroll to position [2146, 0]
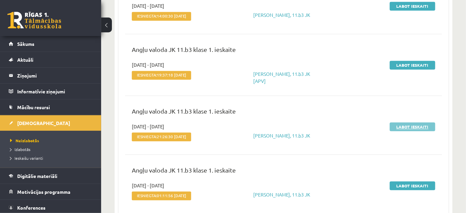
click at [402, 122] on link "Labot ieskaiti" at bounding box center [413, 126] width 46 height 9
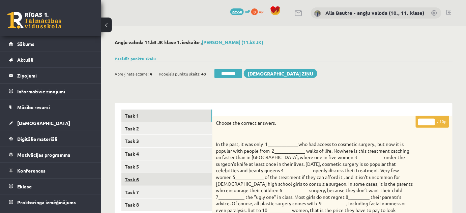
click at [134, 180] on link "Task 6" at bounding box center [166, 179] width 91 height 12
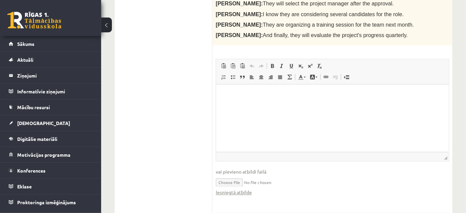
scroll to position [276, 0]
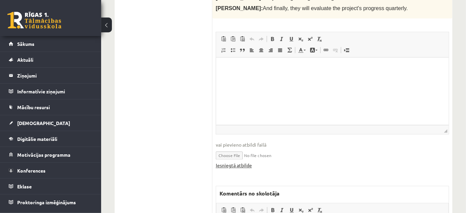
click at [236, 162] on link "Iesniegtā atbilde" at bounding box center [234, 165] width 36 height 7
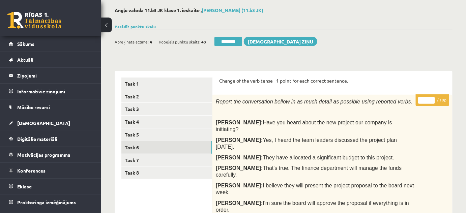
scroll to position [0, 0]
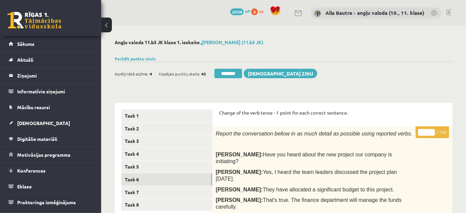
click at [450, 12] on link at bounding box center [449, 12] width 5 height 5
